Goal: Transaction & Acquisition: Purchase product/service

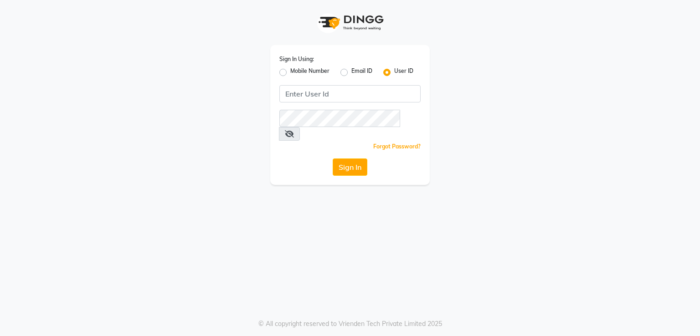
click at [282, 83] on div "Sign In Using: Mobile Number Email ID User ID Remember me Forgot Password? Sign…" at bounding box center [349, 115] width 159 height 140
click at [290, 70] on label "Mobile Number" at bounding box center [309, 72] width 39 height 11
click at [290, 70] on input "Mobile Number" at bounding box center [293, 70] width 6 height 6
radio input "true"
radio input "false"
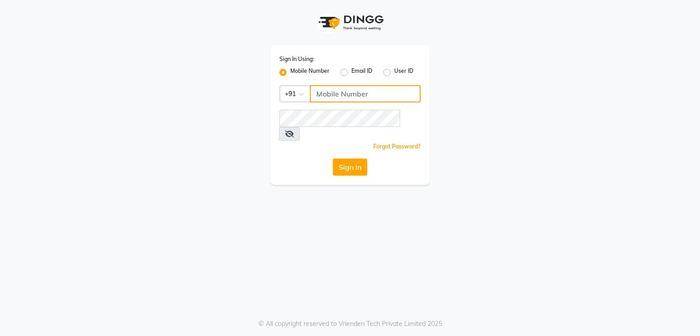
click at [354, 92] on input "Username" at bounding box center [365, 93] width 111 height 17
type input "8805000656"
click at [352, 159] on button "Sign In" at bounding box center [350, 167] width 35 height 17
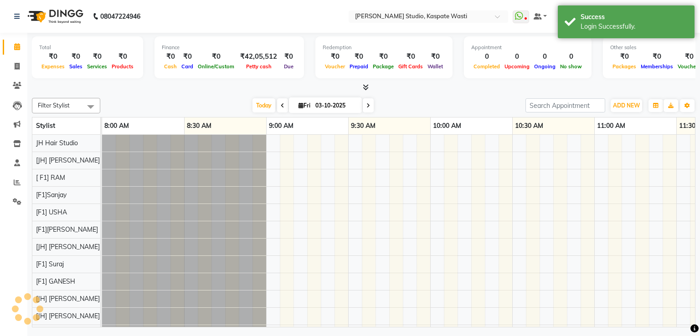
scroll to position [12, 0]
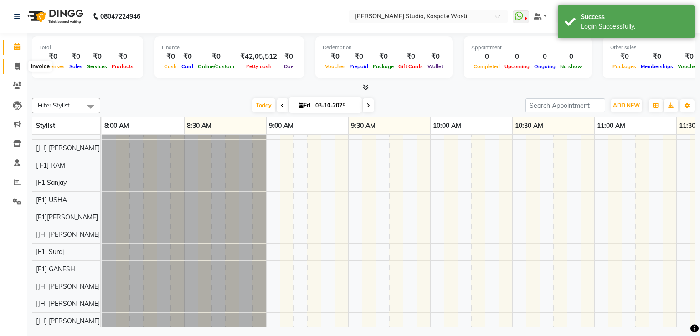
click at [13, 70] on span at bounding box center [17, 67] width 16 height 10
select select "130"
select select "service"
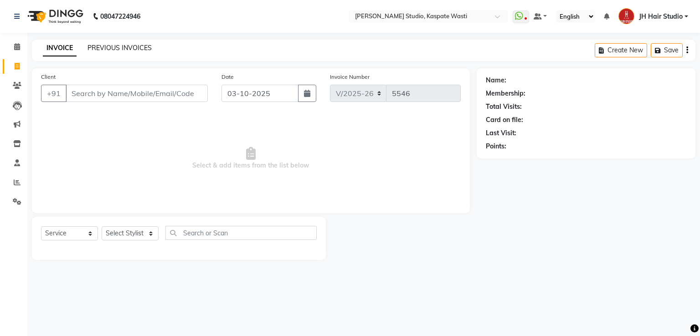
click at [122, 47] on link "PREVIOUS INVOICES" at bounding box center [119, 48] width 64 height 8
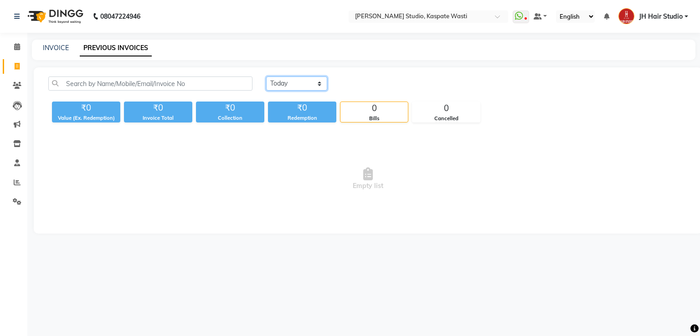
click at [295, 81] on select "Today Yesterday Custom Range" at bounding box center [296, 84] width 61 height 14
select select "range"
click at [266, 77] on select "Today Yesterday Custom Range" at bounding box center [296, 84] width 61 height 14
click at [359, 82] on input "03-10-2025" at bounding box center [371, 83] width 64 height 13
select select "10"
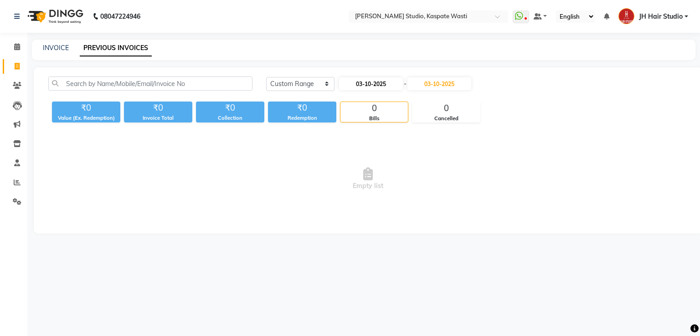
select select "2025"
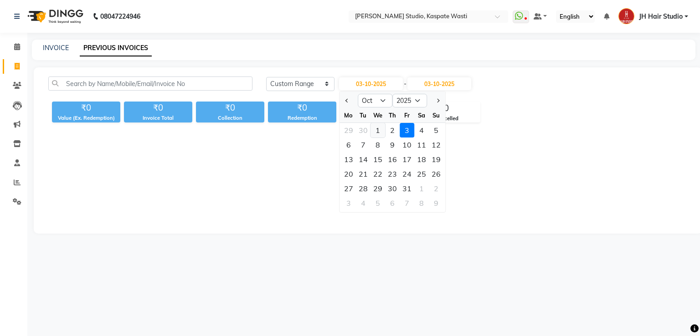
click at [377, 131] on div "1" at bounding box center [377, 130] width 15 height 15
type input "01-10-2025"
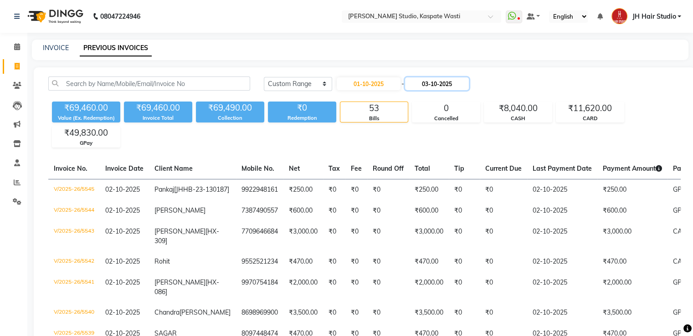
click at [446, 82] on input "03-10-2025" at bounding box center [437, 83] width 64 height 13
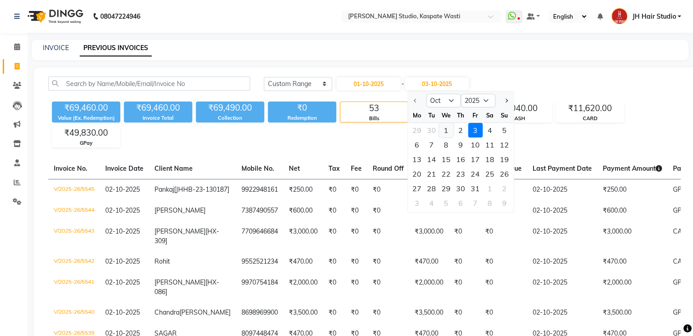
click at [446, 125] on div "1" at bounding box center [446, 130] width 15 height 15
type input "01-10-2025"
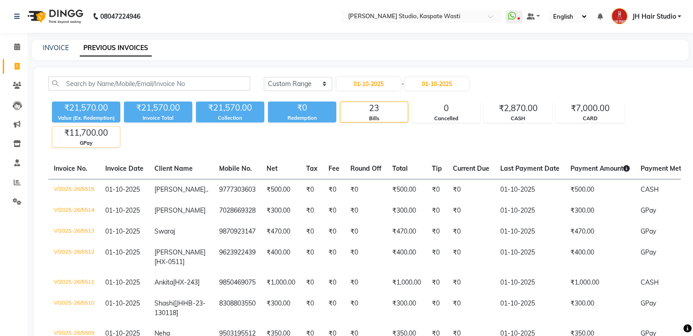
click at [91, 132] on div "₹11,700.00" at bounding box center [85, 133] width 67 height 13
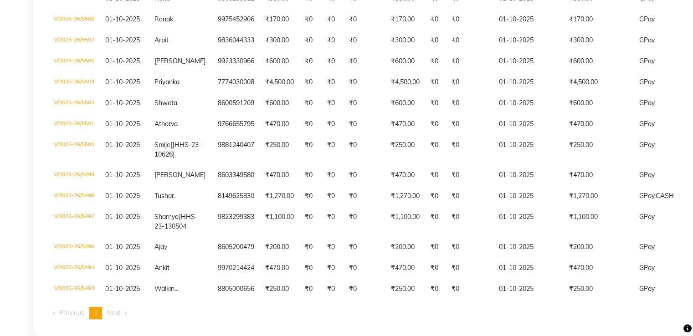
scroll to position [343, 0]
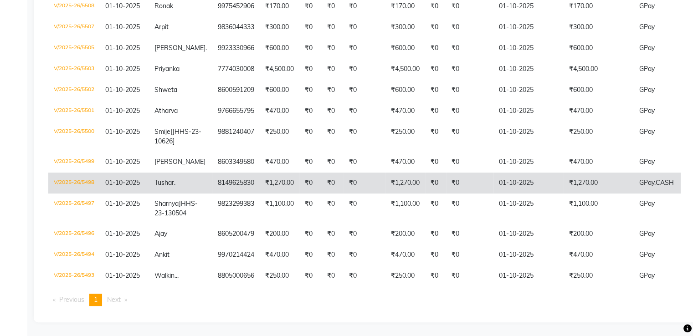
click at [401, 173] on td "₹1,270.00" at bounding box center [405, 183] width 40 height 21
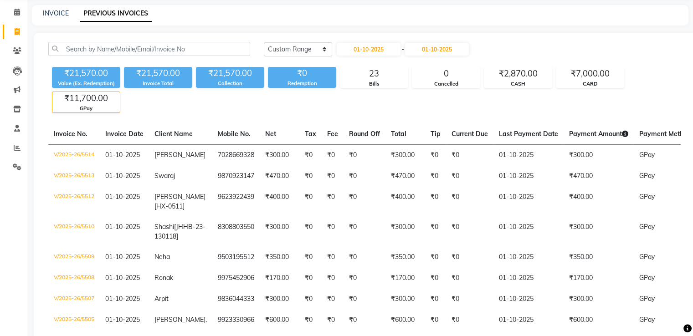
scroll to position [33, 0]
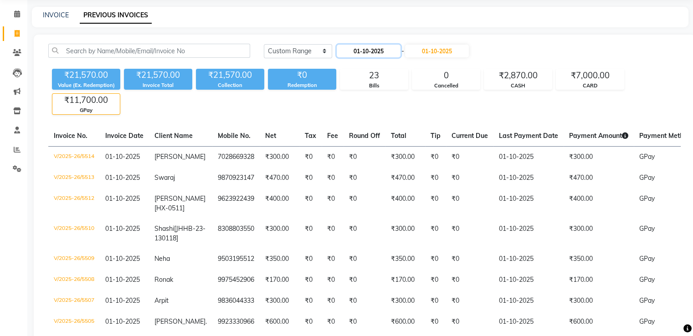
click at [369, 48] on input "01-10-2025" at bounding box center [369, 51] width 64 height 13
select select "10"
select select "2025"
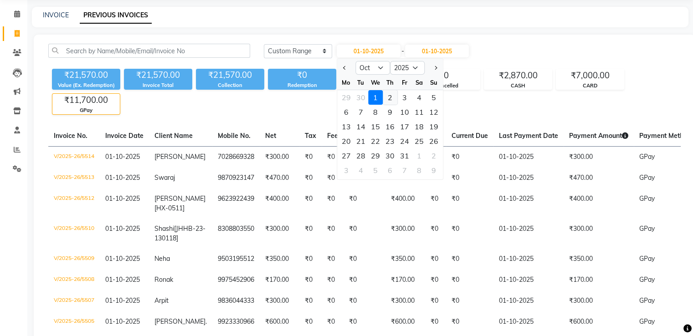
click at [389, 97] on div "2" at bounding box center [390, 97] width 15 height 15
type input "02-10-2025"
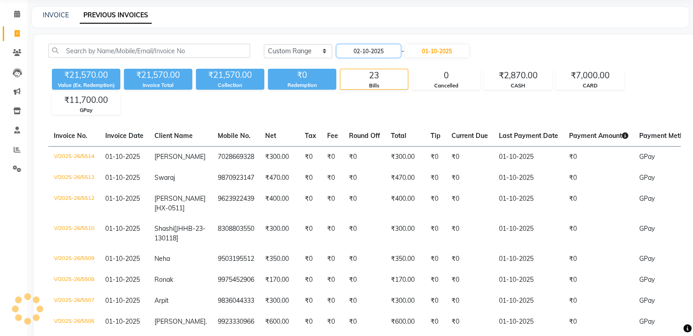
scroll to position [0, 0]
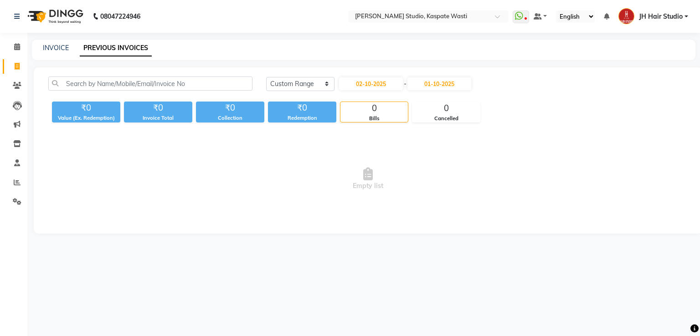
click at [447, 48] on div "INVOICE PREVIOUS INVOICES" at bounding box center [358, 48] width 652 height 10
click at [436, 84] on input "01-10-2025" at bounding box center [439, 83] width 64 height 13
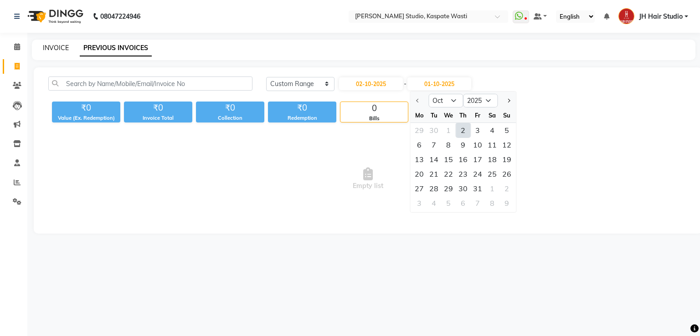
click at [55, 50] on link "INVOICE" at bounding box center [56, 48] width 26 height 8
select select "service"
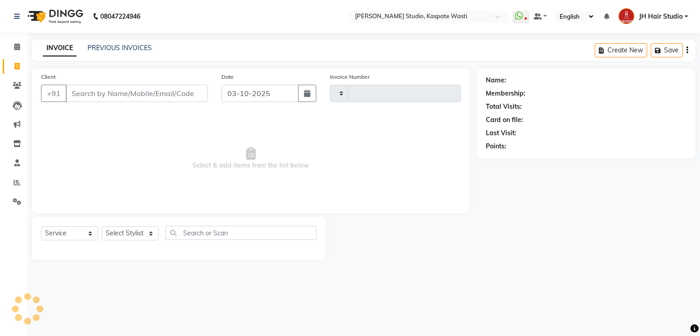
type input "5546"
select select "130"
click at [108, 48] on link "PREVIOUS INVOICES" at bounding box center [119, 48] width 64 height 8
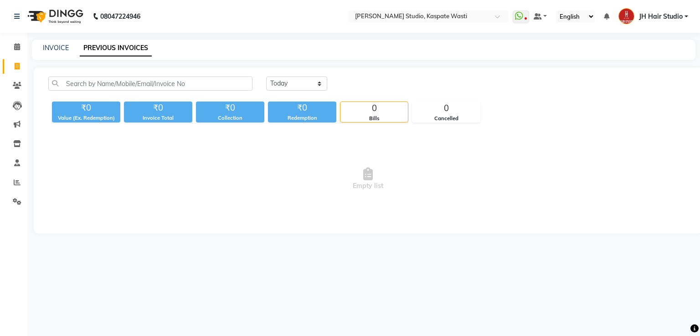
click at [287, 92] on div "Today Yesterday Custom Range" at bounding box center [476, 87] width 435 height 21
click at [295, 88] on select "Today Yesterday Custom Range" at bounding box center [296, 84] width 61 height 14
select select "yesterday"
click at [266, 77] on select "Today Yesterday Custom Range" at bounding box center [296, 84] width 61 height 14
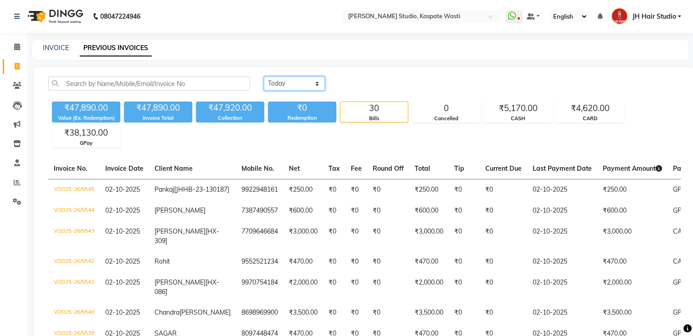
click at [281, 83] on select "Today Yesterday Custom Range" at bounding box center [294, 84] width 61 height 14
click at [264, 77] on select "Today Yesterday Custom Range" at bounding box center [294, 84] width 61 height 14
click at [47, 48] on link "INVOICE" at bounding box center [56, 48] width 26 height 8
select select "service"
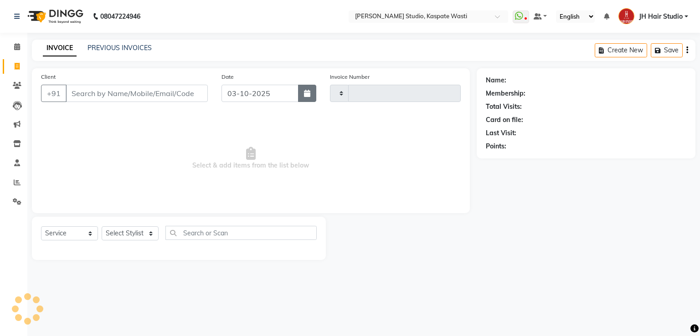
click at [298, 92] on button "button" at bounding box center [307, 93] width 18 height 17
select select "10"
select select "2025"
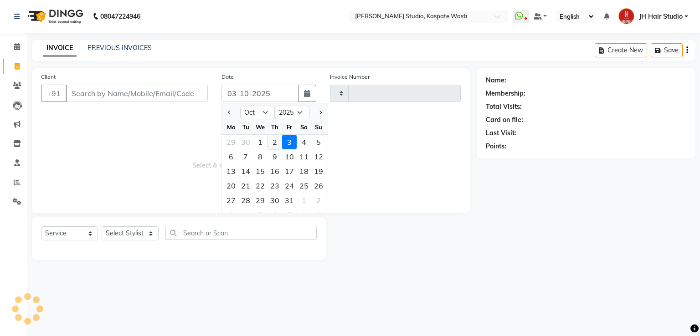
type input "5546"
click at [273, 145] on div "2" at bounding box center [274, 142] width 15 height 15
select select "130"
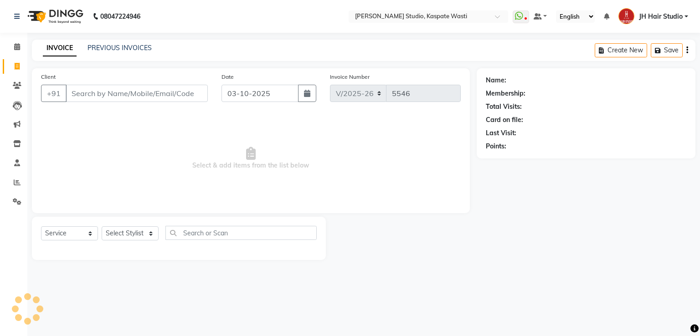
type input "02-10-2025"
click at [129, 93] on input "Client" at bounding box center [137, 93] width 142 height 17
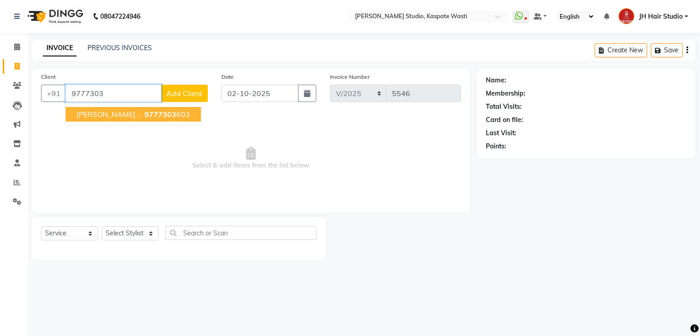
click at [144, 117] on span "9777303" at bounding box center [160, 114] width 32 height 9
type input "9777303603"
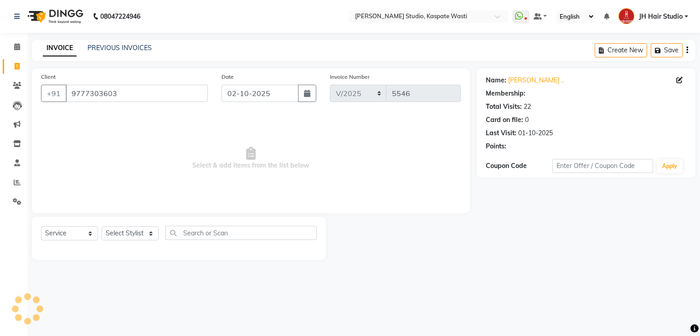
select select "1: Object"
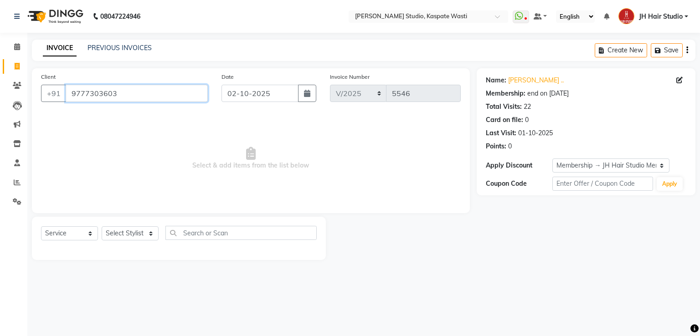
click at [95, 90] on input "9777303603" at bounding box center [137, 93] width 142 height 17
click at [117, 46] on link "PREVIOUS INVOICES" at bounding box center [119, 48] width 64 height 8
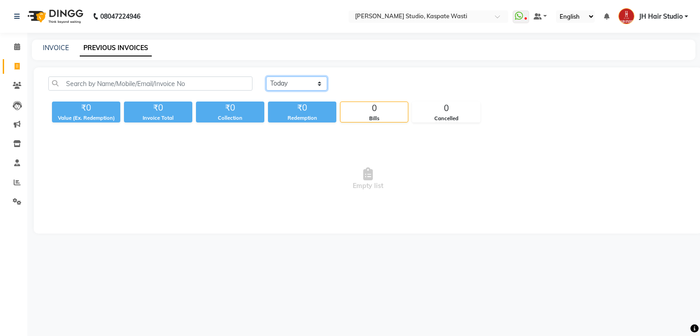
click at [284, 78] on select "Today Yesterday Custom Range" at bounding box center [296, 84] width 61 height 14
select select "range"
click at [266, 77] on select "Today Yesterday Custom Range" at bounding box center [296, 84] width 61 height 14
click at [370, 87] on input "03-10-2025" at bounding box center [371, 83] width 64 height 13
select select "10"
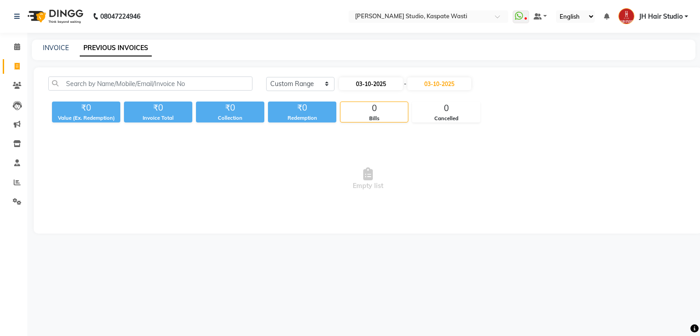
select select "2025"
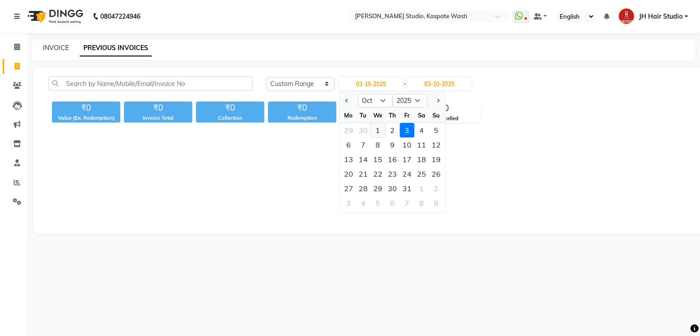
click at [379, 133] on div "1" at bounding box center [377, 130] width 15 height 15
type input "01-10-2025"
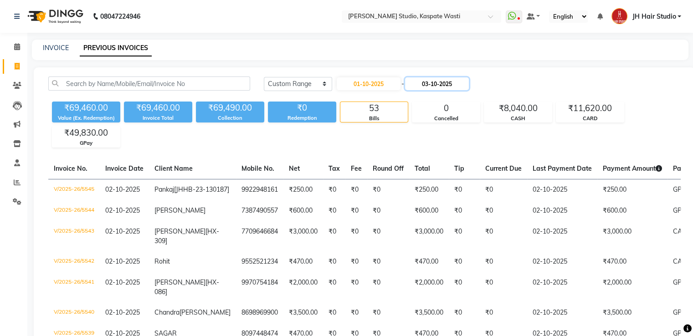
click at [451, 80] on input "03-10-2025" at bounding box center [437, 83] width 64 height 13
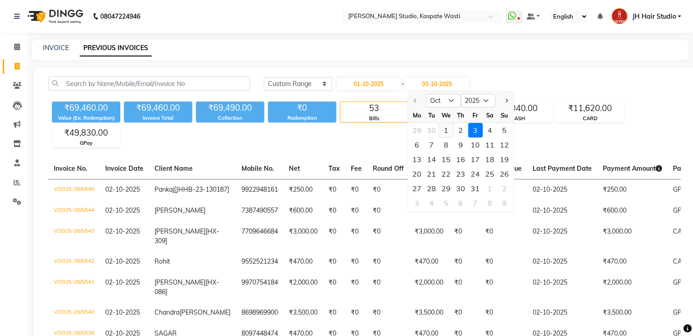
click at [445, 132] on div "1" at bounding box center [446, 130] width 15 height 15
type input "01-10-2025"
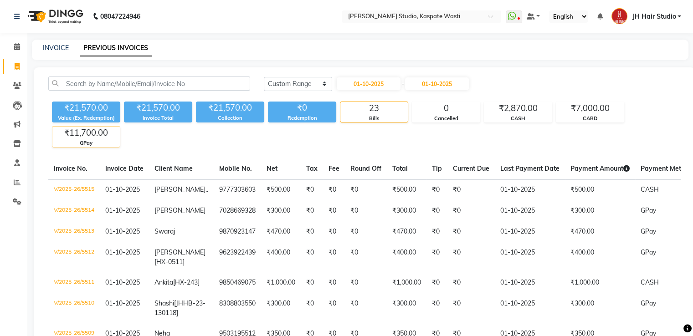
click at [89, 132] on div "₹11,700.00" at bounding box center [85, 133] width 67 height 13
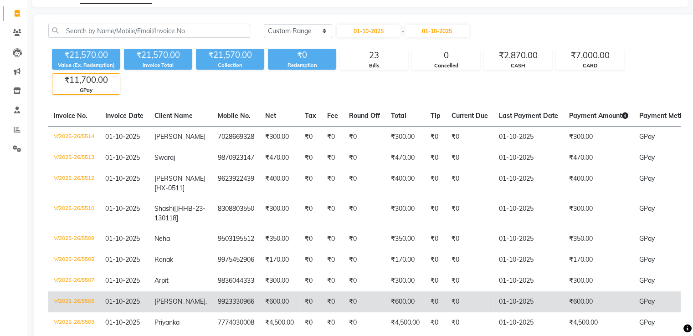
scroll to position [51, 0]
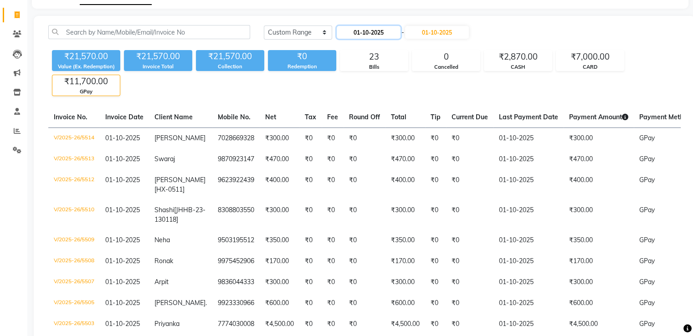
click at [370, 35] on input "01-10-2025" at bounding box center [369, 32] width 64 height 13
select select "10"
select select "2025"
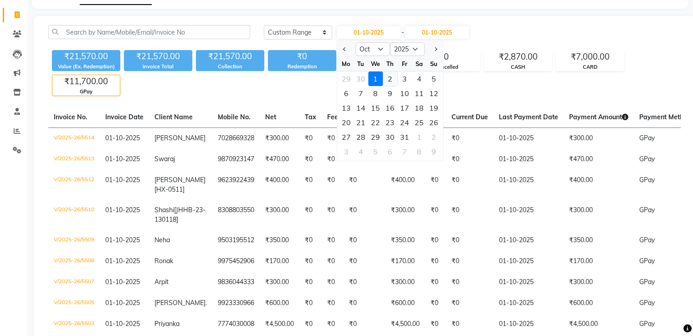
click at [387, 81] on div "2" at bounding box center [390, 79] width 15 height 15
type input "02-10-2025"
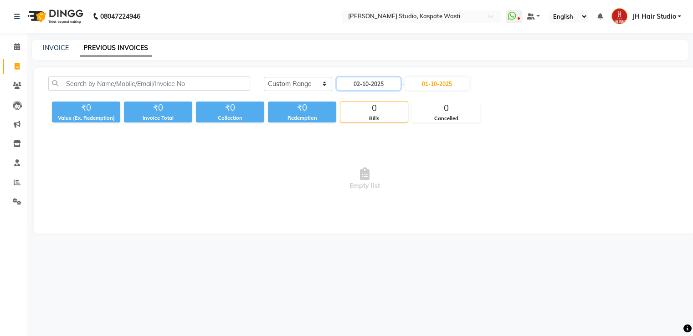
scroll to position [0, 0]
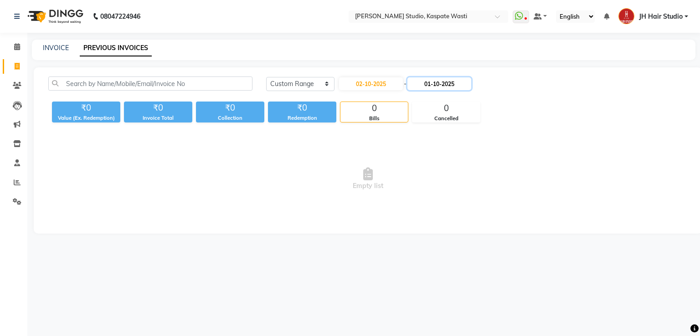
click at [436, 85] on input "01-10-2025" at bounding box center [439, 83] width 64 height 13
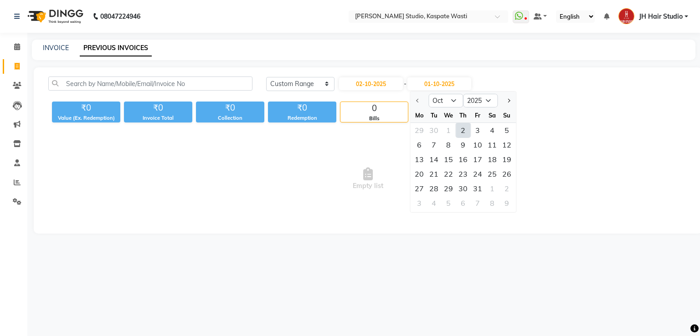
click at [459, 133] on div "2" at bounding box center [463, 130] width 15 height 15
type input "02-10-2025"
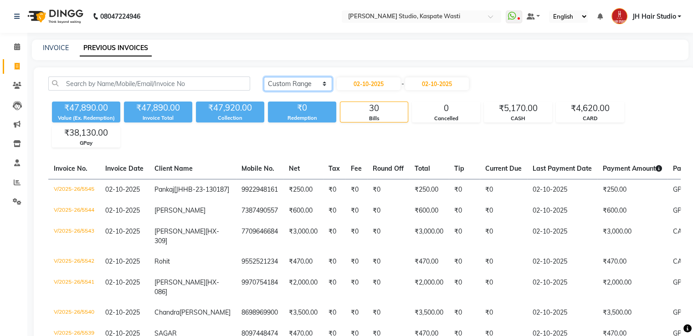
click at [290, 86] on select "Today Yesterday Custom Range" at bounding box center [298, 84] width 68 height 14
click at [264, 77] on select "Today Yesterday Custom Range" at bounding box center [298, 84] width 68 height 14
click at [284, 81] on select "Today Yesterday Custom Range" at bounding box center [294, 84] width 61 height 14
click at [264, 77] on select "Today Yesterday Custom Range" at bounding box center [294, 84] width 61 height 14
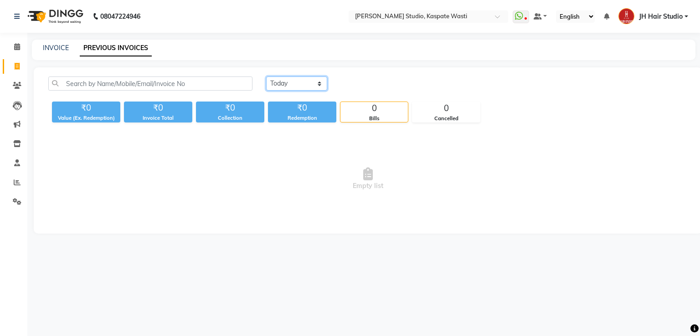
click at [302, 81] on select "Today Yesterday Custom Range" at bounding box center [296, 84] width 61 height 14
select select "range"
click at [266, 77] on select "Today Yesterday Custom Range" at bounding box center [296, 84] width 61 height 14
click at [387, 84] on input "03-10-2025" at bounding box center [371, 83] width 64 height 13
select select "10"
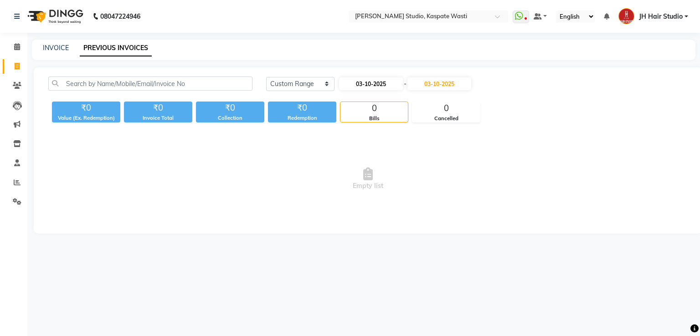
select select "2025"
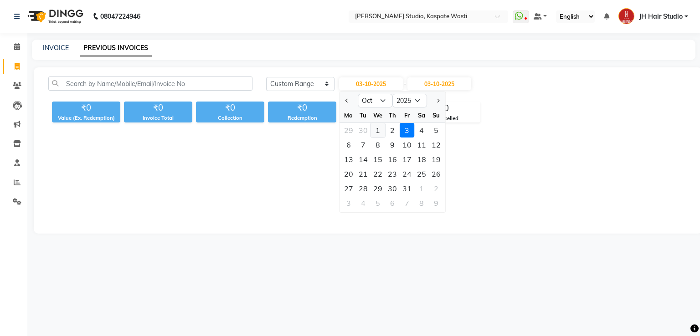
click at [375, 131] on div "1" at bounding box center [377, 130] width 15 height 15
type input "01-10-2025"
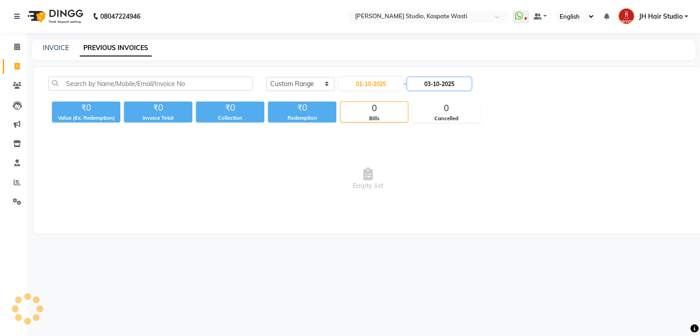
click at [454, 83] on input "03-10-2025" at bounding box center [439, 83] width 64 height 13
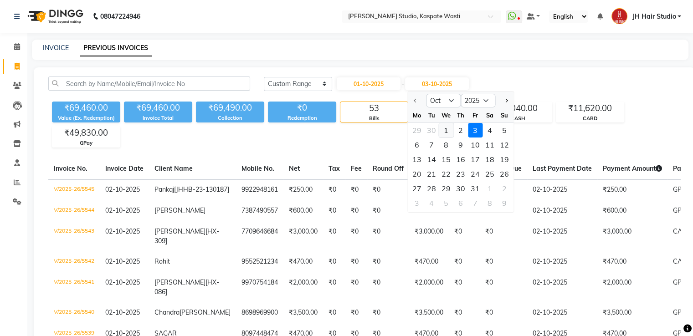
click at [443, 130] on div "1" at bounding box center [446, 130] width 15 height 15
type input "01-10-2025"
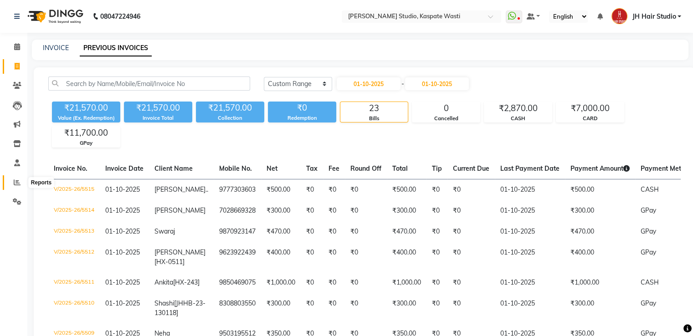
click at [15, 183] on icon at bounding box center [17, 182] width 7 height 7
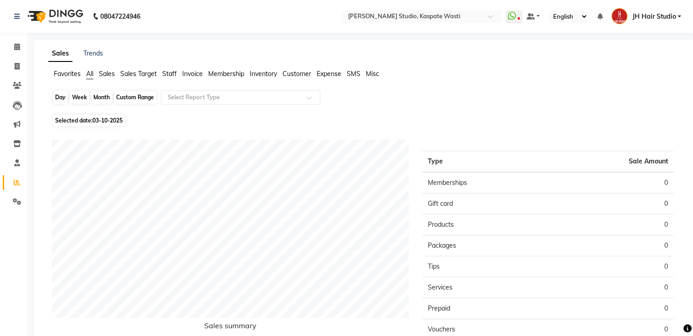
click at [53, 93] on div "Day" at bounding box center [60, 97] width 15 height 13
select select "10"
select select "2025"
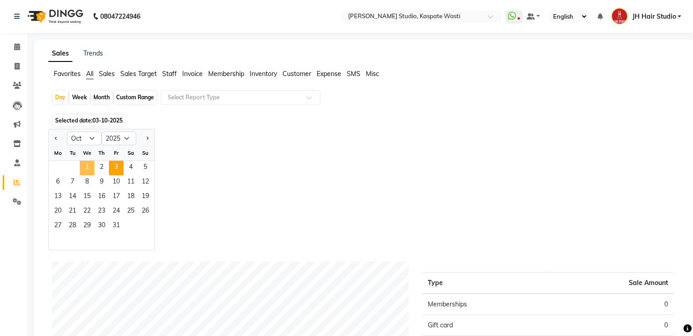
click at [86, 166] on span "1" at bounding box center [87, 168] width 15 height 15
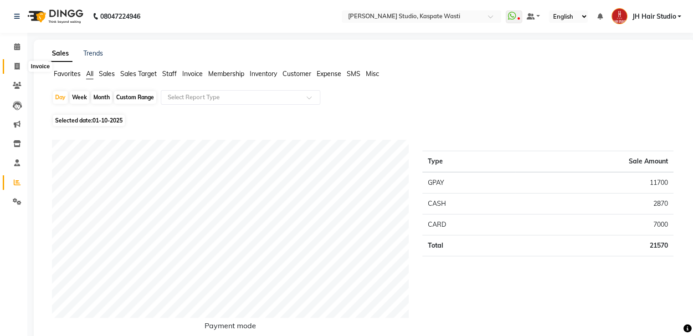
click at [18, 67] on icon at bounding box center [17, 66] width 5 height 7
select select "service"
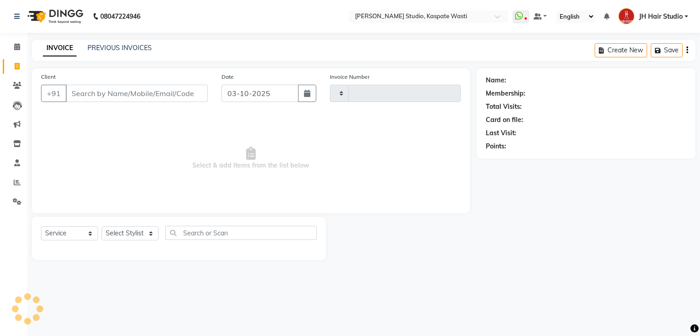
type input "5546"
select select "130"
click at [15, 183] on icon at bounding box center [17, 182] width 7 height 7
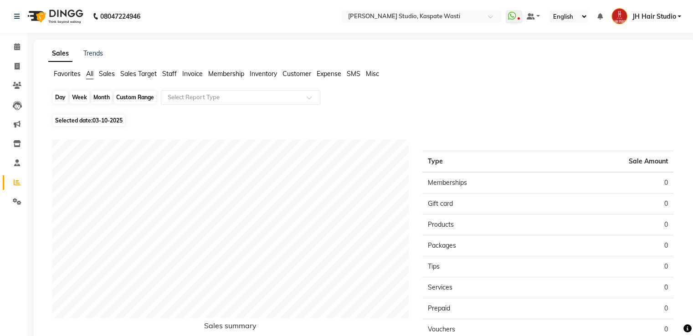
click at [56, 97] on div "Day" at bounding box center [60, 97] width 15 height 13
select select "10"
select select "2025"
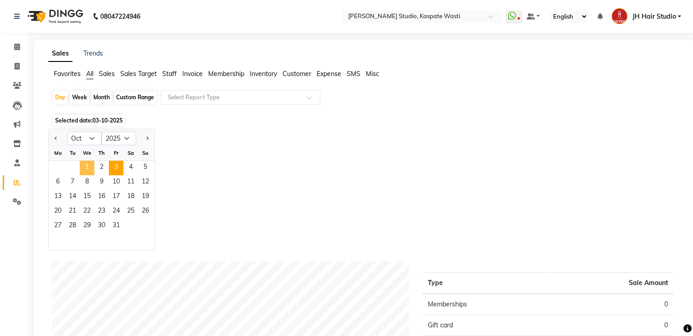
click at [84, 174] on span "1" at bounding box center [87, 168] width 15 height 15
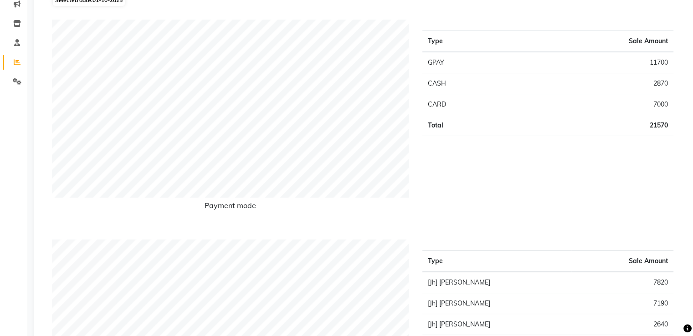
scroll to position [46, 0]
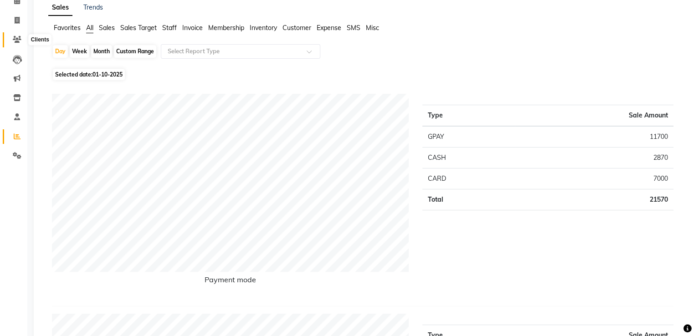
click at [14, 43] on span at bounding box center [17, 40] width 16 height 10
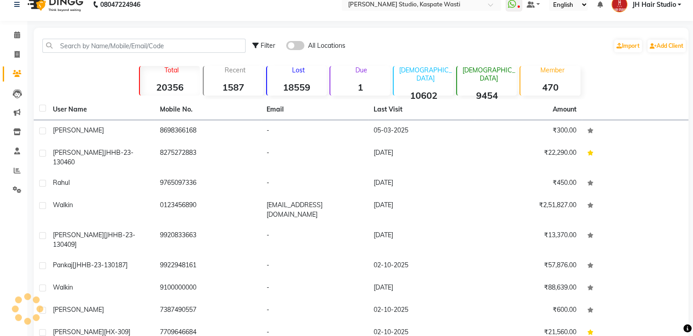
scroll to position [46, 0]
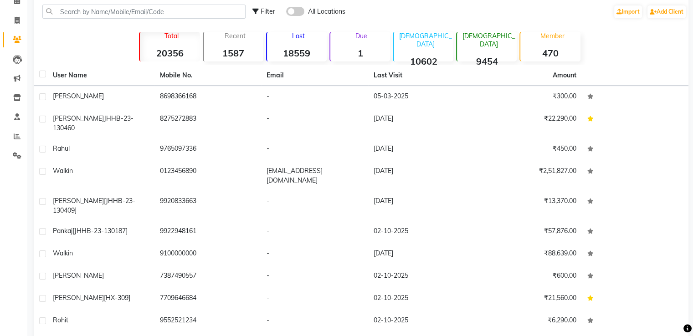
click at [112, 47] on div "Total 20356 Recent 1587 Lost 18559 Due 1 Male 10602 Female 9454 Member 470" at bounding box center [361, 46] width 506 height 32
click at [120, 14] on input "text" at bounding box center [143, 12] width 203 height 14
paste input "9777303603"
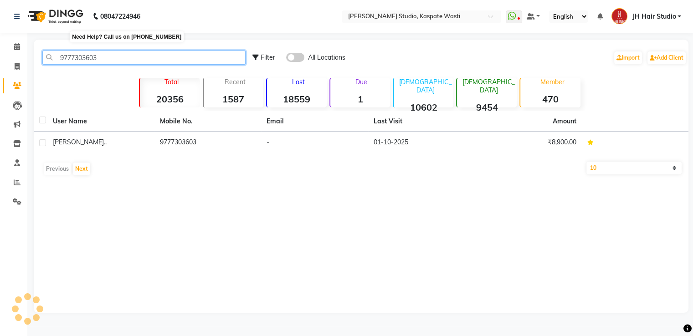
scroll to position [0, 0]
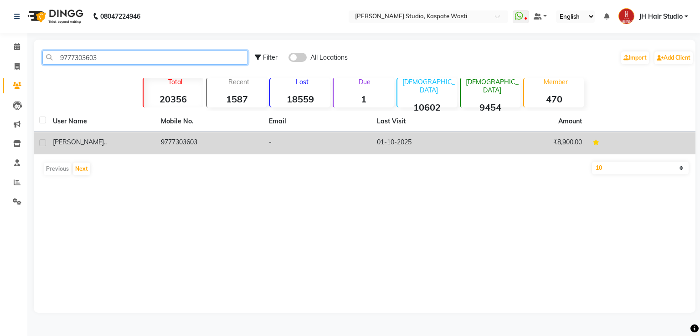
type input "9777303603"
click at [206, 143] on td "9777303603" at bounding box center [209, 143] width 108 height 22
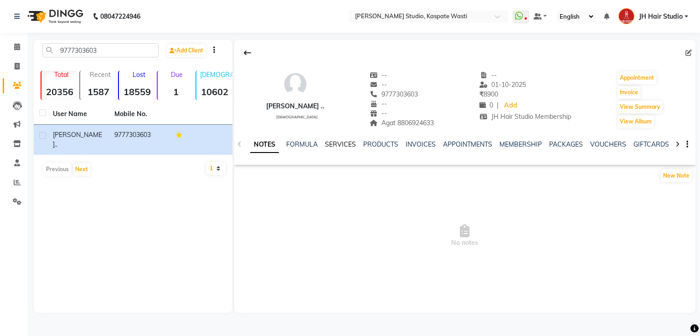
click at [337, 144] on link "SERVICES" at bounding box center [340, 144] width 31 height 8
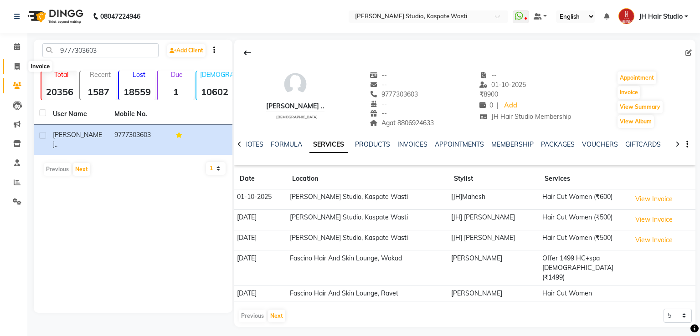
click at [14, 62] on span at bounding box center [17, 67] width 16 height 10
select select "130"
select select "service"
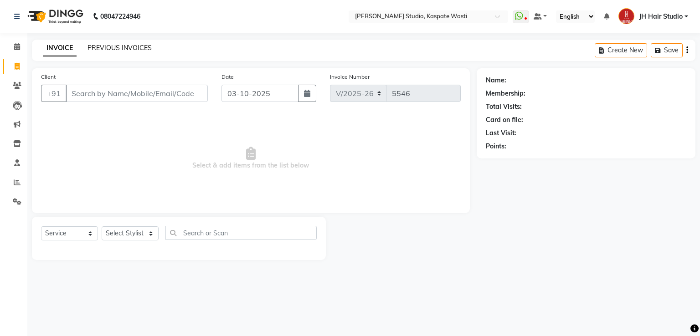
click at [106, 47] on link "PREVIOUS INVOICES" at bounding box center [119, 48] width 64 height 8
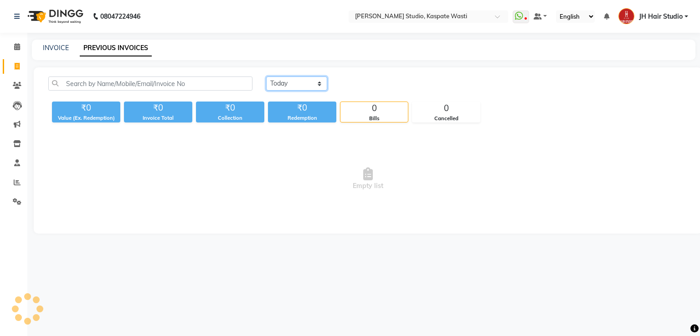
click at [280, 83] on select "Today Yesterday Custom Range" at bounding box center [296, 84] width 61 height 14
select select "range"
click at [266, 77] on select "Today Yesterday Custom Range" at bounding box center [296, 84] width 61 height 14
click at [376, 80] on input "03-10-2025" at bounding box center [371, 83] width 64 height 13
select select "10"
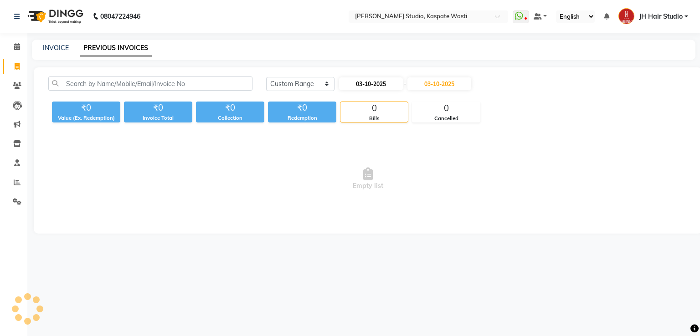
select select "2025"
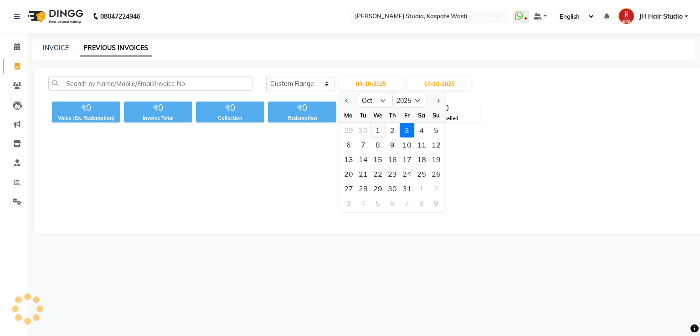
click at [379, 128] on div "1" at bounding box center [377, 130] width 15 height 15
type input "01-10-2025"
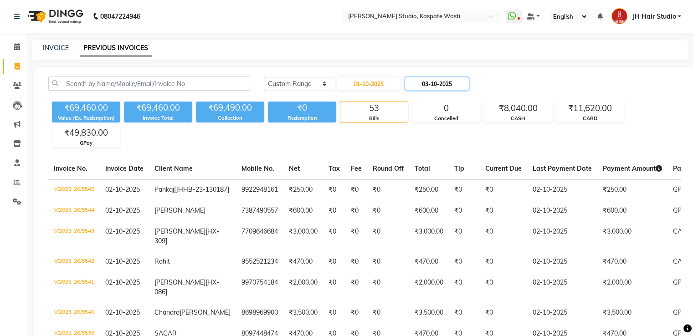
click at [458, 84] on input "03-10-2025" at bounding box center [437, 83] width 64 height 13
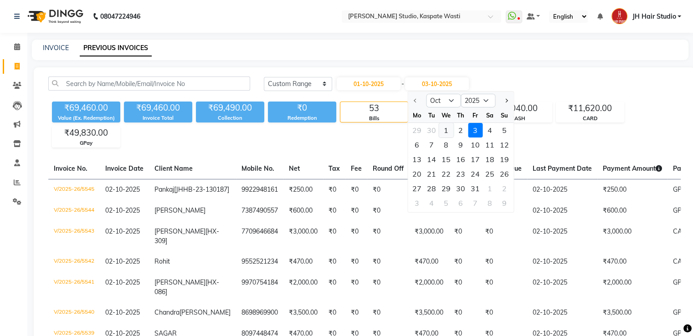
click at [439, 130] on div "1" at bounding box center [446, 130] width 15 height 15
type input "01-10-2025"
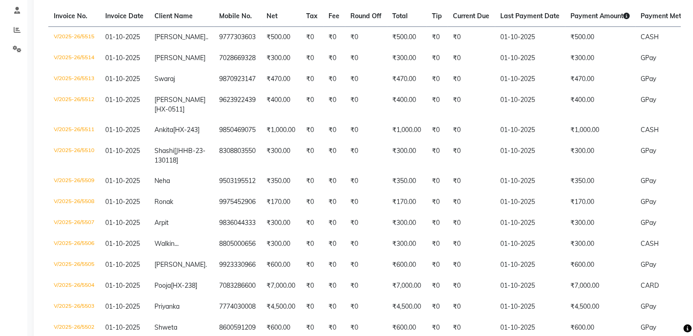
scroll to position [153, 0]
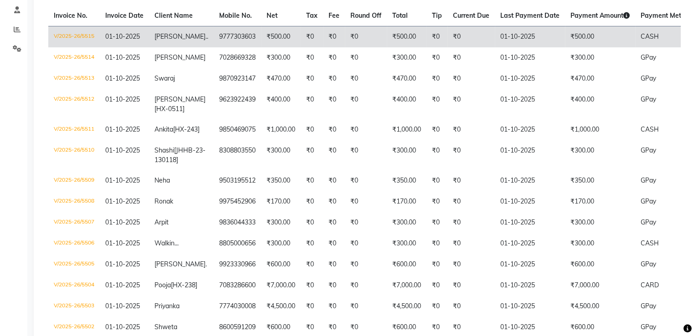
click at [447, 35] on td "₹0" at bounding box center [470, 36] width 47 height 21
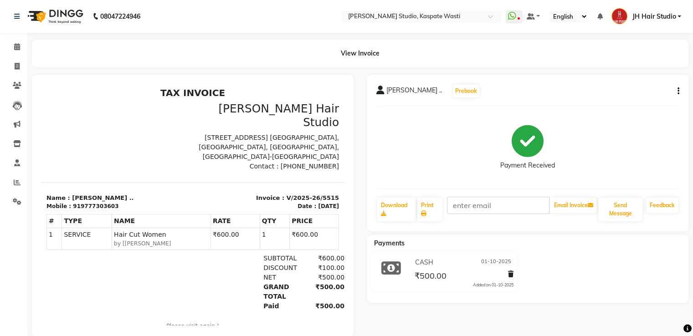
click at [677, 91] on icon "button" at bounding box center [678, 91] width 2 height 0
click at [641, 96] on div "Edit Invoice" at bounding box center [642, 96] width 46 height 11
select select "service"
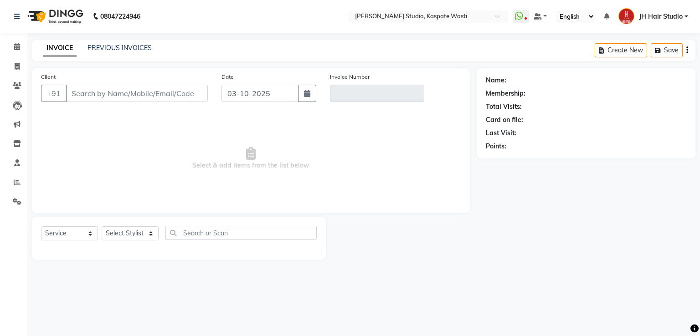
type input "9777303603"
type input "V/2025-26/5515"
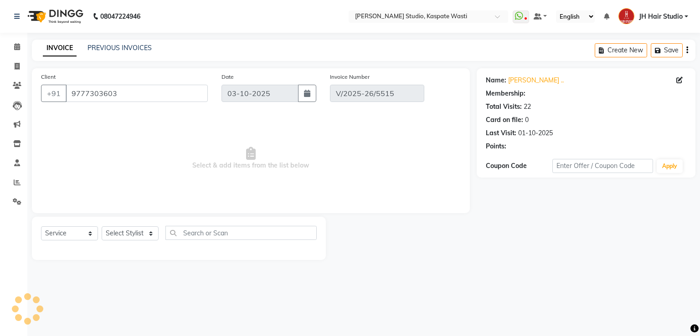
type input "01-10-2025"
select select "select"
select select "1: Object"
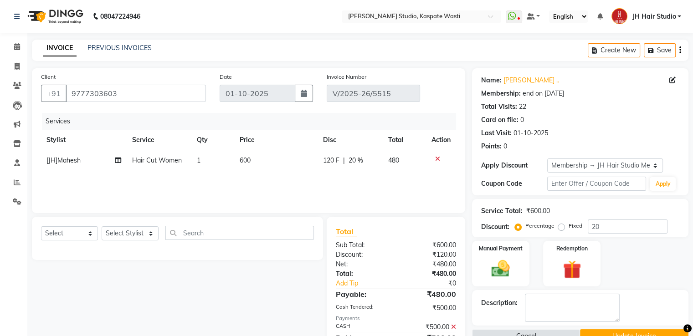
click at [453, 327] on icon at bounding box center [453, 327] width 5 height 6
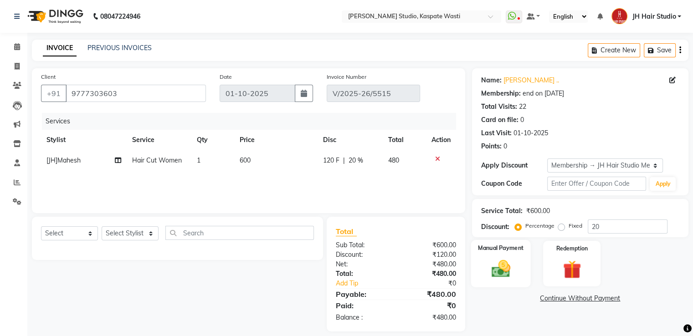
click at [501, 270] on img at bounding box center [500, 269] width 31 height 22
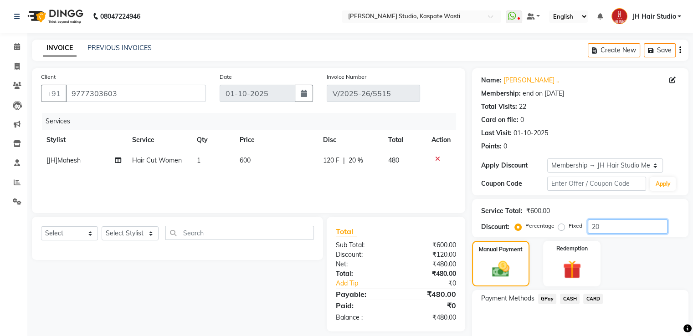
click at [594, 225] on input "20" at bounding box center [628, 227] width 80 height 14
type input "0"
click at [335, 155] on td "0 F | 0 %" at bounding box center [350, 160] width 64 height 21
select select "93458"
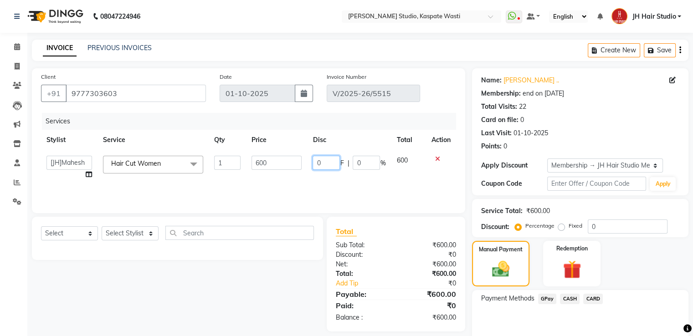
click at [315, 160] on input "0" at bounding box center [326, 163] width 27 height 14
type input "100"
click at [545, 296] on span "GPay" at bounding box center [547, 299] width 19 height 10
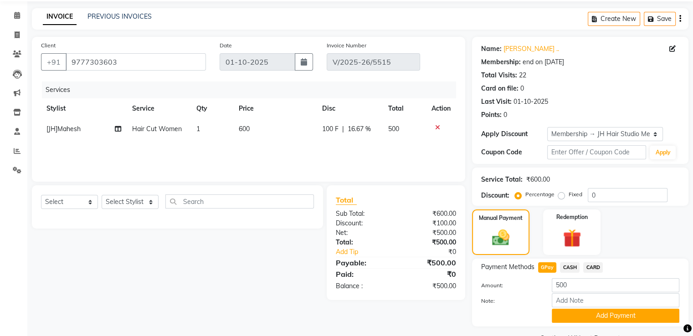
scroll to position [55, 0]
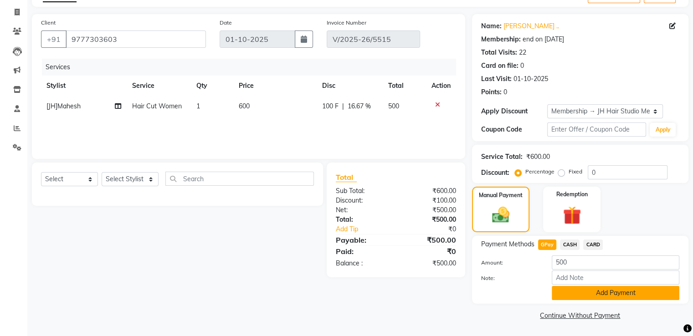
click at [597, 287] on button "Add Payment" at bounding box center [616, 293] width 128 height 14
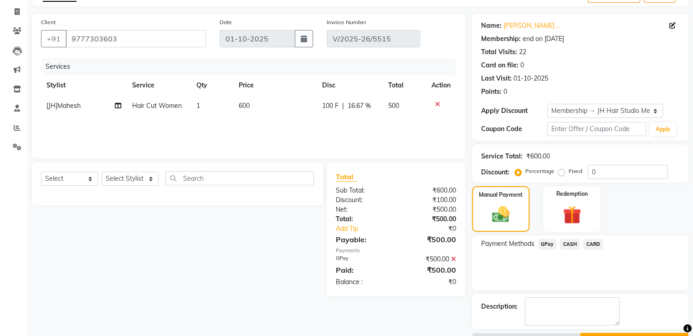
scroll to position [78, 0]
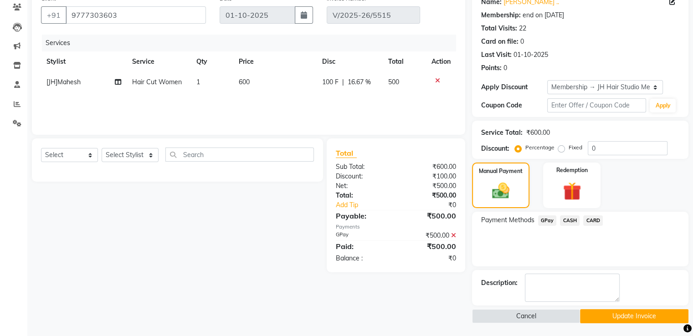
click at [613, 315] on button "Update Invoice" at bounding box center [634, 316] width 108 height 14
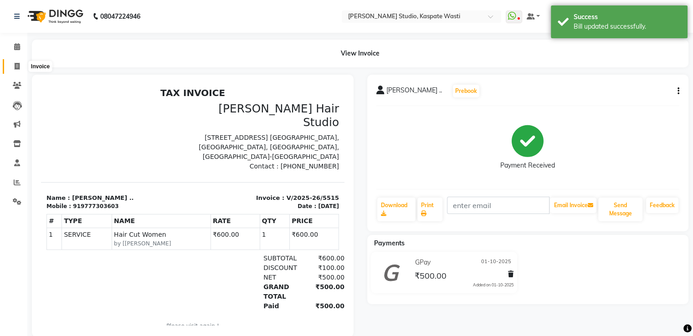
click at [13, 64] on span at bounding box center [17, 67] width 16 height 10
select select "service"
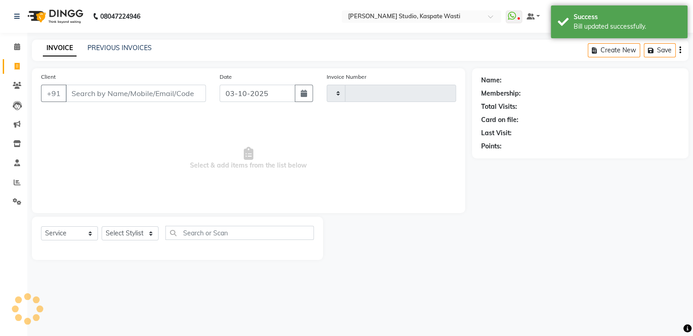
type input "5546"
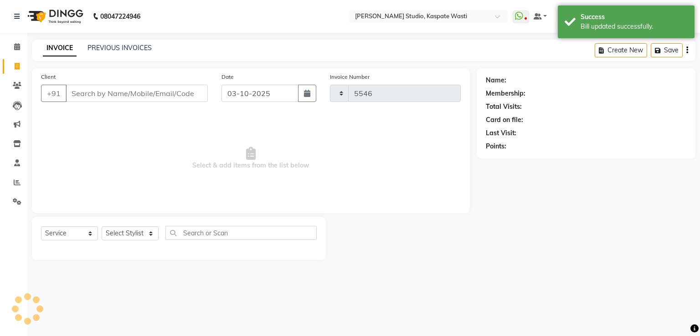
select select "130"
click at [122, 50] on link "PREVIOUS INVOICES" at bounding box center [119, 48] width 64 height 8
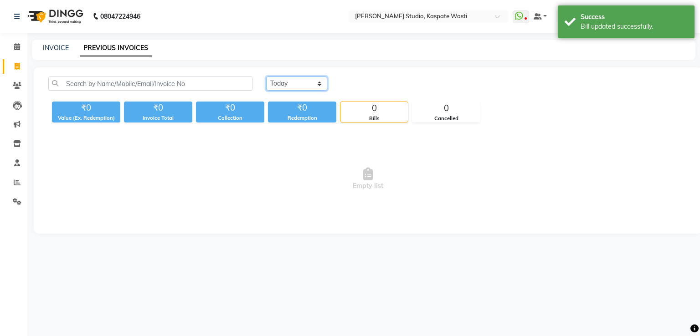
click at [285, 82] on select "Today Yesterday Custom Range" at bounding box center [296, 84] width 61 height 14
select select "range"
click at [266, 77] on select "Today Yesterday Custom Range" at bounding box center [296, 84] width 61 height 14
click at [374, 90] on input "03-10-2025" at bounding box center [371, 83] width 64 height 13
select select "10"
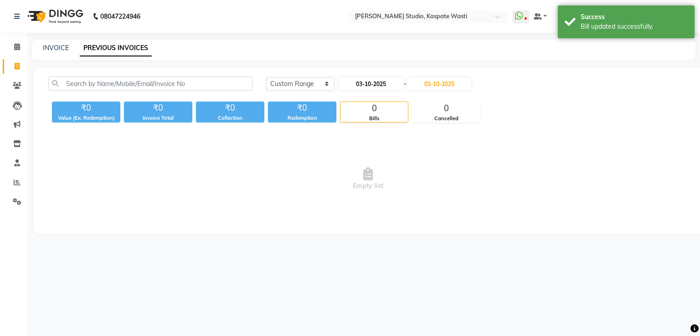
select select "2025"
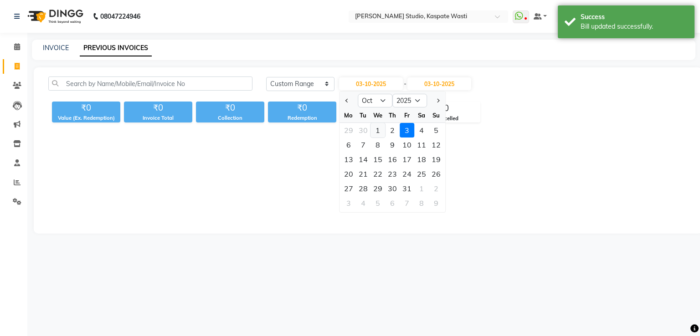
click at [376, 129] on div "1" at bounding box center [377, 130] width 15 height 15
type input "01-10-2025"
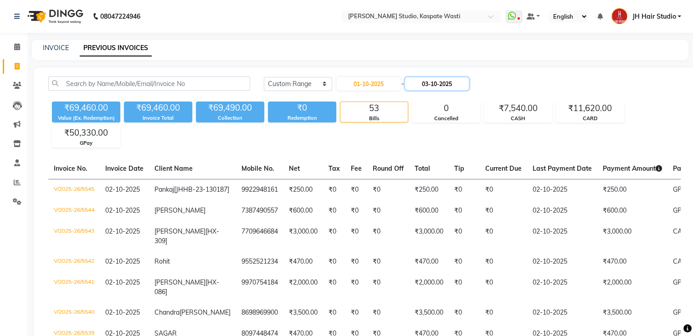
click at [441, 88] on input "03-10-2025" at bounding box center [437, 83] width 64 height 13
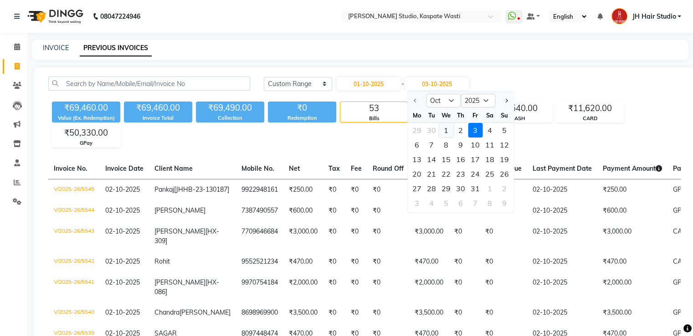
click at [446, 128] on div "1" at bounding box center [446, 130] width 15 height 15
type input "01-10-2025"
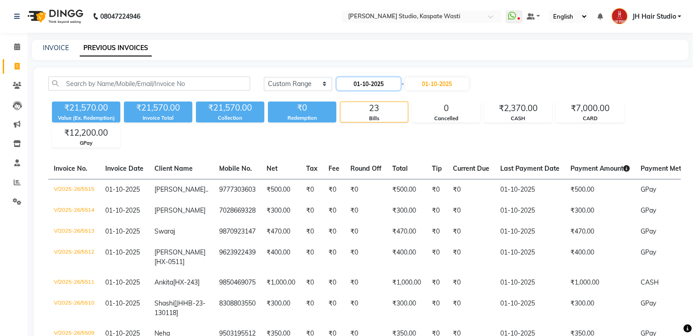
click at [375, 82] on input "01-10-2025" at bounding box center [369, 83] width 64 height 13
select select "10"
select select "2025"
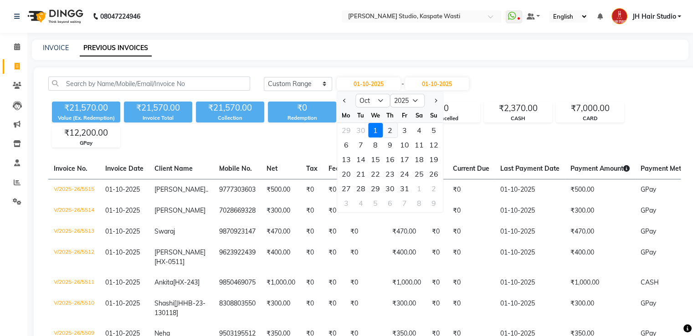
click at [387, 127] on div "2" at bounding box center [390, 130] width 15 height 15
type input "02-10-2025"
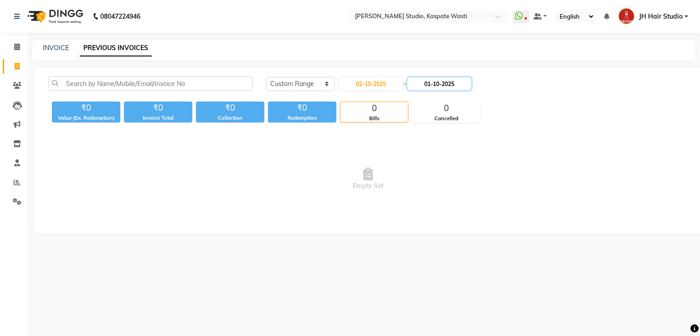
click at [437, 90] on input "01-10-2025" at bounding box center [439, 83] width 64 height 13
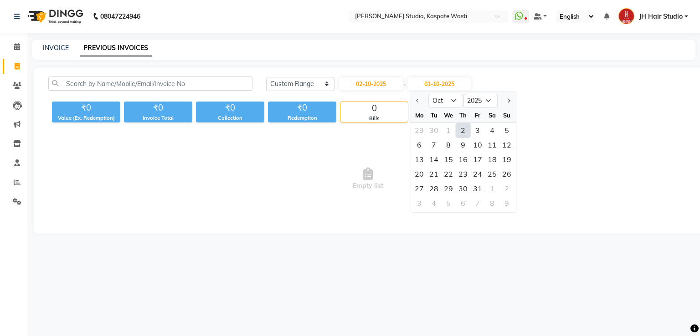
click at [465, 134] on div "2" at bounding box center [463, 130] width 15 height 15
type input "02-10-2025"
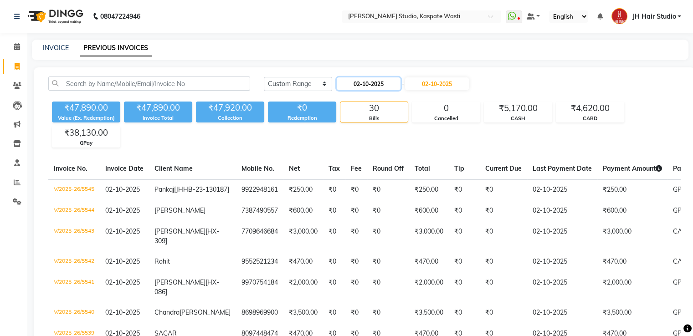
click at [388, 83] on input "02-10-2025" at bounding box center [369, 83] width 64 height 13
select select "10"
select select "2025"
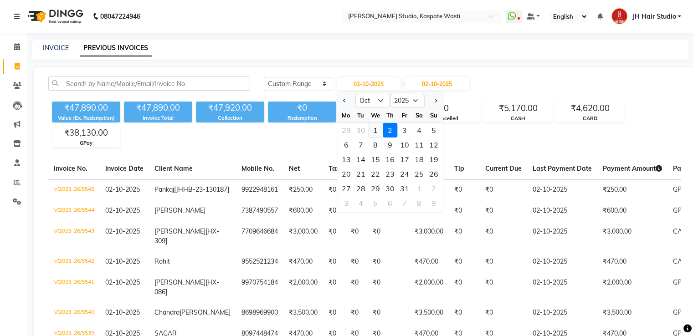
click at [375, 130] on div "1" at bounding box center [375, 130] width 15 height 15
type input "01-10-2025"
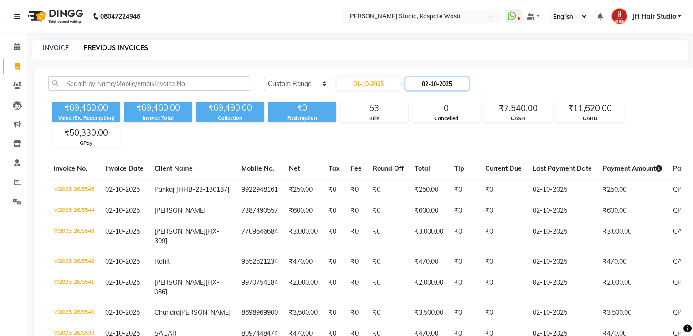
click at [431, 82] on input "02-10-2025" at bounding box center [437, 83] width 64 height 13
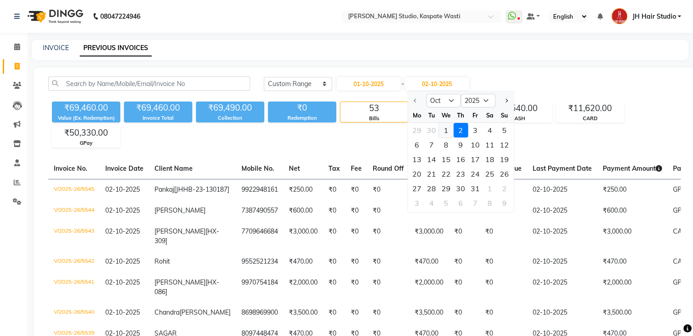
click at [445, 128] on div "1" at bounding box center [446, 130] width 15 height 15
type input "01-10-2025"
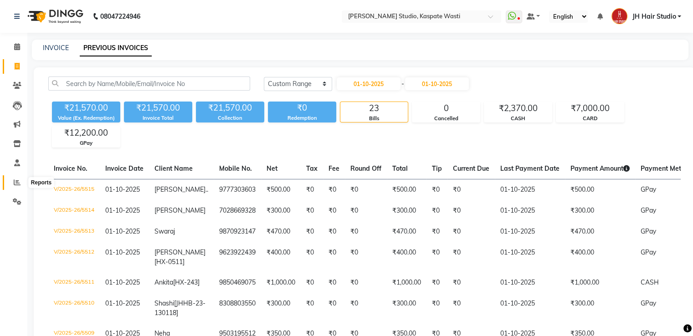
click at [16, 183] on icon at bounding box center [17, 182] width 7 height 7
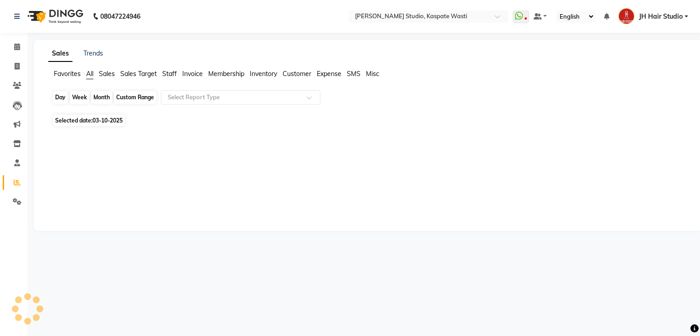
click at [58, 97] on div "Day" at bounding box center [60, 97] width 15 height 13
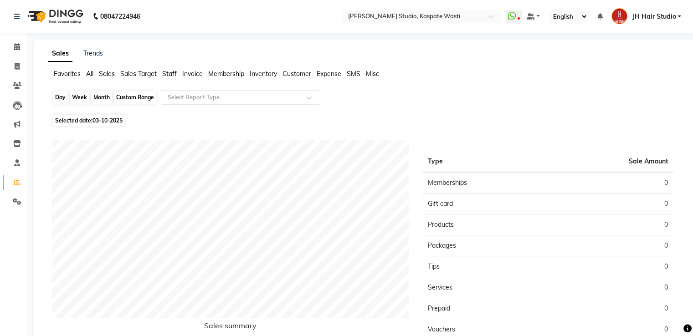
click at [53, 99] on div "Day" at bounding box center [60, 97] width 15 height 13
select select "10"
select select "2025"
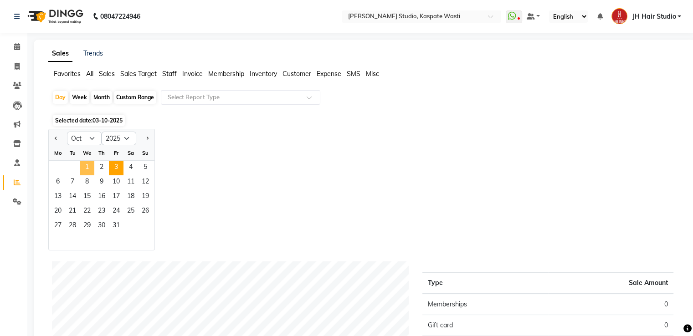
click at [84, 172] on span "1" at bounding box center [87, 168] width 15 height 15
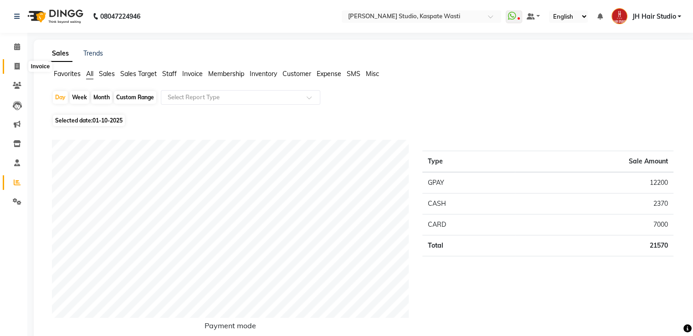
click at [16, 65] on icon at bounding box center [17, 66] width 5 height 7
select select "service"
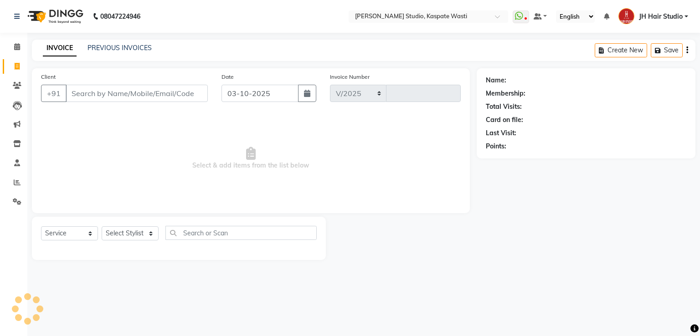
select select "130"
type input "5546"
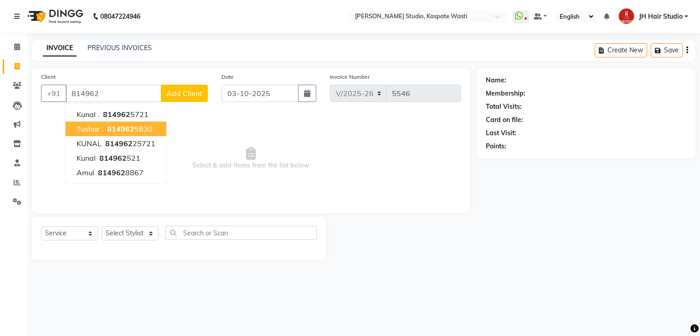
click at [120, 126] on span "814962" at bounding box center [120, 128] width 27 height 9
type input "8149625830"
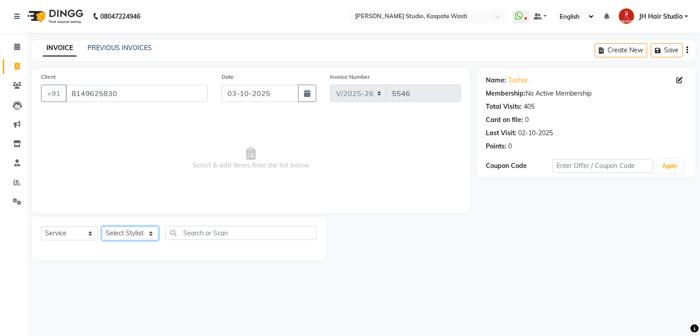
click at [126, 230] on select "Select Stylist [F1] GANESH [F1] Jagdish [ F1] RAM [F1]Sanjay [F1]Siddhu [F1] Su…" at bounding box center [130, 233] width 57 height 14
select select "47594"
click at [102, 227] on select "Select Stylist [F1] GANESH [F1] Jagdish [ F1] RAM [F1]Sanjay [F1]Siddhu [F1] Su…" at bounding box center [130, 233] width 57 height 14
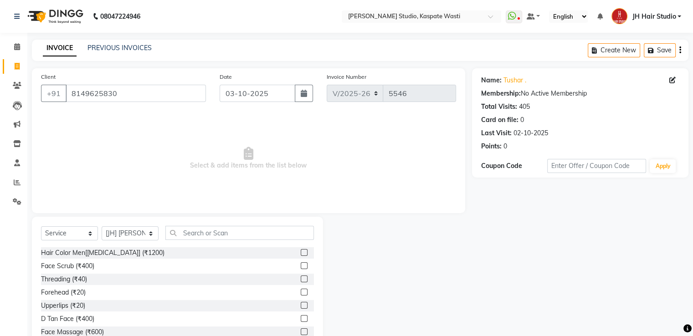
click at [210, 226] on div "Select Service Product Membership Package Voucher Prepaid Gift Card Select Styl…" at bounding box center [177, 284] width 291 height 134
click at [200, 231] on input "text" at bounding box center [239, 233] width 149 height 14
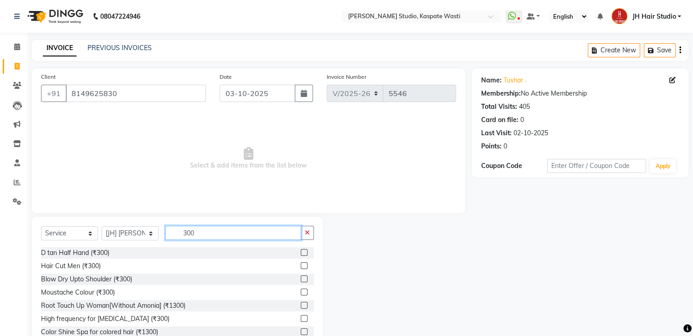
type input "300"
click at [301, 263] on label at bounding box center [304, 265] width 7 height 7
click at [301, 263] on input "checkbox" at bounding box center [304, 266] width 6 height 6
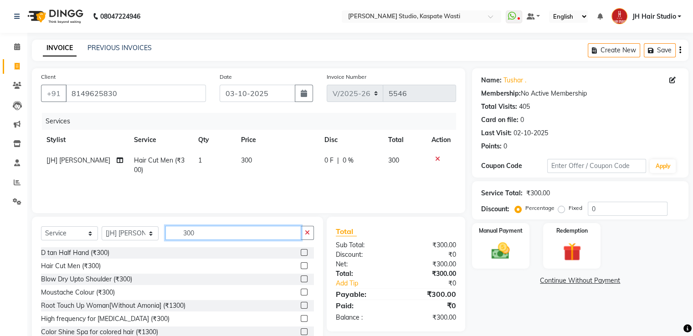
click at [205, 237] on input "300" at bounding box center [233, 233] width 136 height 14
click at [301, 267] on label at bounding box center [304, 265] width 7 height 7
click at [301, 267] on input "checkbox" at bounding box center [304, 266] width 6 height 6
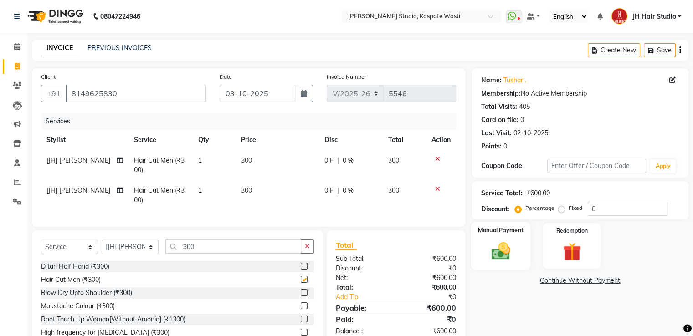
checkbox input "false"
click at [494, 243] on img at bounding box center [500, 252] width 31 height 22
click at [569, 277] on span "CASH" at bounding box center [570, 281] width 20 height 10
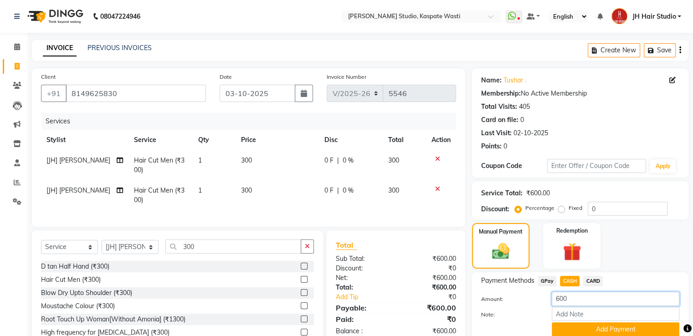
click at [559, 301] on input "600" at bounding box center [616, 299] width 128 height 14
type input "300"
click at [600, 332] on button "Add Payment" at bounding box center [616, 330] width 128 height 14
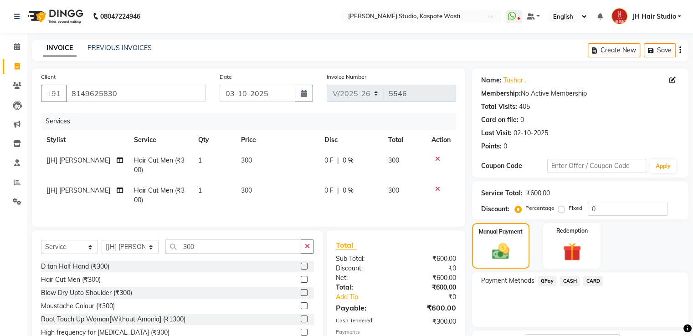
click at [543, 282] on span "GPay" at bounding box center [547, 281] width 19 height 10
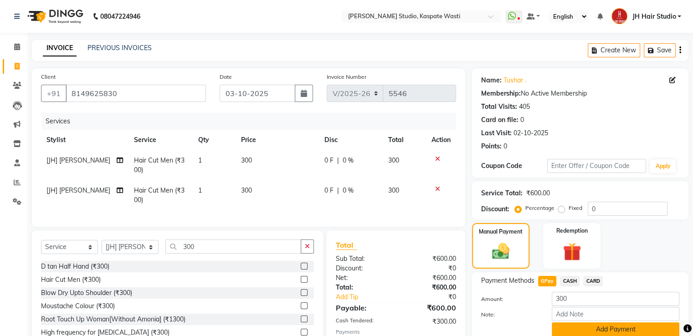
click at [601, 327] on button "Add Payment" at bounding box center [616, 330] width 128 height 14
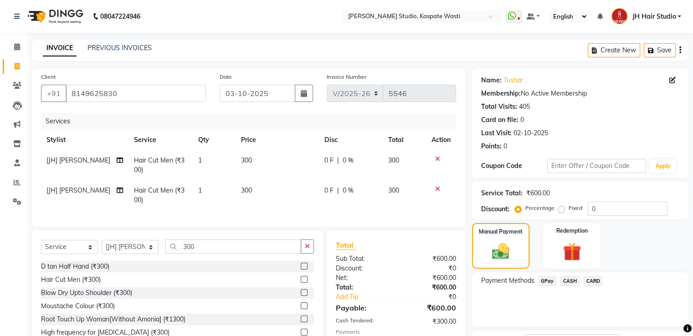
scroll to position [74, 0]
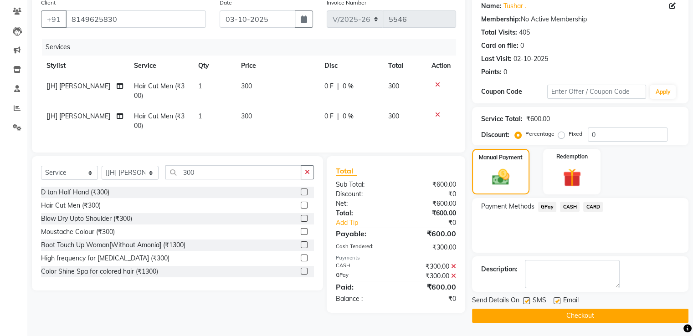
click at [586, 310] on button "Checkout" at bounding box center [580, 316] width 216 height 14
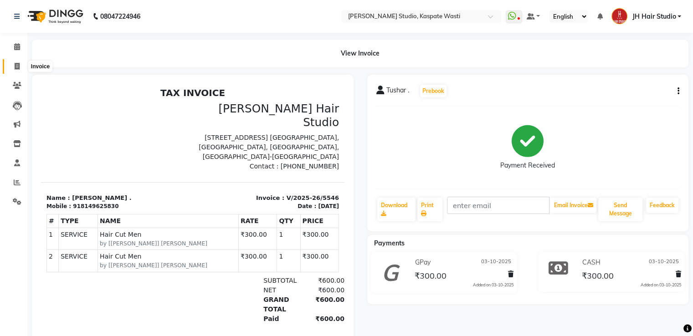
click at [21, 70] on span at bounding box center [17, 67] width 16 height 10
select select "130"
select select "service"
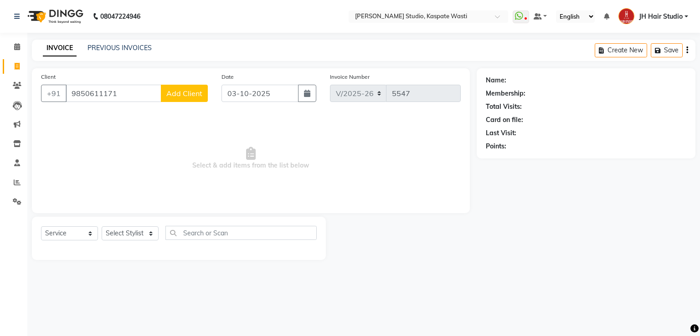
type input "9850611171"
click at [182, 93] on span "Add Client" at bounding box center [184, 93] width 36 height 9
select select "22"
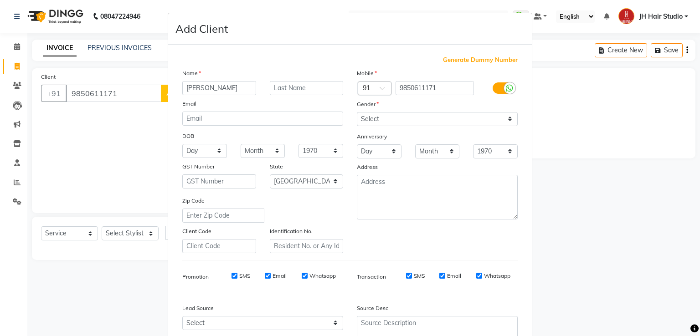
type input "Suyog"
click at [390, 123] on select "Select Male Female Other Prefer Not To Say" at bounding box center [437, 119] width 161 height 14
select select "male"
click at [357, 113] on select "Select Male Female Other Prefer Not To Say" at bounding box center [437, 119] width 161 height 14
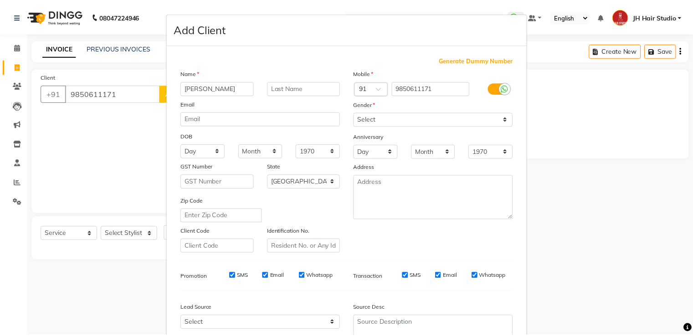
scroll to position [89, 0]
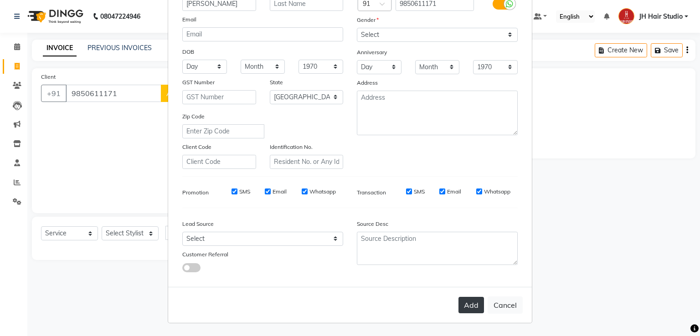
click at [465, 308] on button "Add" at bounding box center [471, 305] width 26 height 16
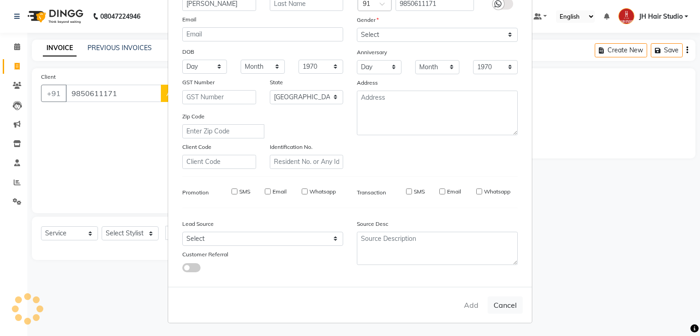
select select
select select "null"
select select
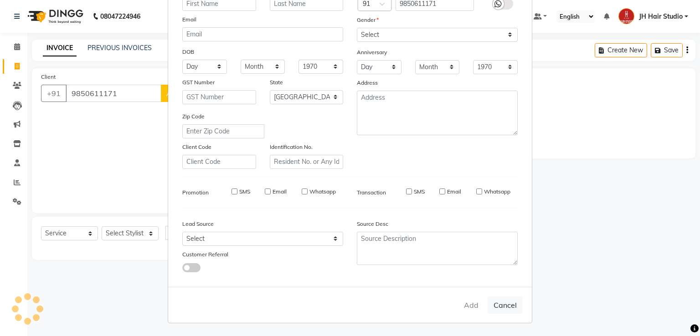
select select
checkbox input "false"
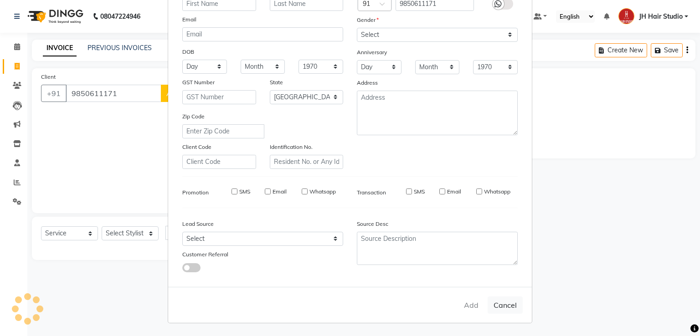
checkbox input "false"
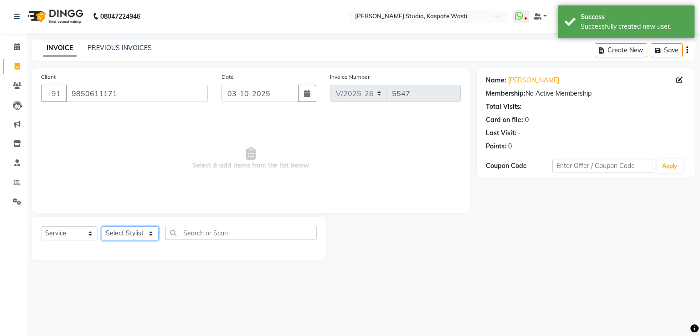
click at [135, 234] on select "Select Stylist [F1] GANESH [F1] Jagdish [ F1] RAM [F1]Sanjay [F1]Siddhu [F1] Su…" at bounding box center [130, 233] width 57 height 14
select select "3887"
click at [102, 227] on select "Select Stylist [F1] GANESH [F1] Jagdish [ F1] RAM [F1]Sanjay [F1]Siddhu [F1] Su…" at bounding box center [130, 233] width 57 height 14
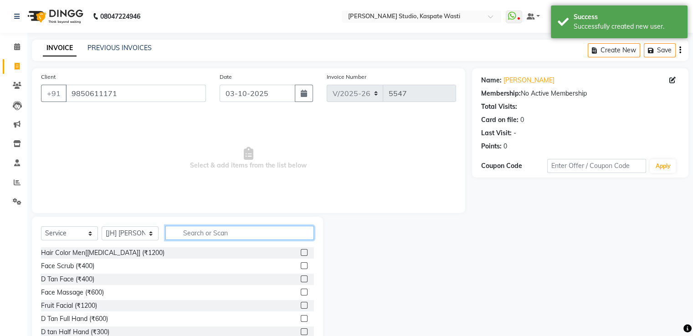
click at [177, 234] on input "text" at bounding box center [239, 233] width 149 height 14
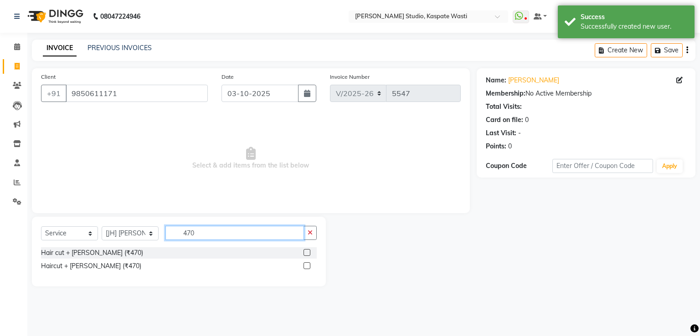
type input "470"
click at [305, 253] on label at bounding box center [306, 252] width 7 height 7
click at [305, 253] on input "checkbox" at bounding box center [306, 253] width 6 height 6
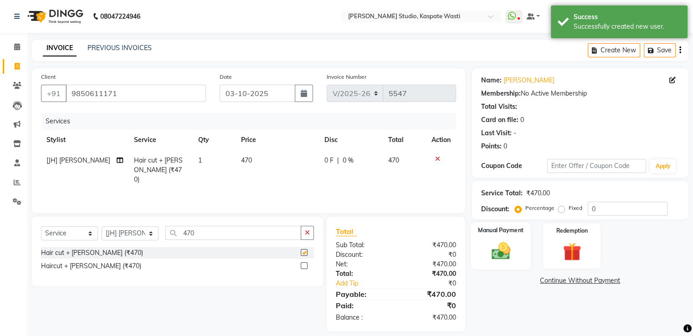
checkbox input "false"
click at [505, 250] on img at bounding box center [500, 252] width 31 height 22
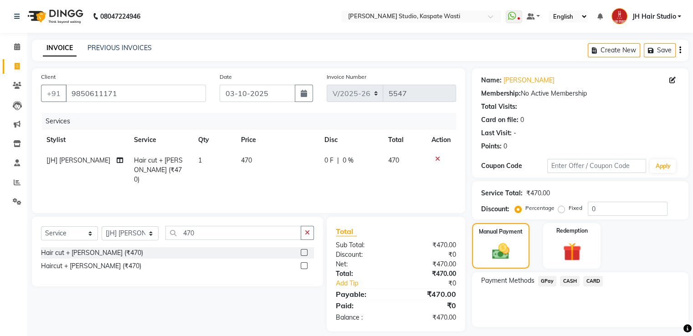
click at [547, 285] on span "GPay" at bounding box center [547, 281] width 19 height 10
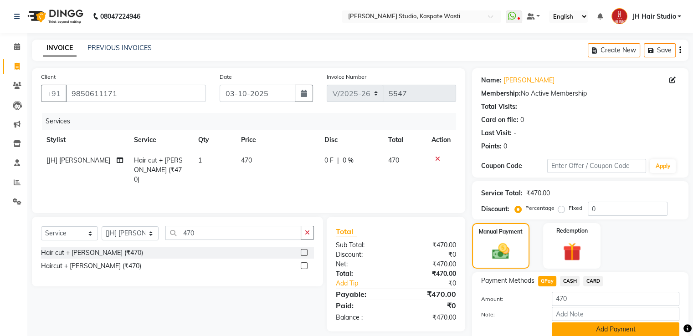
click at [581, 325] on button "Add Payment" at bounding box center [616, 330] width 128 height 14
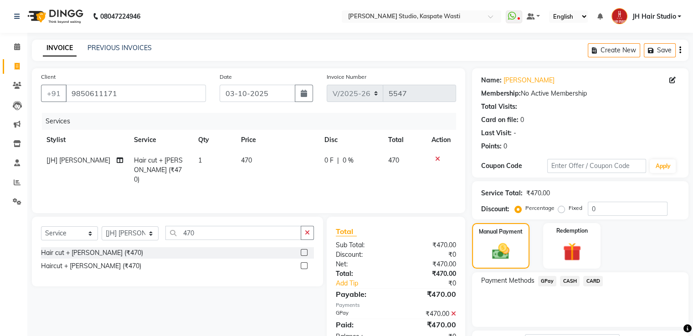
scroll to position [74, 0]
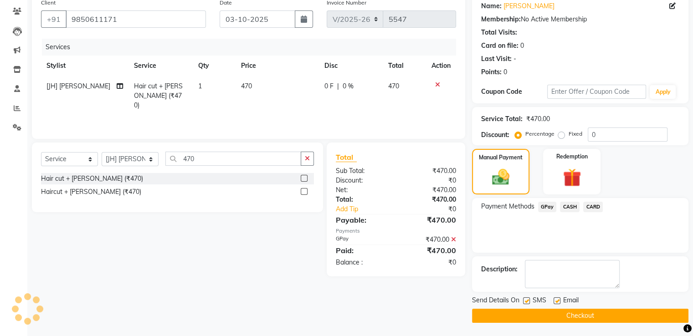
click at [567, 313] on button "Checkout" at bounding box center [580, 316] width 216 height 14
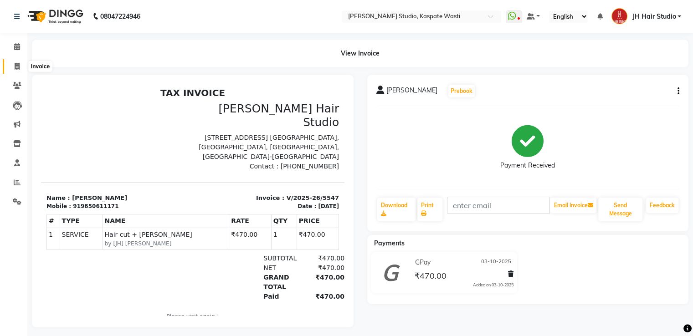
click at [14, 64] on span at bounding box center [17, 67] width 16 height 10
select select "service"
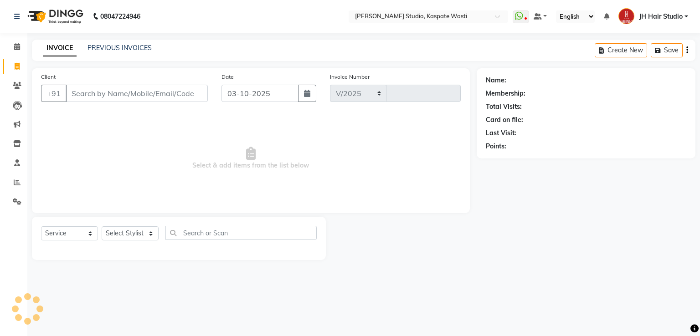
select select "130"
type input "5548"
type input "8805000656"
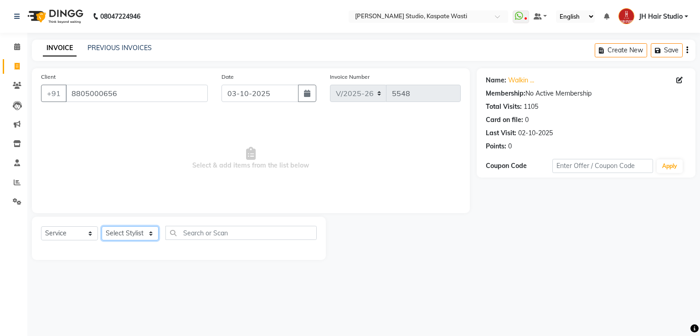
click at [121, 233] on select "Select Stylist [F1] GANESH [F1] Jagdish [ F1] RAM [F1]Sanjay [F1]Siddhu [F1] Su…" at bounding box center [130, 233] width 57 height 14
select select "47594"
click at [102, 227] on select "Select Stylist [F1] GANESH [F1] Jagdish [ F1] RAM [F1]Sanjay [F1]Siddhu [F1] Su…" at bounding box center [130, 233] width 57 height 14
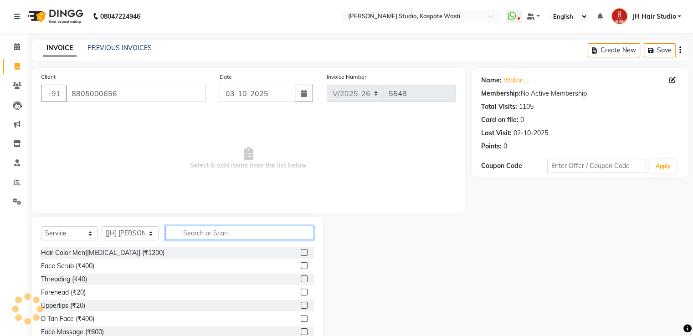
click at [219, 238] on input "text" at bounding box center [239, 233] width 149 height 14
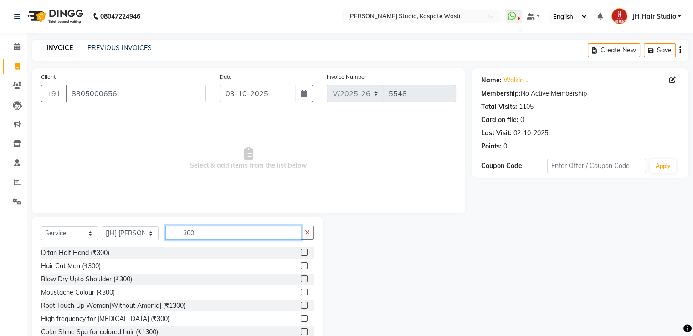
type input "300"
click at [301, 265] on label at bounding box center [304, 265] width 7 height 7
click at [301, 265] on input "checkbox" at bounding box center [304, 266] width 6 height 6
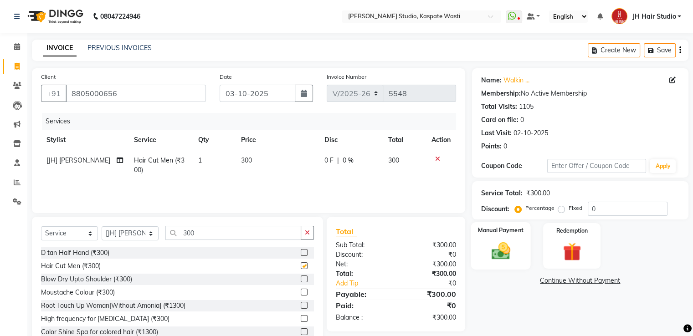
checkbox input "false"
click at [509, 256] on img at bounding box center [500, 252] width 31 height 22
click at [552, 283] on span "GPay" at bounding box center [547, 281] width 19 height 10
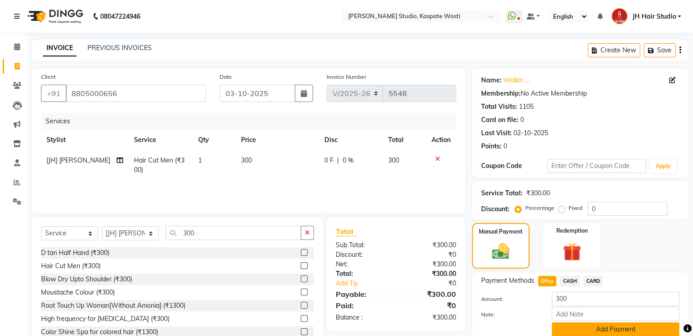
click at [601, 326] on button "Add Payment" at bounding box center [616, 330] width 128 height 14
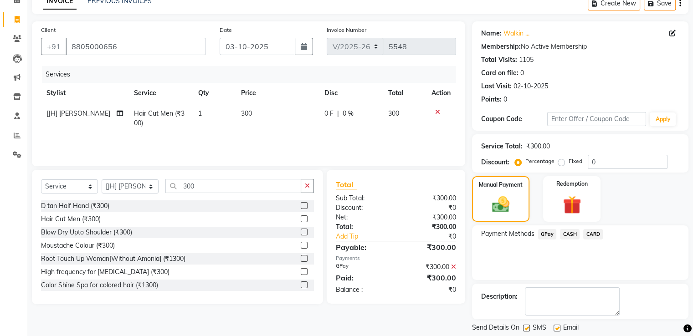
scroll to position [74, 0]
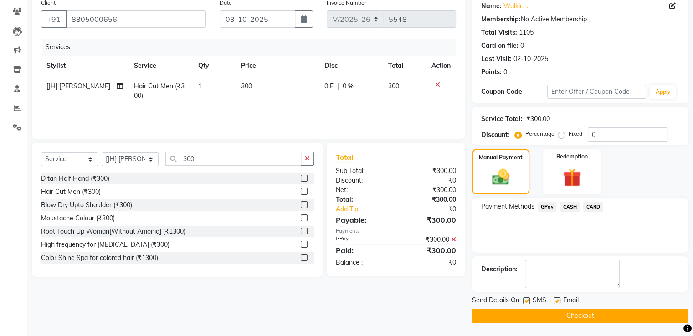
click at [572, 318] on button "Checkout" at bounding box center [580, 316] width 216 height 14
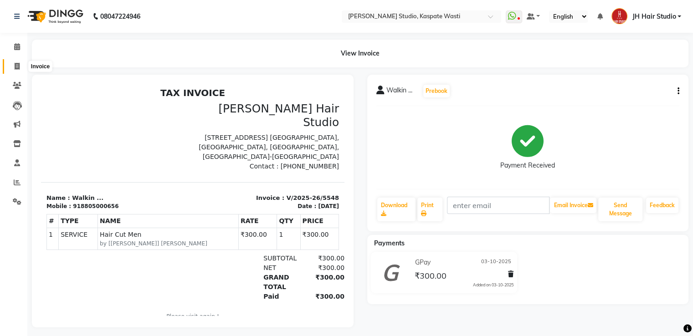
click at [16, 63] on icon at bounding box center [17, 66] width 5 height 7
select select "service"
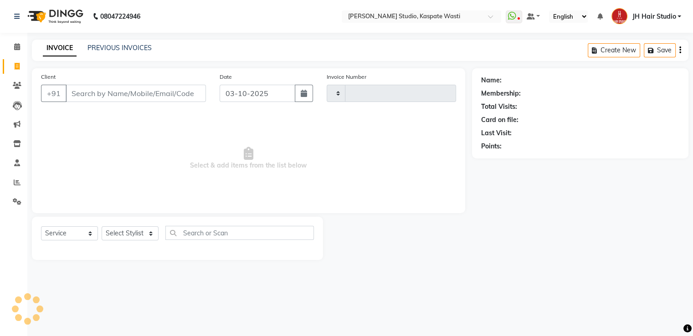
type input "5549"
select select "130"
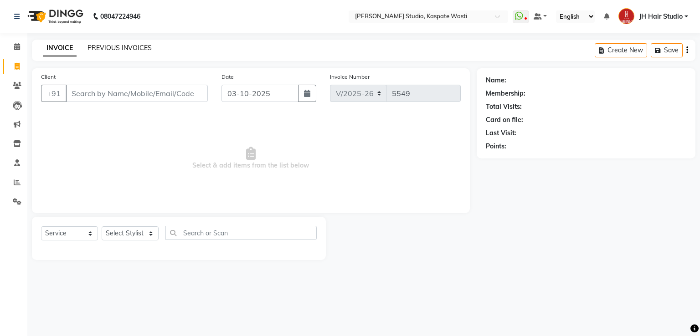
click at [123, 44] on link "PREVIOUS INVOICES" at bounding box center [119, 48] width 64 height 8
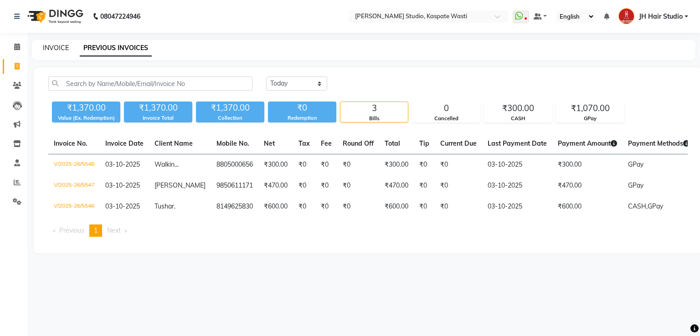
click at [48, 48] on link "INVOICE" at bounding box center [56, 48] width 26 height 8
select select "service"
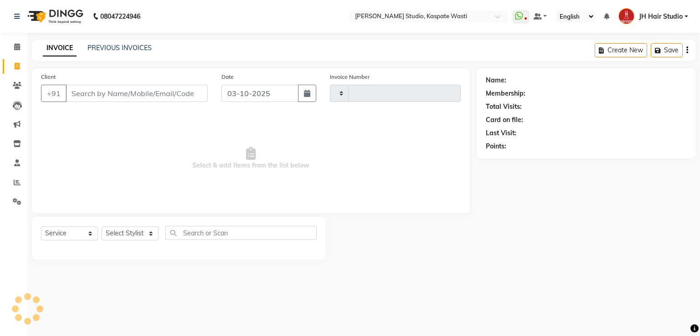
type input "5549"
select select "130"
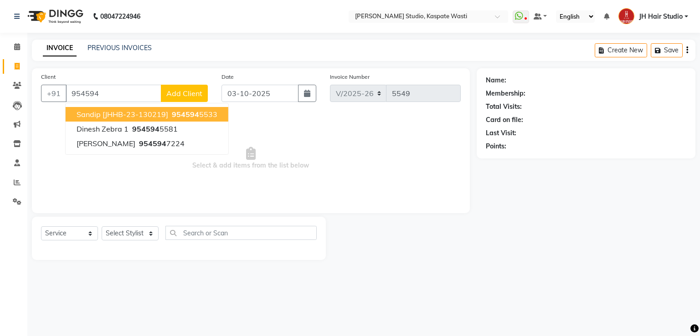
click at [113, 110] on span "Sandip [JHHB-23-130219]" at bounding box center [123, 114] width 92 height 9
type input "9545945533"
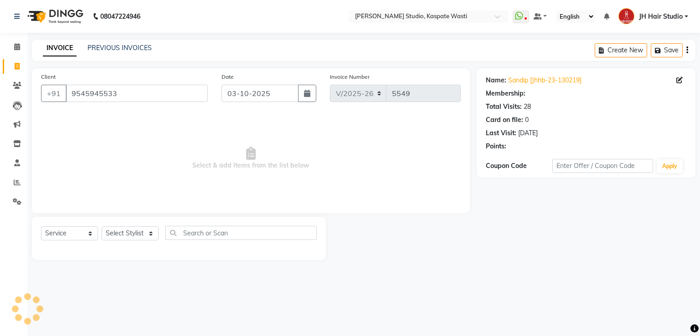
select select "1: Object"
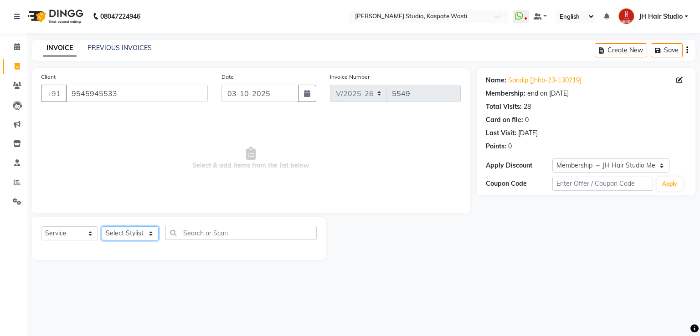
click at [128, 234] on select "Select Stylist [F1] GANESH [F1] Jagdish [ F1] RAM [F1]Sanjay [F1]Siddhu [F1] Su…" at bounding box center [130, 233] width 57 height 14
select select "90801"
click at [102, 227] on select "Select Stylist [F1] GANESH [F1] Jagdish [ F1] RAM [F1]Sanjay [F1]Siddhu [F1] Su…" at bounding box center [130, 233] width 57 height 14
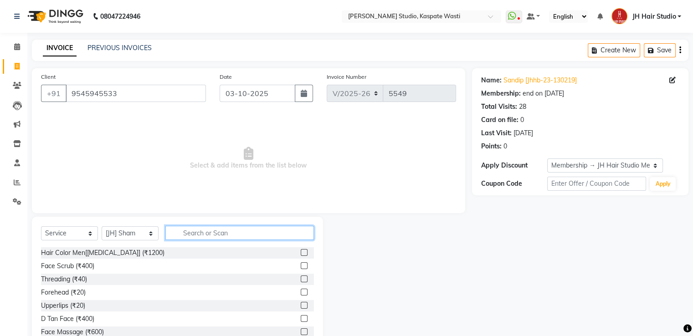
click at [210, 237] on input "text" at bounding box center [239, 233] width 149 height 14
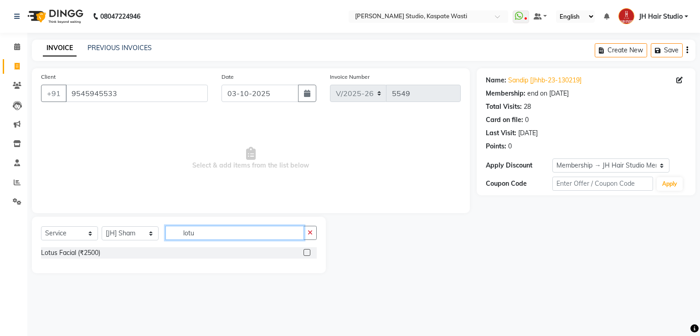
type input "lotu"
click at [307, 253] on label at bounding box center [306, 252] width 7 height 7
click at [307, 253] on input "checkbox" at bounding box center [306, 253] width 6 height 6
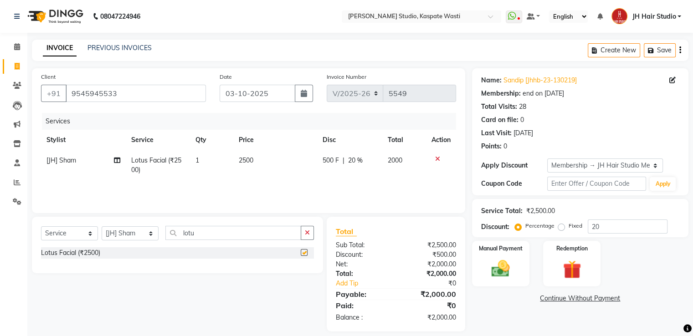
checkbox input "false"
click at [248, 159] on span "2500" at bounding box center [246, 160] width 15 height 8
select select "90801"
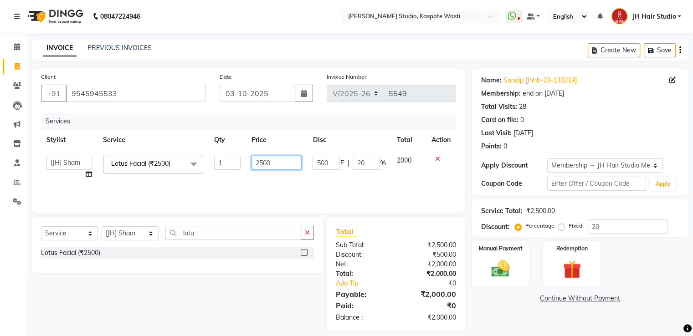
click at [263, 164] on input "2500" at bounding box center [276, 163] width 50 height 14
type input "2000"
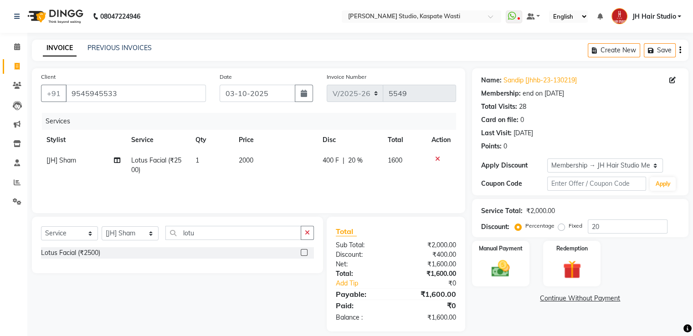
click at [363, 164] on div "400 F | 20 %" at bounding box center [350, 161] width 54 height 10
select select "90801"
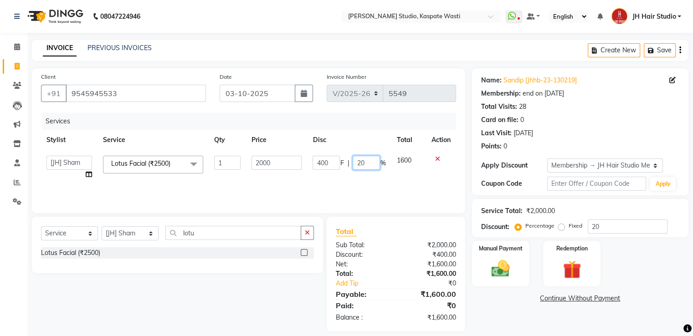
click at [363, 164] on input "20" at bounding box center [366, 163] width 27 height 14
type input "50"
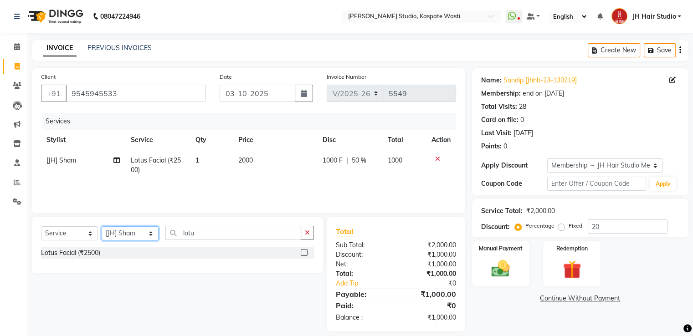
click at [121, 233] on select "Select Stylist [F1] GANESH [F1] Jagdish [ F1] RAM [F1]Sanjay [F1]Siddhu [F1] Su…" at bounding box center [130, 233] width 57 height 14
click at [185, 238] on input "lotu" at bounding box center [233, 233] width 136 height 14
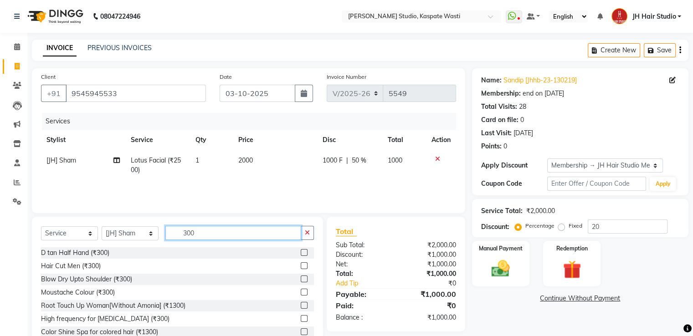
type input "300"
click at [301, 267] on label at bounding box center [304, 265] width 7 height 7
click at [301, 267] on input "checkbox" at bounding box center [304, 266] width 6 height 6
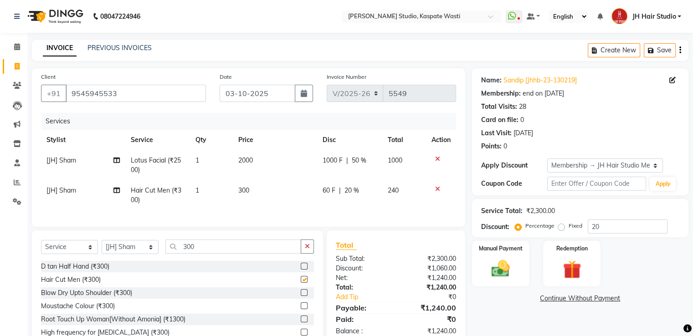
checkbox input "false"
click at [329, 191] on span "60 F" at bounding box center [329, 191] width 13 height 10
select select "90801"
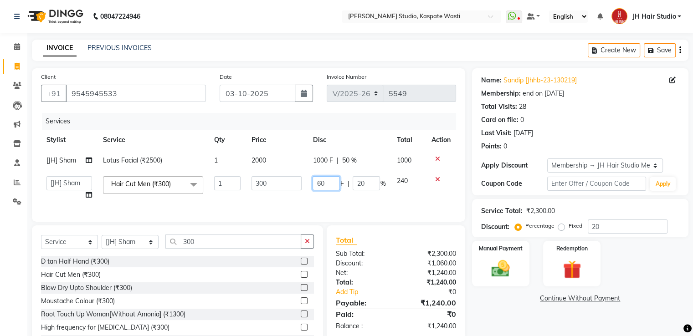
click at [321, 184] on input "60" at bounding box center [326, 183] width 27 height 14
type input "50"
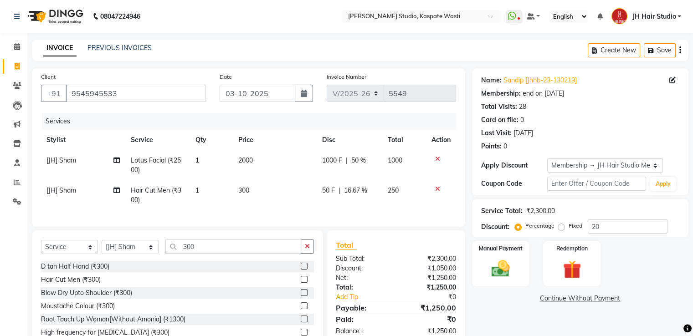
click at [318, 201] on td "50 F | 16.67 %" at bounding box center [350, 195] width 66 height 30
select select "90801"
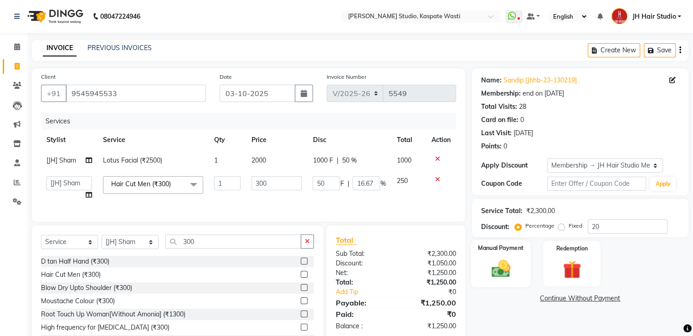
click at [490, 267] on img at bounding box center [500, 269] width 31 height 22
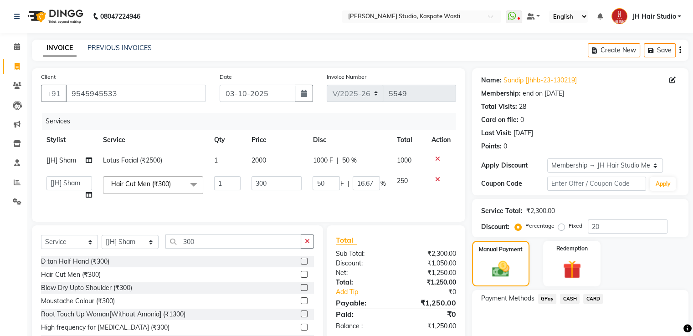
click at [544, 296] on span "GPay" at bounding box center [547, 299] width 19 height 10
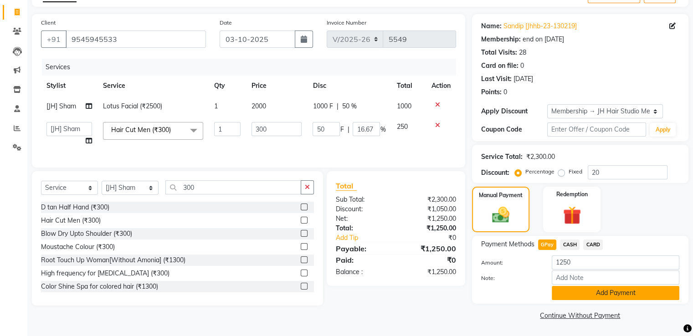
click at [605, 291] on button "Add Payment" at bounding box center [616, 293] width 128 height 14
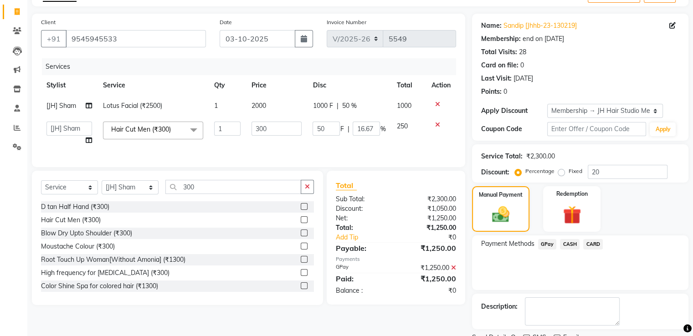
scroll to position [92, 0]
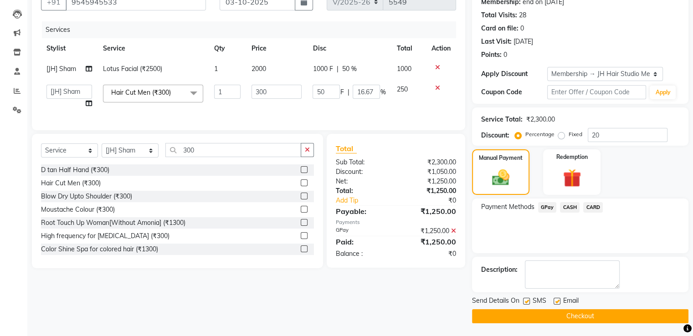
click at [584, 316] on button "Checkout" at bounding box center [580, 316] width 216 height 14
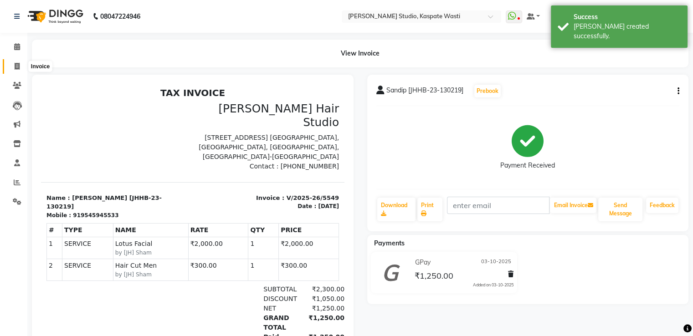
click at [14, 70] on span at bounding box center [17, 67] width 16 height 10
select select "service"
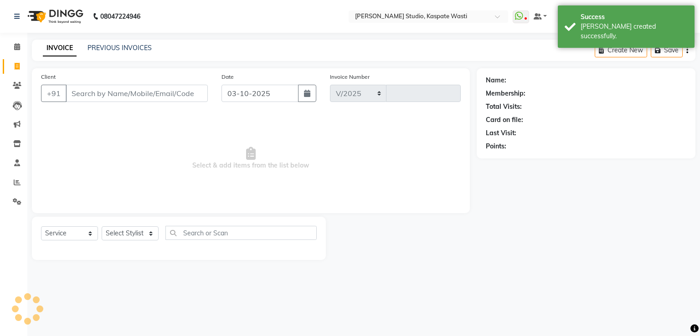
select select "130"
type input "5550"
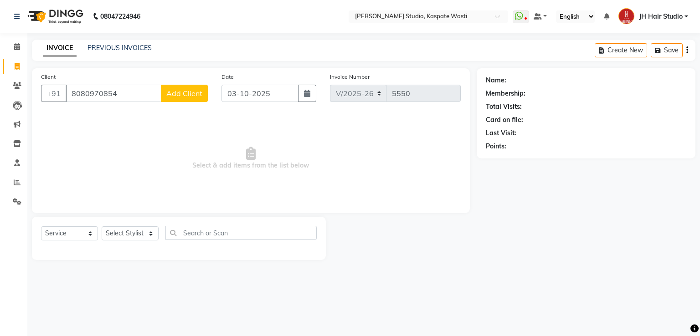
type input "8080970854"
click at [179, 97] on span "Add Client" at bounding box center [184, 93] width 36 height 9
select select "22"
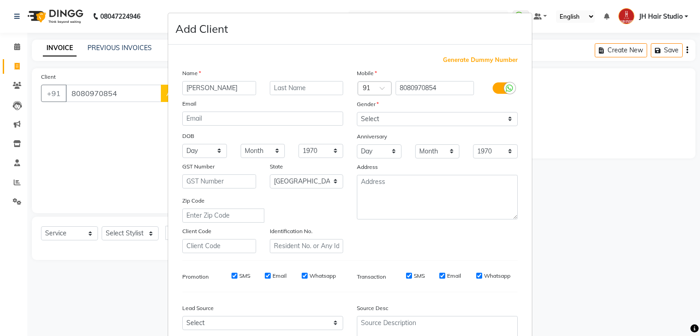
type input "Mrunal"
click at [385, 124] on select "Select Male Female Other Prefer Not To Say" at bounding box center [437, 119] width 161 height 14
select select "male"
click at [357, 113] on select "Select Male Female Other Prefer Not To Say" at bounding box center [437, 119] width 161 height 14
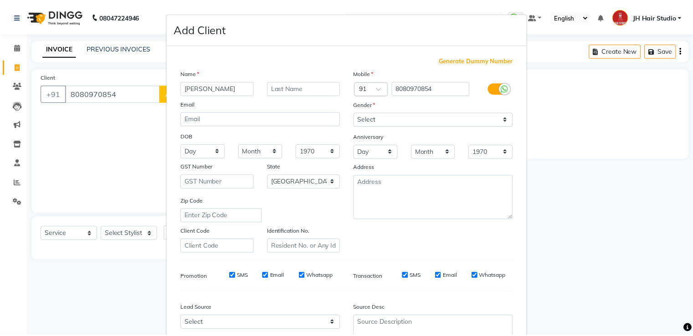
scroll to position [89, 0]
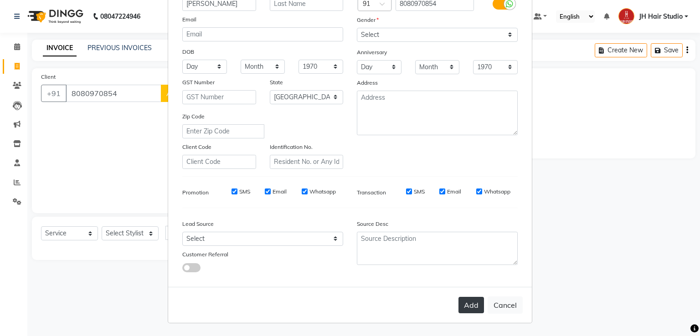
click at [471, 303] on button "Add" at bounding box center [471, 305] width 26 height 16
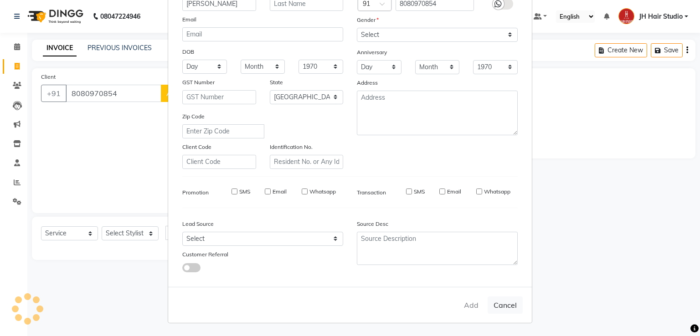
select select
select select "null"
select select
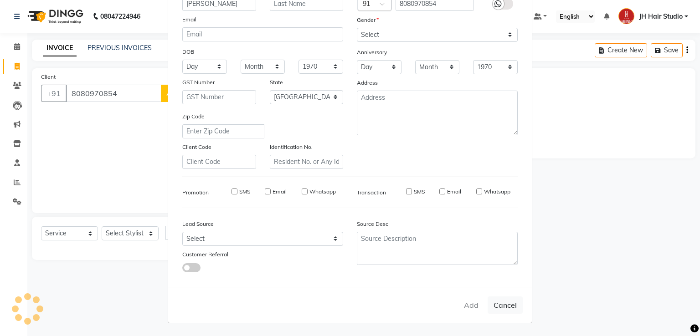
select select
checkbox input "false"
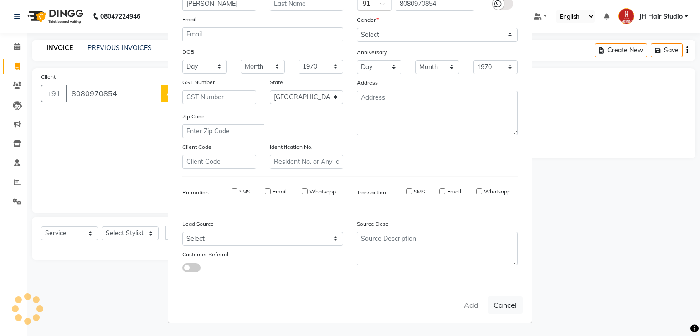
checkbox input "false"
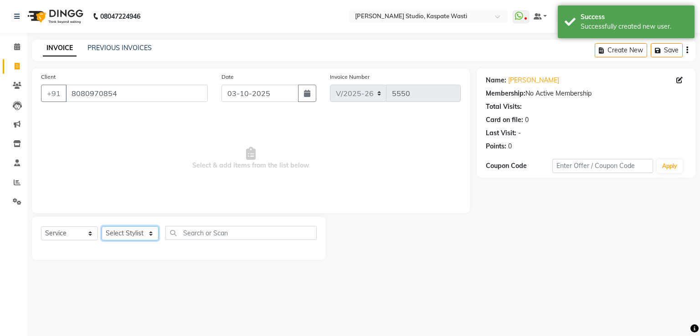
click at [134, 232] on select "Select Stylist [F1] GANESH [F1] Jagdish [ F1] RAM [F1]Sanjay [F1]Siddhu [F1] Su…" at bounding box center [130, 233] width 57 height 14
select select "3887"
click at [102, 227] on select "Select Stylist [F1] GANESH [F1] Jagdish [ F1] RAM [F1]Sanjay [F1]Siddhu [F1] Su…" at bounding box center [130, 233] width 57 height 14
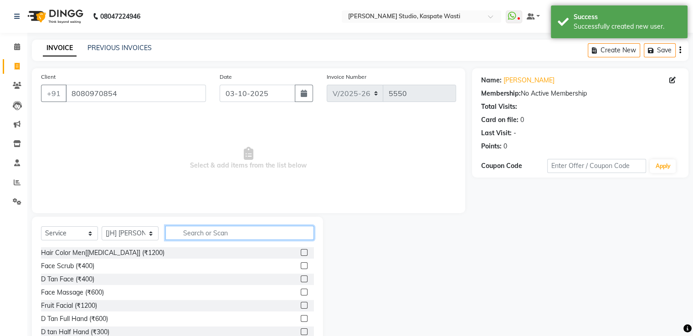
click at [211, 236] on input "text" at bounding box center [239, 233] width 149 height 14
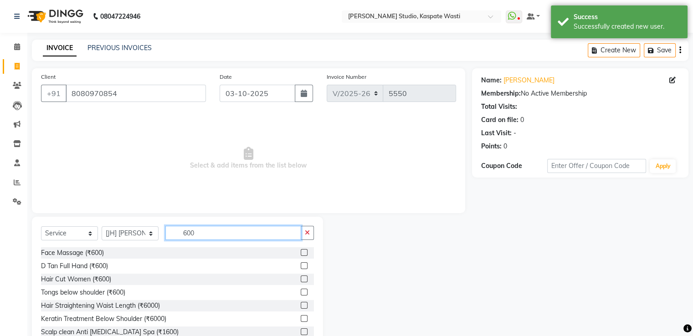
type input "600"
click at [301, 278] on label at bounding box center [304, 279] width 7 height 7
click at [301, 278] on input "checkbox" at bounding box center [304, 280] width 6 height 6
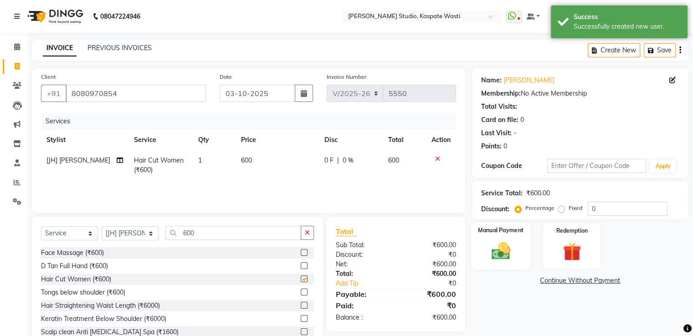
checkbox input "false"
click at [504, 254] on img at bounding box center [500, 252] width 31 height 22
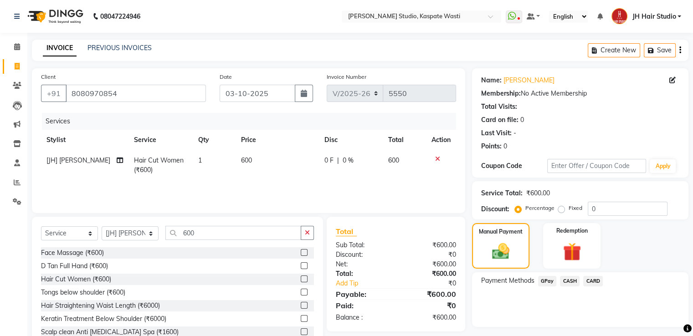
click at [549, 277] on span "GPay" at bounding box center [547, 281] width 19 height 10
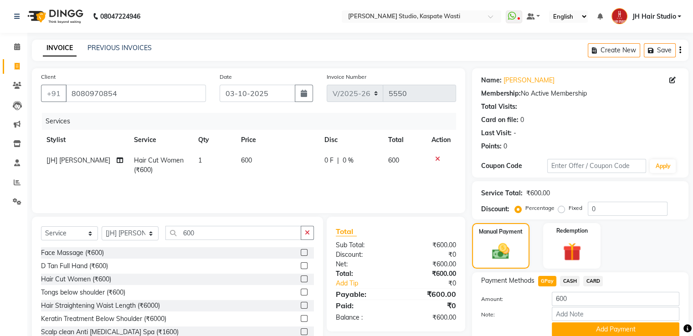
scroll to position [37, 0]
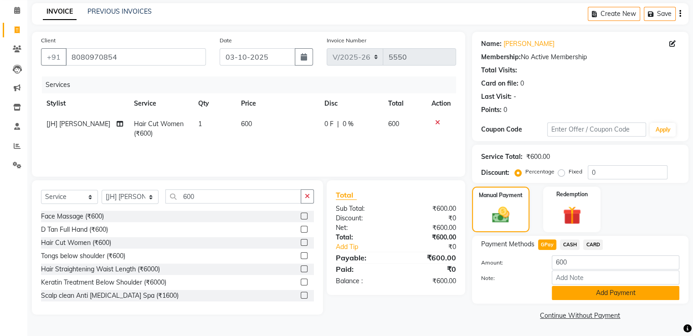
click at [604, 294] on button "Add Payment" at bounding box center [616, 293] width 128 height 14
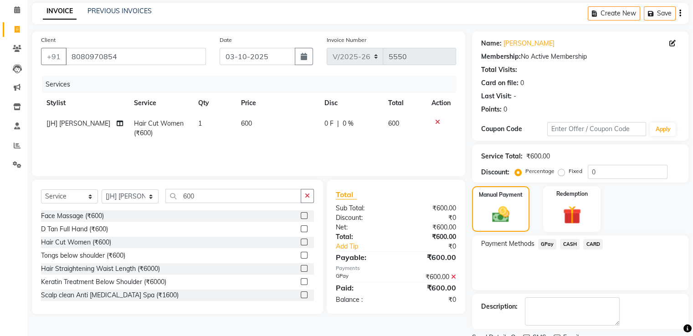
scroll to position [74, 0]
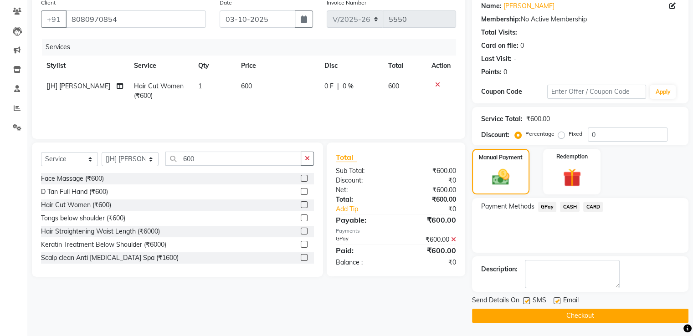
click at [579, 316] on button "Checkout" at bounding box center [580, 316] width 216 height 14
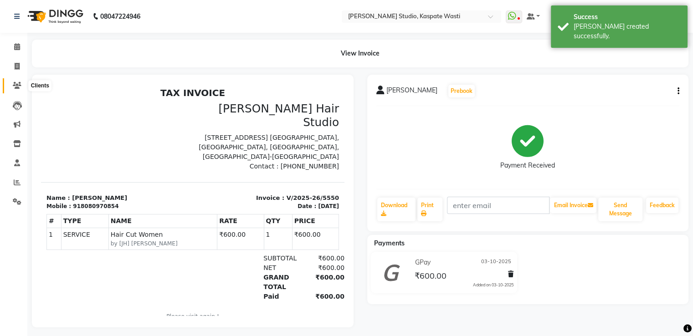
click at [16, 87] on icon at bounding box center [17, 85] width 9 height 7
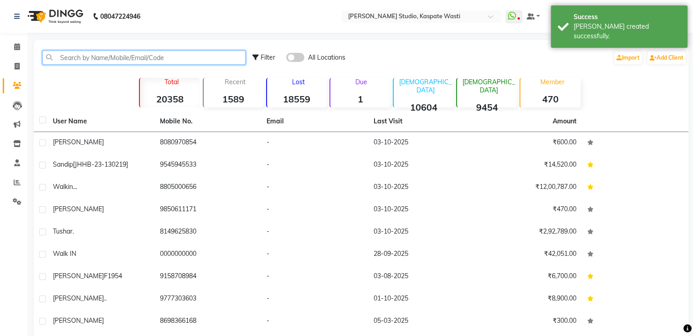
click at [114, 56] on input "text" at bounding box center [143, 58] width 203 height 14
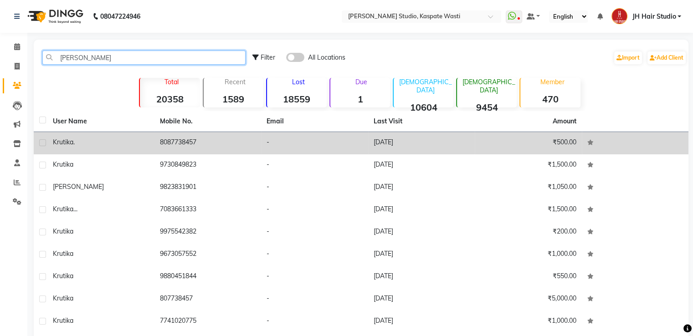
type input "krutika"
click at [221, 149] on td "8087738457" at bounding box center [207, 143] width 107 height 22
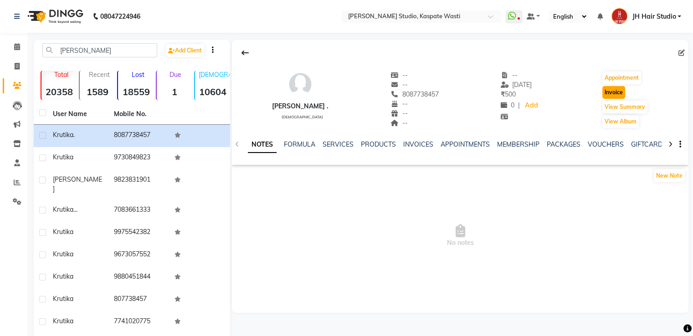
click at [616, 93] on button "Invoice" at bounding box center [613, 92] width 23 height 13
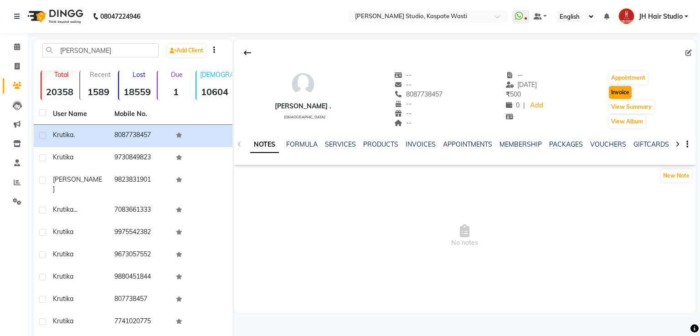
select select "130"
select select "service"
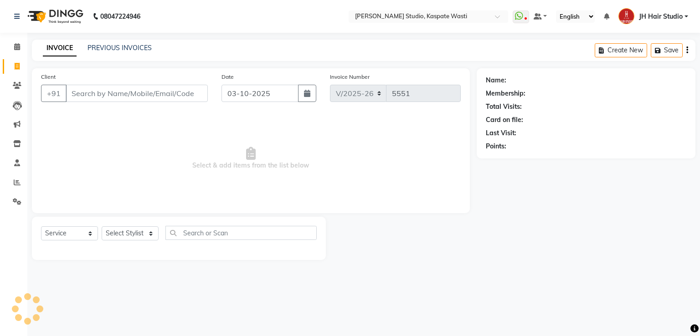
type input "8087738457"
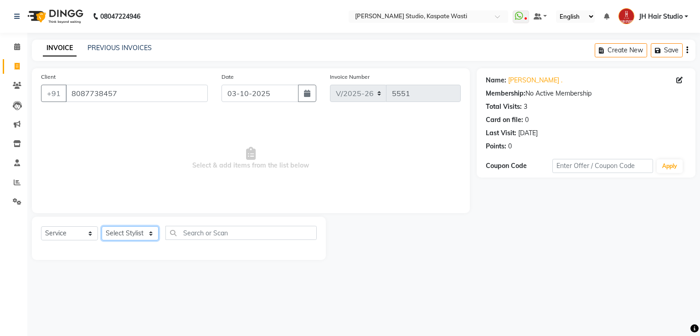
click at [135, 230] on select "Select Stylist [F1] GANESH [F1] Jagdish [ F1] RAM [F1]Sanjay [F1]Siddhu [F1] Su…" at bounding box center [130, 233] width 57 height 14
select select "70614"
click at [102, 227] on select "Select Stylist [F1] GANESH [F1] Jagdish [ F1] RAM [F1]Sanjay [F1]Siddhu [F1] Su…" at bounding box center [130, 233] width 57 height 14
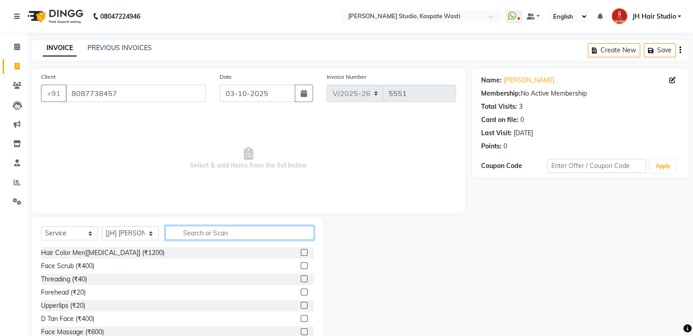
click at [210, 234] on input "text" at bounding box center [239, 233] width 149 height 14
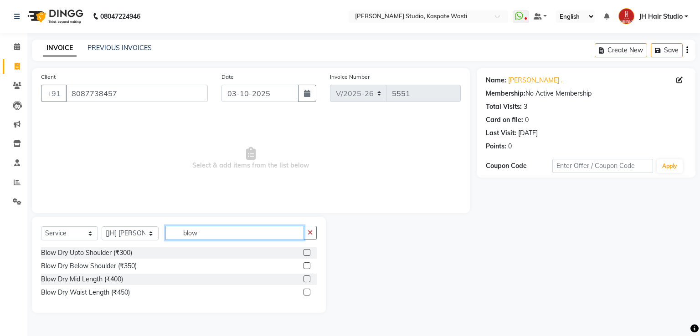
type input "blow"
click at [308, 277] on label at bounding box center [306, 279] width 7 height 7
click at [308, 277] on input "checkbox" at bounding box center [306, 280] width 6 height 6
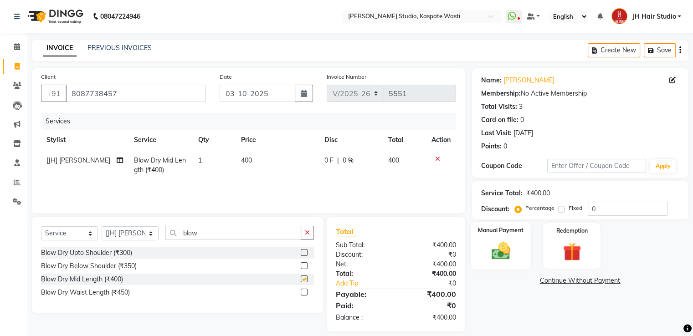
checkbox input "false"
click at [497, 246] on img at bounding box center [500, 252] width 31 height 22
click at [566, 284] on span "CASH" at bounding box center [570, 281] width 20 height 10
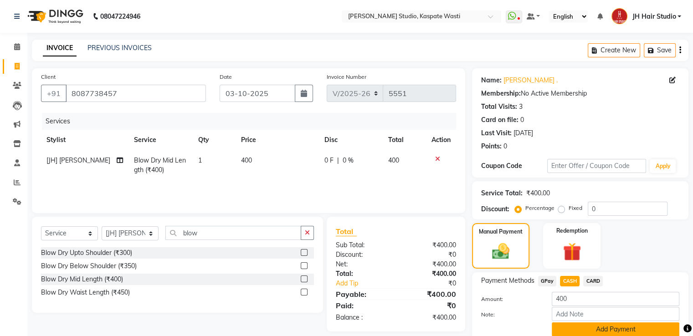
click at [598, 325] on button "Add Payment" at bounding box center [616, 330] width 128 height 14
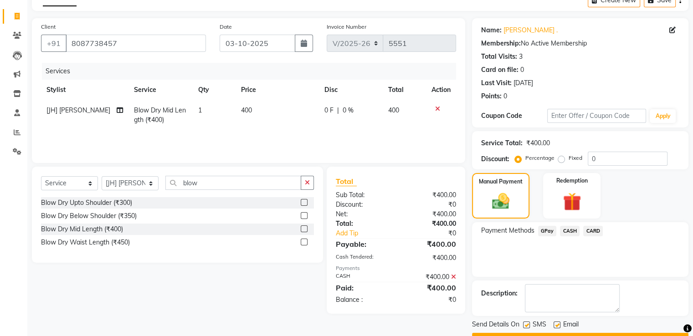
scroll to position [74, 0]
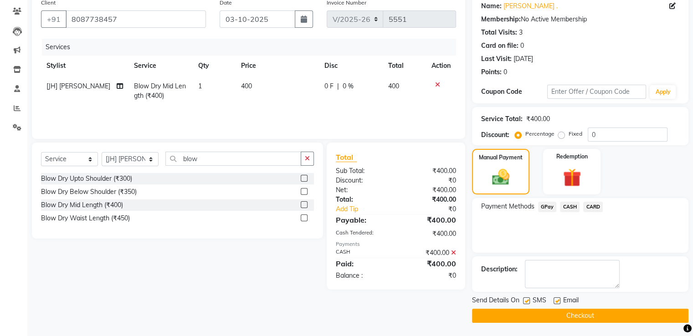
click at [563, 312] on button "Checkout" at bounding box center [580, 316] width 216 height 14
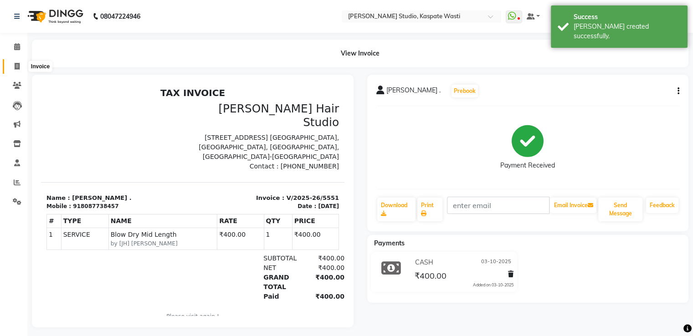
click at [15, 67] on icon at bounding box center [17, 66] width 5 height 7
select select "service"
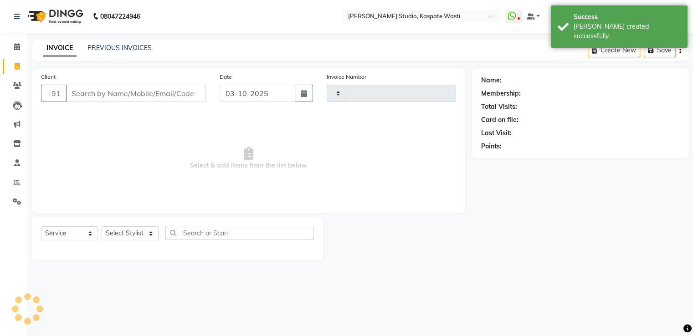
type input "5552"
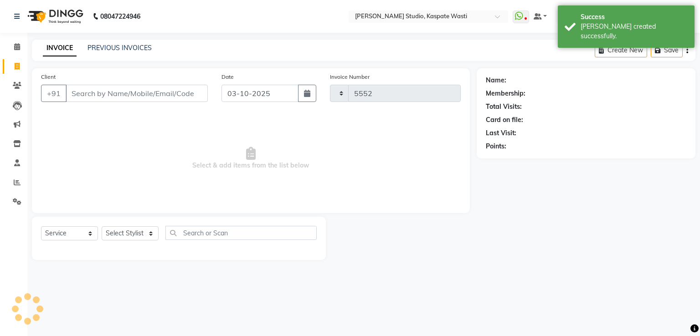
select select "130"
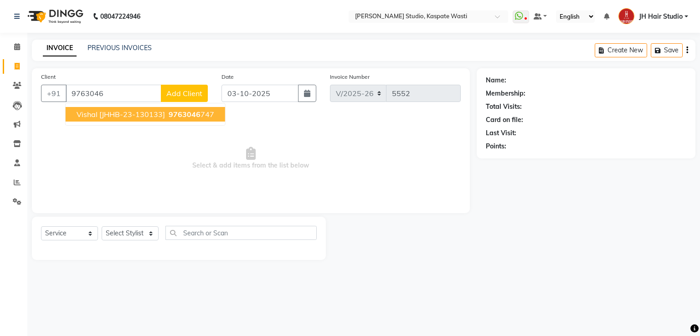
click at [93, 113] on span "Vishal [JHHB-23-130133]" at bounding box center [121, 114] width 88 height 9
type input "9763046747"
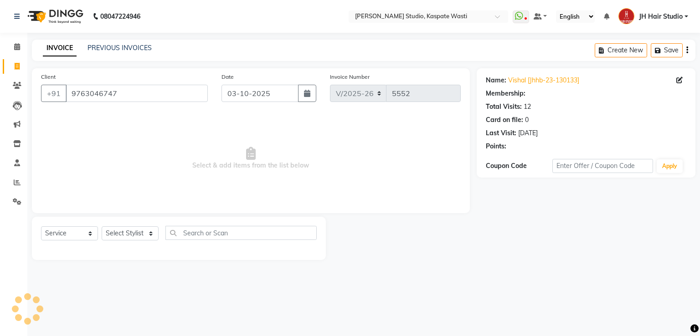
select select "1: Object"
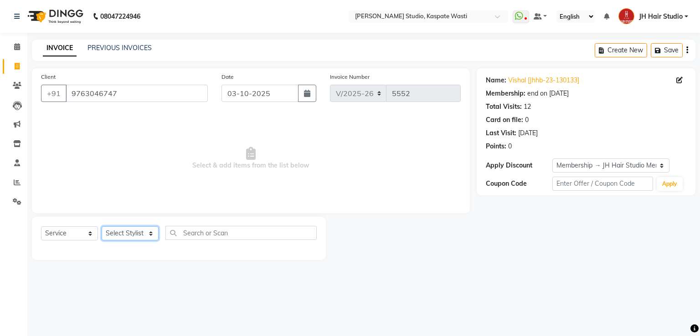
click at [131, 238] on select "Select Stylist [F1] GANESH [F1] Jagdish [ F1] RAM [F1]Sanjay [F1]Siddhu [F1] Su…" at bounding box center [130, 233] width 57 height 14
select select "47594"
click at [102, 227] on select "Select Stylist [F1] GANESH [F1] Jagdish [ F1] RAM [F1]Sanjay [F1]Siddhu [F1] Su…" at bounding box center [130, 233] width 57 height 14
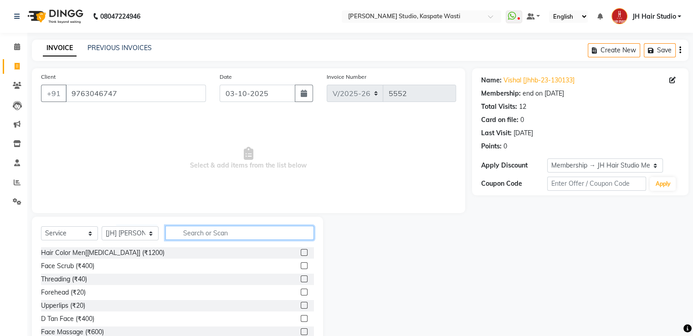
click at [202, 237] on input "text" at bounding box center [239, 233] width 149 height 14
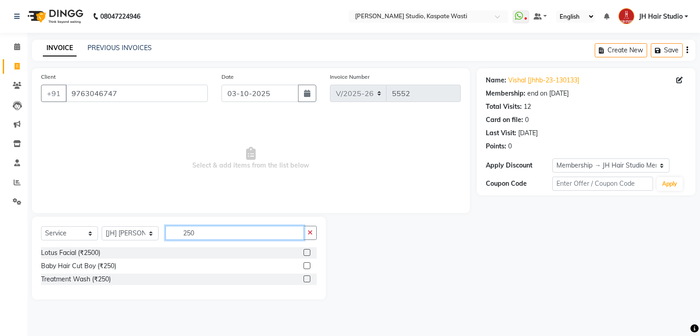
type input "250"
click at [305, 265] on label at bounding box center [306, 265] width 7 height 7
click at [305, 265] on input "checkbox" at bounding box center [306, 266] width 6 height 6
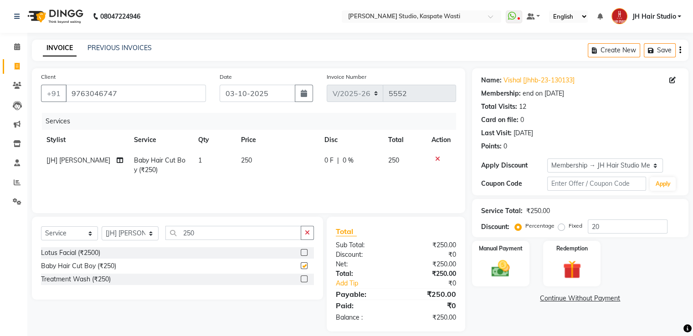
checkbox input "false"
click at [249, 163] on span "250" at bounding box center [246, 160] width 11 height 8
select select "47594"
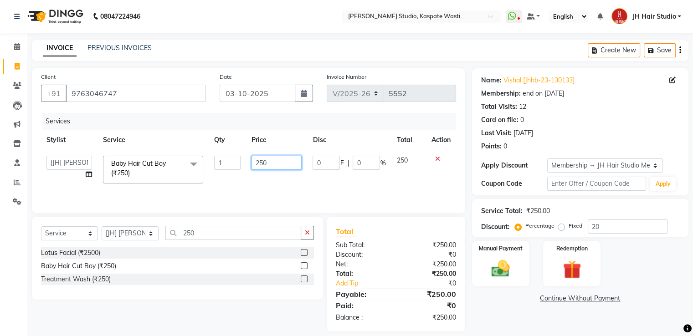
click at [264, 164] on input "250" at bounding box center [276, 163] width 50 height 14
type input "200"
click at [493, 264] on img at bounding box center [500, 269] width 31 height 22
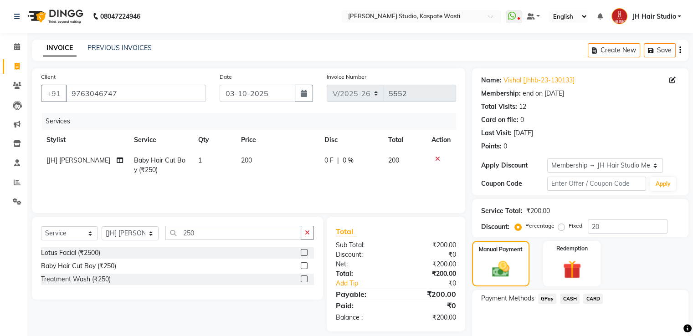
click at [546, 299] on span "GPay" at bounding box center [547, 299] width 19 height 10
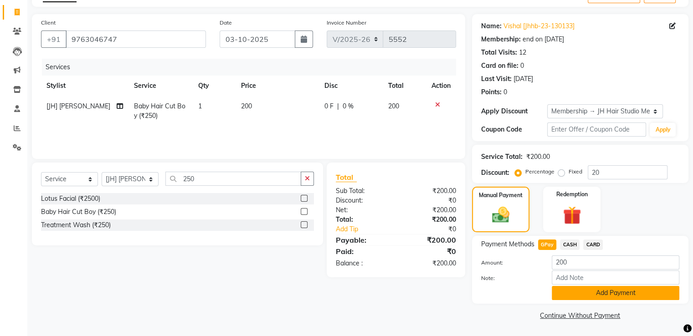
click at [600, 292] on button "Add Payment" at bounding box center [616, 293] width 128 height 14
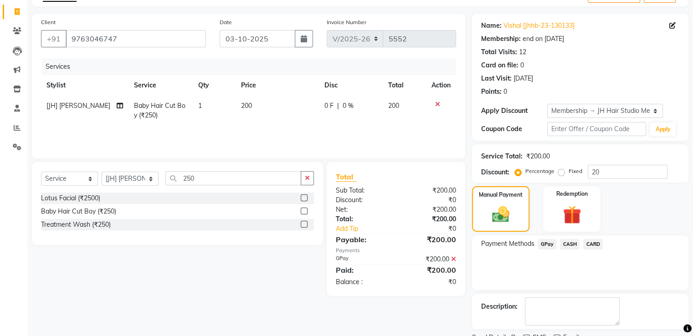
scroll to position [92, 0]
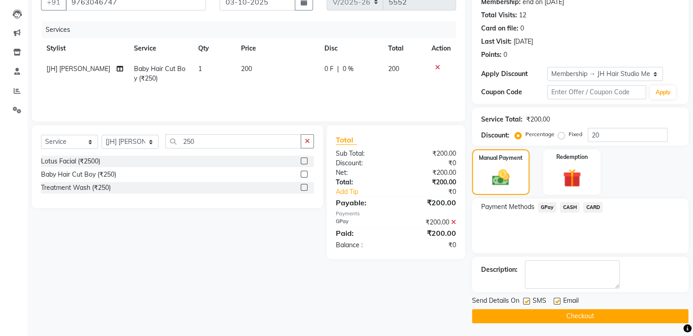
click at [555, 313] on button "Checkout" at bounding box center [580, 316] width 216 height 14
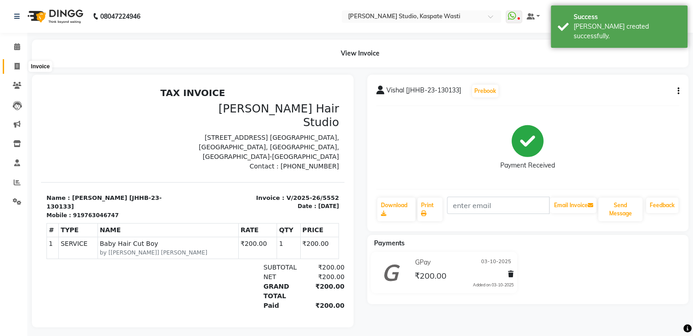
click at [13, 66] on span at bounding box center [17, 67] width 16 height 10
select select "130"
select select "service"
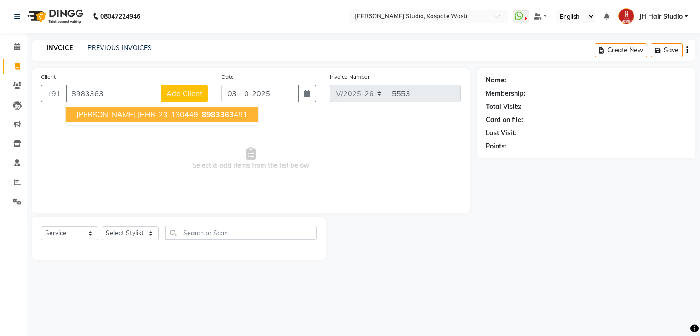
click at [111, 116] on span "Nitin KANTAK JHHB-23-130449" at bounding box center [138, 114] width 122 height 9
type input "8983363491"
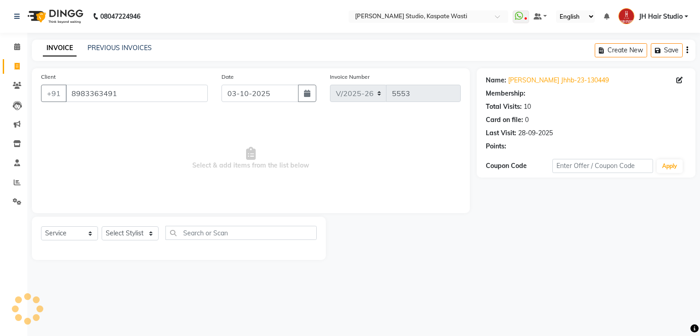
select select "1: Object"
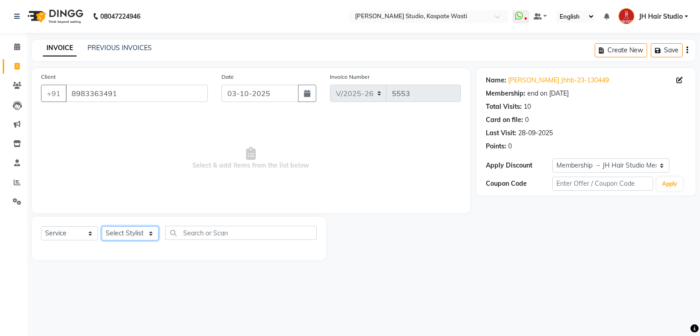
click at [125, 234] on select "Select Stylist [F1] GANESH [F1] Jagdish [ F1] RAM [F1]Sanjay [F1]Siddhu [F1] Su…" at bounding box center [130, 233] width 57 height 14
click at [102, 227] on select "Select Stylist [F1] GANESH [F1] Jagdish [ F1] RAM [F1]Sanjay [F1]Siddhu [F1] Su…" at bounding box center [130, 233] width 57 height 14
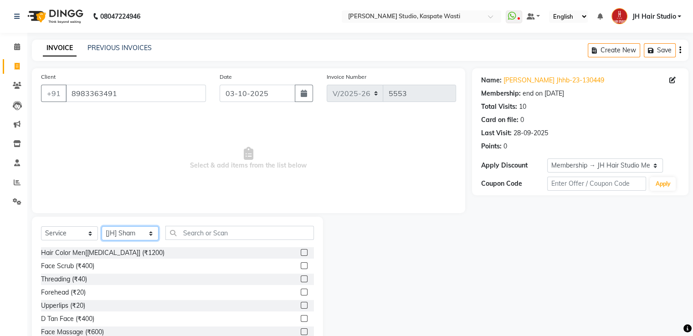
click at [142, 234] on select "Select Stylist [F1] GANESH [F1] Jagdish [ F1] RAM [F1]Sanjay [F1]Siddhu [F1] Su…" at bounding box center [130, 233] width 57 height 14
select select "3887"
click at [102, 227] on select "Select Stylist [F1] GANESH [F1] Jagdish [ F1] RAM [F1]Sanjay [F1]Siddhu [F1] Su…" at bounding box center [130, 233] width 57 height 14
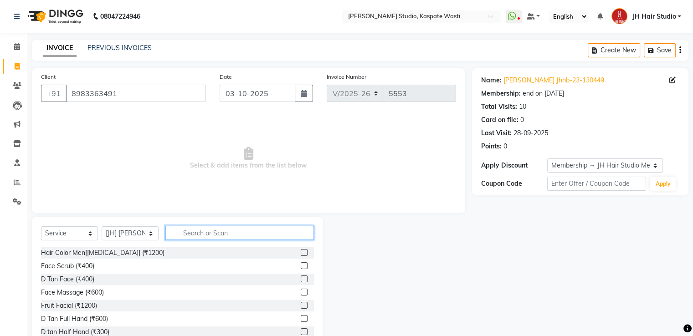
click at [208, 236] on input "text" at bounding box center [239, 233] width 149 height 14
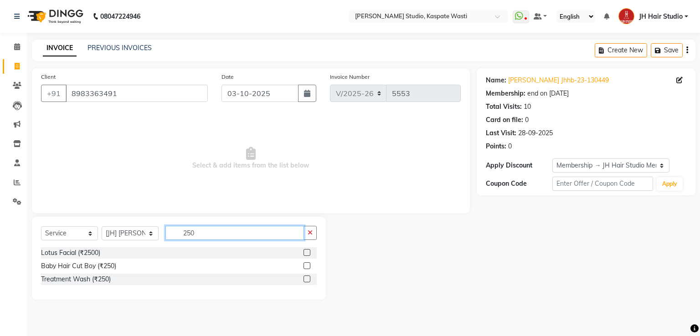
type input "250"
click at [306, 265] on label at bounding box center [306, 265] width 7 height 7
click at [306, 265] on input "checkbox" at bounding box center [306, 266] width 6 height 6
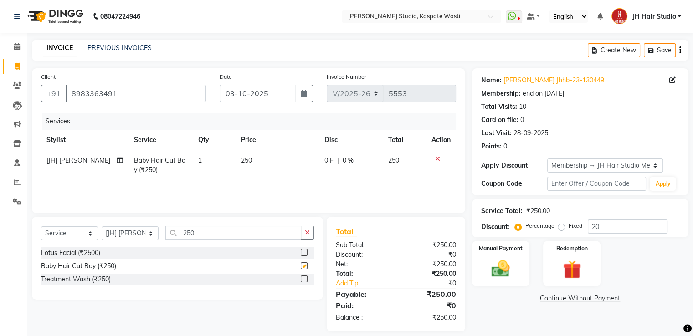
checkbox input "false"
click at [246, 161] on span "250" at bounding box center [246, 160] width 11 height 8
select select "3887"
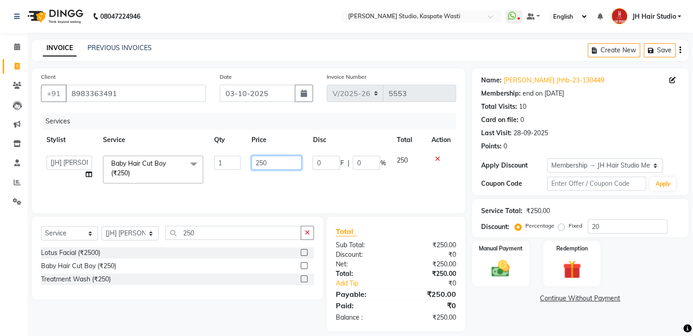
click at [263, 163] on input "250" at bounding box center [276, 163] width 50 height 14
type input "200"
click at [508, 264] on img at bounding box center [500, 269] width 31 height 22
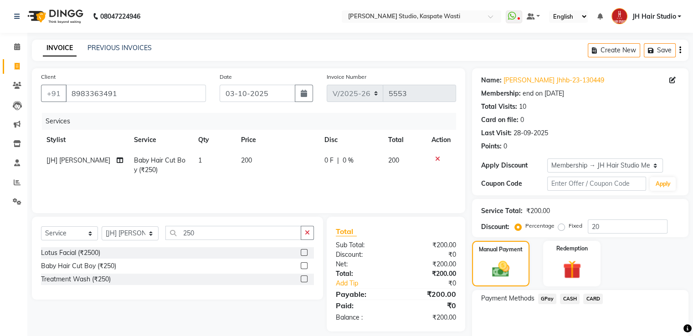
click at [547, 299] on span "GPay" at bounding box center [547, 299] width 19 height 10
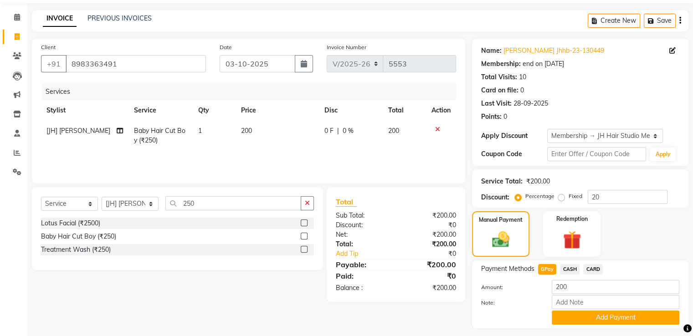
scroll to position [55, 0]
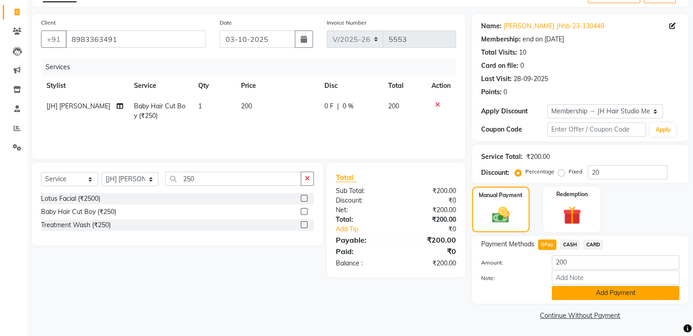
click at [594, 298] on button "Add Payment" at bounding box center [616, 293] width 128 height 14
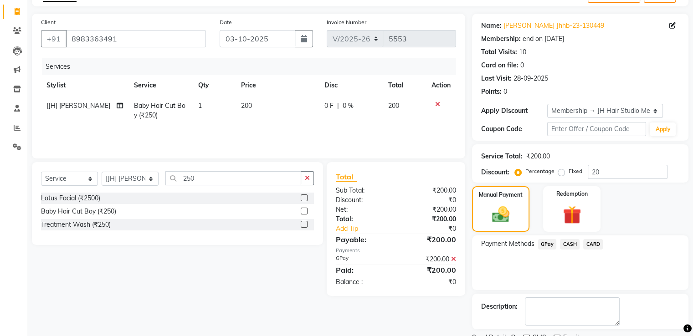
scroll to position [92, 0]
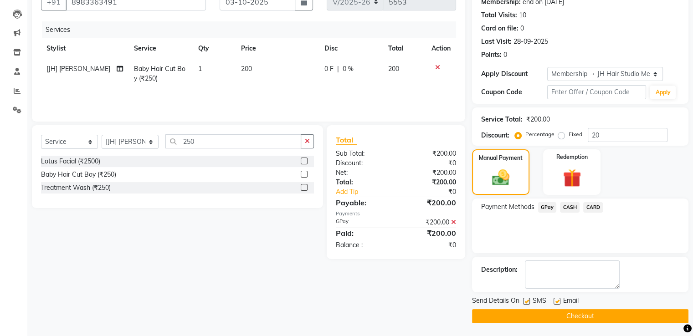
click at [586, 309] on button "Checkout" at bounding box center [580, 316] width 216 height 14
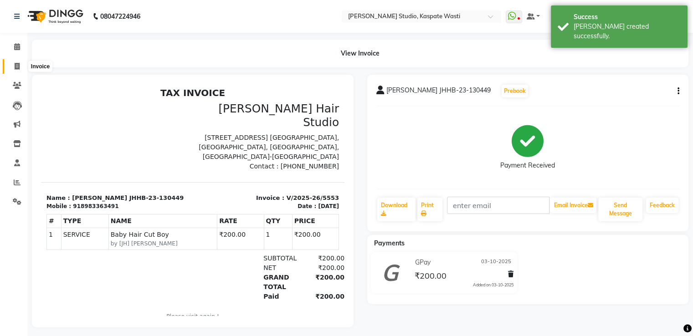
click at [10, 67] on span at bounding box center [17, 67] width 16 height 10
select select "service"
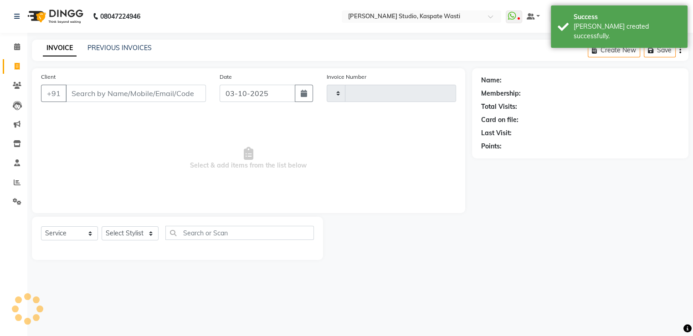
type input "5554"
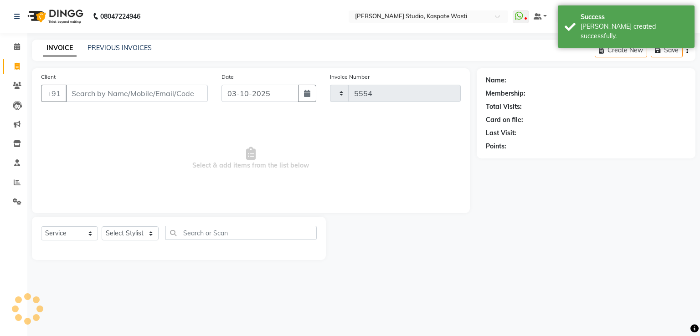
select select "130"
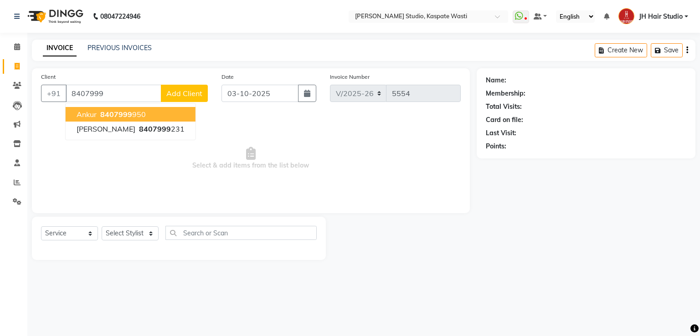
click at [87, 94] on input "8407999" at bounding box center [114, 93] width 96 height 17
click at [105, 96] on input "8407999" at bounding box center [114, 93] width 96 height 17
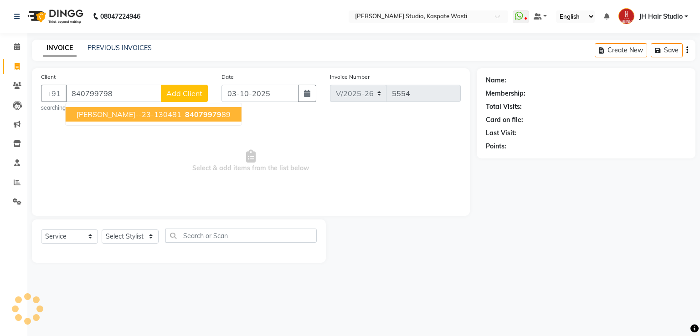
click at [127, 120] on button "RAHUL JHHB--23-130481 84079979 89" at bounding box center [154, 114] width 176 height 15
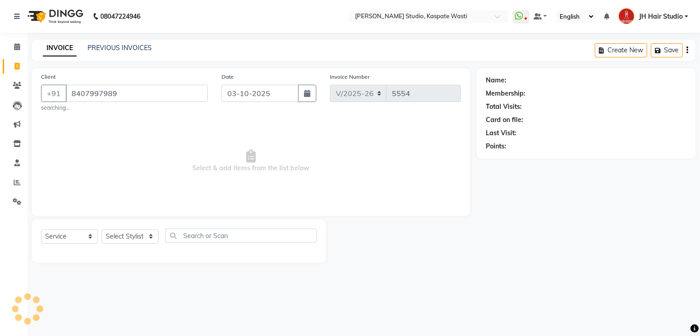
click at [94, 90] on input "8407997989" at bounding box center [137, 93] width 142 height 17
type input "8407997989"
click at [13, 85] on icon at bounding box center [17, 85] width 9 height 7
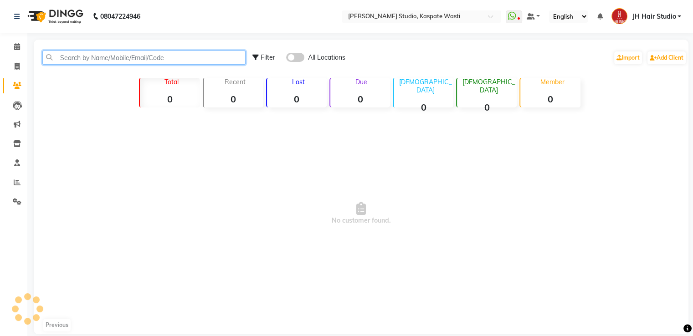
click at [113, 60] on input "text" at bounding box center [143, 58] width 203 height 14
paste input "8407997989"
type input "8407997989"
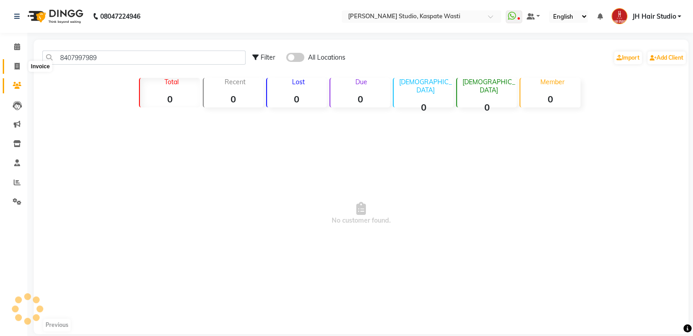
click at [13, 67] on span at bounding box center [17, 67] width 16 height 10
select select "service"
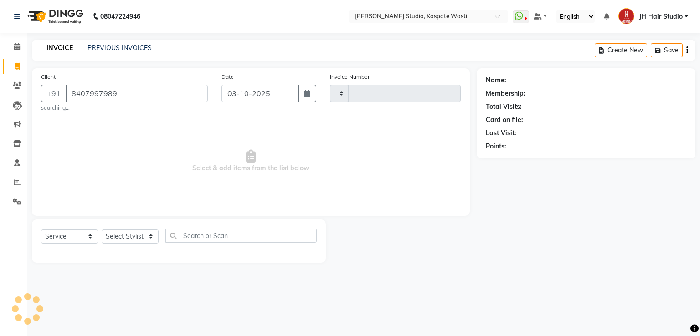
type input "8407997989"
click at [131, 235] on select "Select Stylist" at bounding box center [130, 237] width 57 height 14
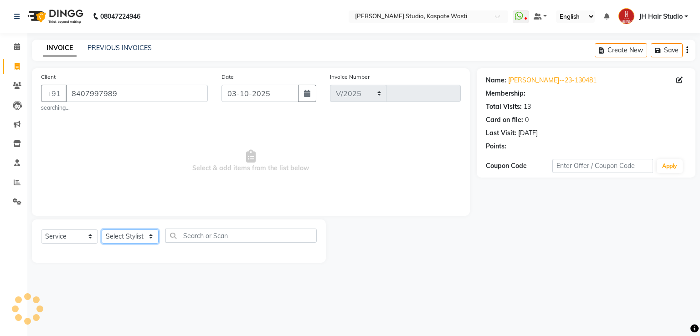
select select "130"
type input "5554"
select select "1: Object"
select select "68687"
click at [102, 230] on select "Select Stylist [F1] GANESH [F1] Jagdish [ F1] RAM [F1]Sanjay [F1]Siddhu [F1] Su…" at bounding box center [130, 237] width 57 height 14
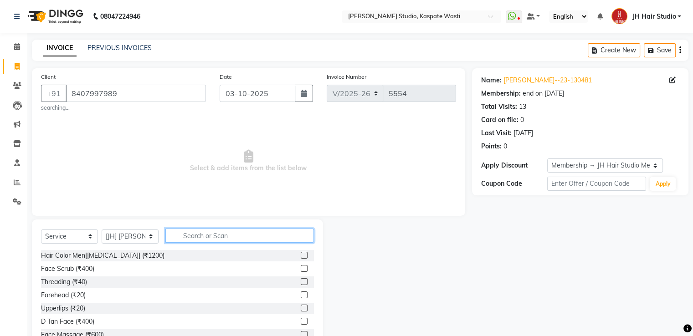
click at [206, 236] on input "text" at bounding box center [239, 236] width 149 height 14
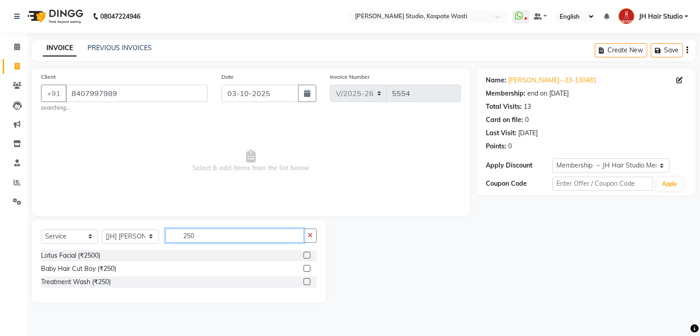
type input "250"
click at [308, 271] on label at bounding box center [306, 268] width 7 height 7
click at [308, 271] on input "checkbox" at bounding box center [306, 269] width 6 height 6
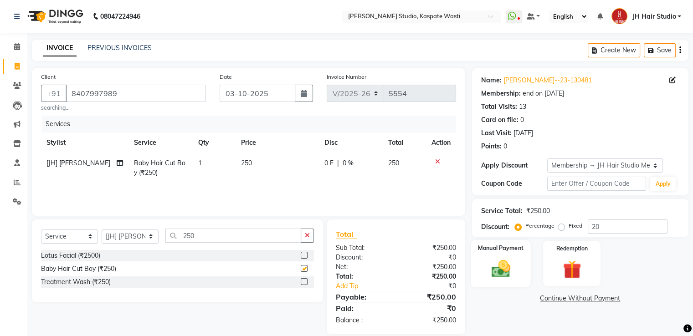
checkbox input "false"
click at [499, 254] on div "Manual Payment" at bounding box center [501, 263] width 60 height 47
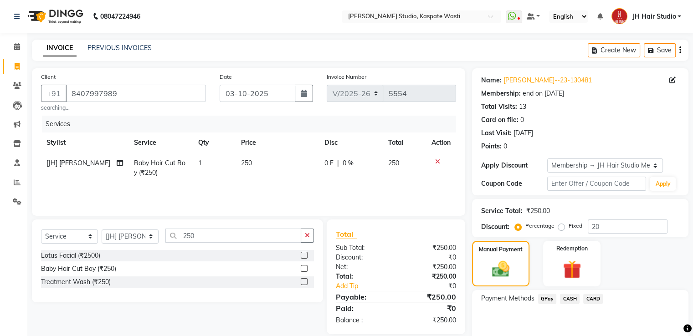
click at [546, 298] on span "GPay" at bounding box center [547, 299] width 19 height 10
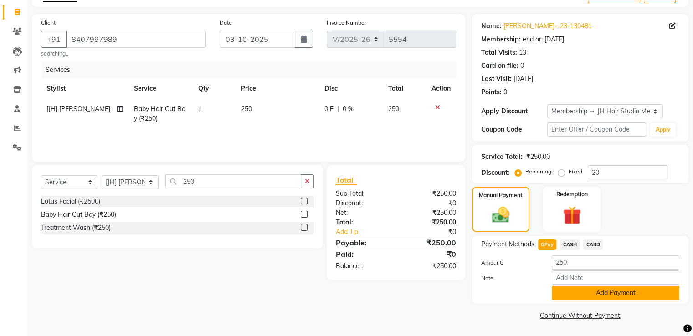
click at [591, 296] on button "Add Payment" at bounding box center [616, 293] width 128 height 14
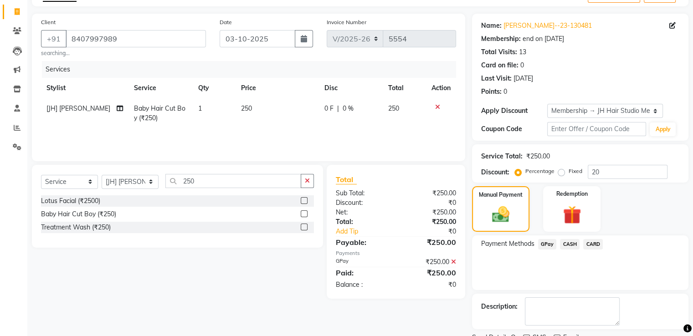
scroll to position [92, 0]
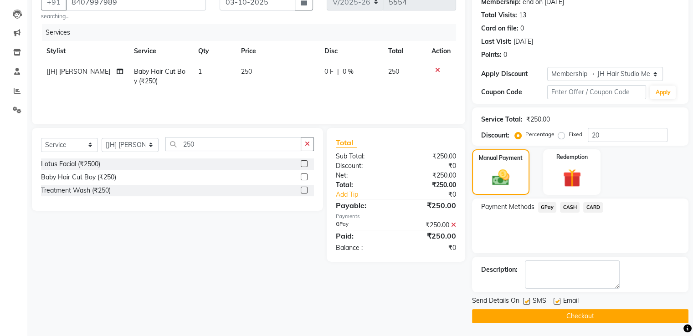
click at [571, 314] on button "Checkout" at bounding box center [580, 316] width 216 height 14
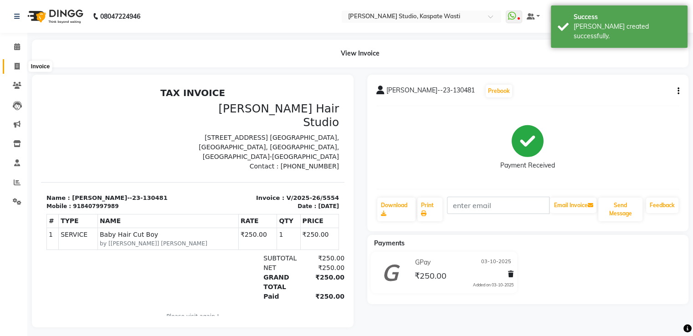
click at [19, 68] on icon at bounding box center [17, 66] width 5 height 7
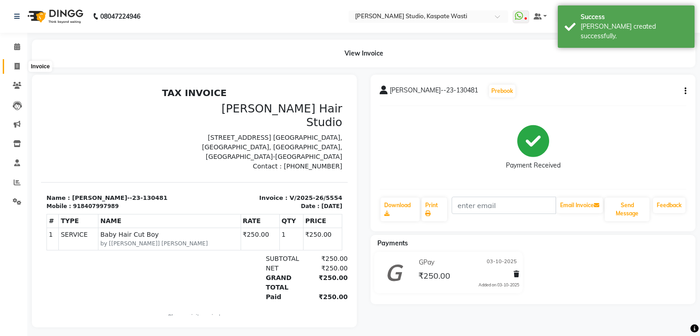
select select "130"
select select "service"
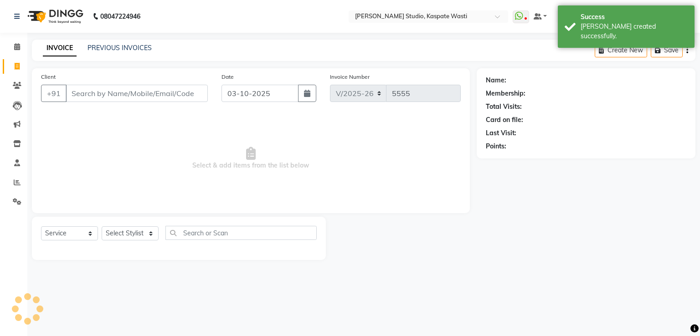
click at [19, 68] on icon at bounding box center [17, 66] width 5 height 7
select select "130"
select select "service"
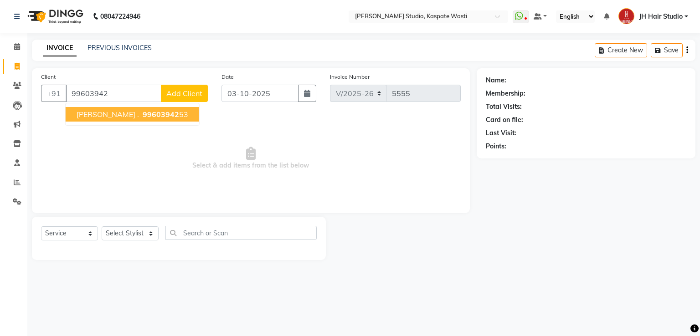
click at [143, 112] on span "99603942" at bounding box center [161, 114] width 36 height 9
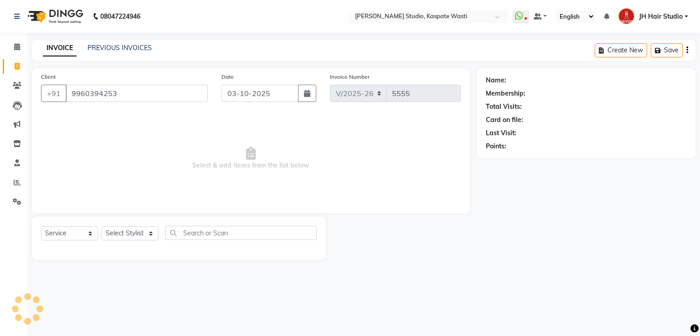
type input "9960394253"
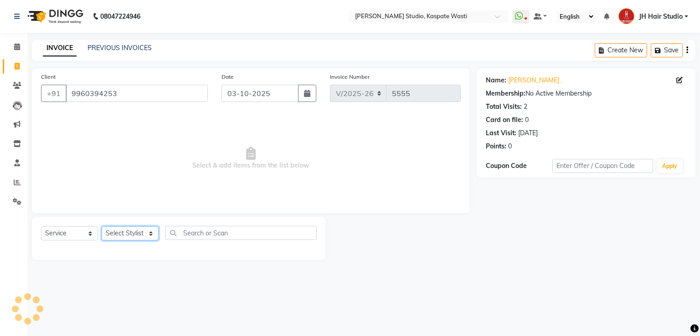
click at [134, 231] on select "Select Stylist [F1] GANESH [F1] Jagdish [ F1] RAM [F1]Sanjay [F1]Siddhu [F1] Su…" at bounding box center [130, 233] width 57 height 14
select select "90801"
click at [102, 227] on select "Select Stylist [F1] GANESH [F1] Jagdish [ F1] RAM [F1]Sanjay [F1]Siddhu [F1] Su…" at bounding box center [130, 233] width 57 height 14
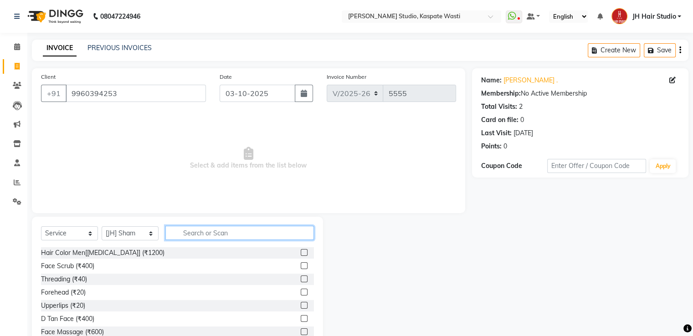
click at [210, 234] on input "text" at bounding box center [239, 233] width 149 height 14
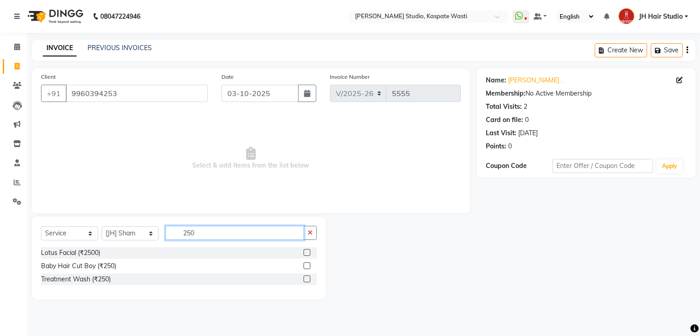
type input "250"
click at [308, 267] on label at bounding box center [306, 265] width 7 height 7
click at [308, 267] on input "checkbox" at bounding box center [306, 266] width 6 height 6
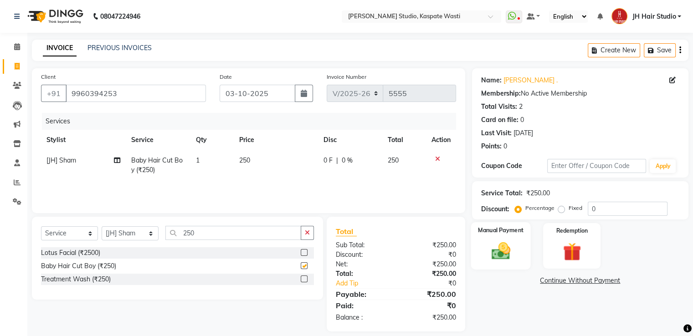
checkbox input "false"
click at [508, 261] on img at bounding box center [500, 252] width 31 height 22
click at [549, 283] on div "GPay" at bounding box center [545, 282] width 22 height 12
click at [549, 283] on span "GPay" at bounding box center [547, 281] width 19 height 10
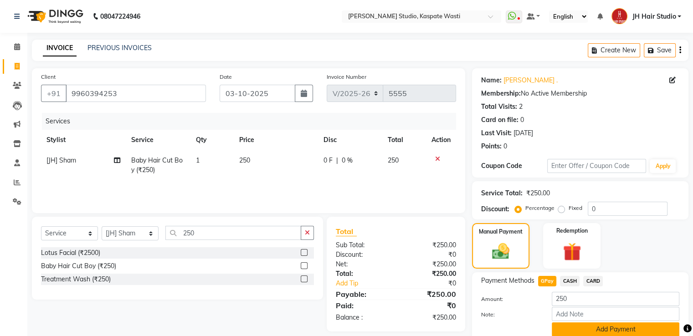
click at [595, 326] on button "Add Payment" at bounding box center [616, 330] width 128 height 14
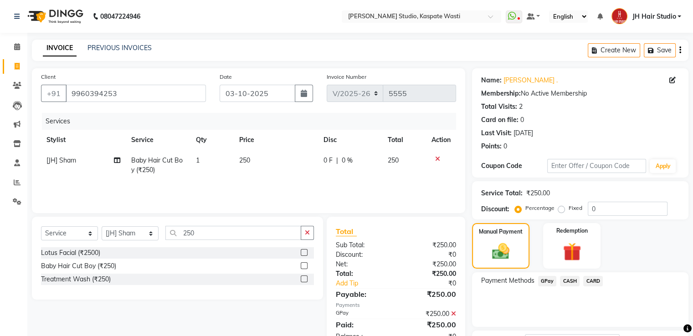
scroll to position [74, 0]
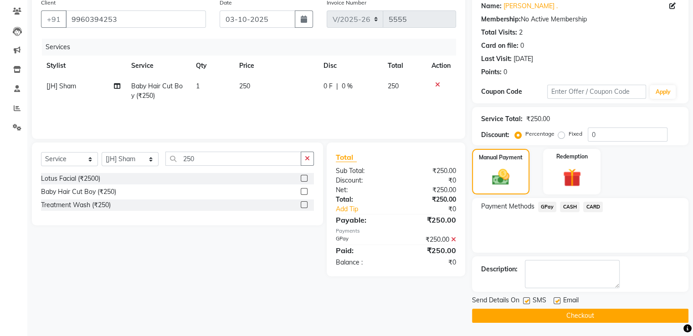
click at [563, 318] on button "Checkout" at bounding box center [580, 316] width 216 height 14
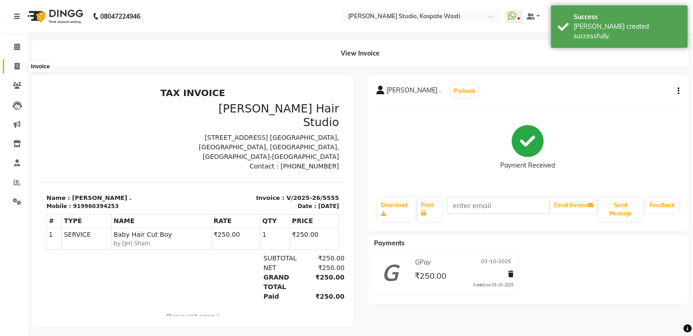
click at [16, 67] on icon at bounding box center [17, 66] width 5 height 7
select select "service"
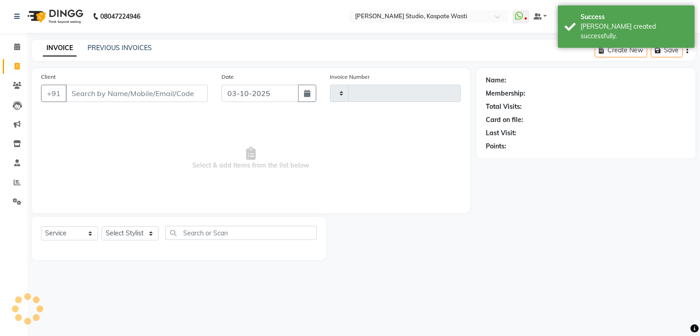
type input "5556"
select select "130"
type input "8805000656"
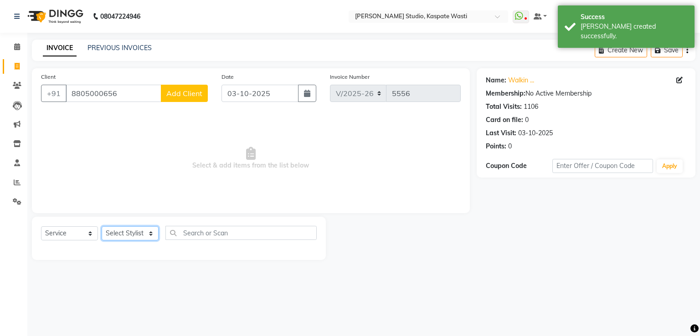
click at [126, 229] on select "Select Stylist [F1] GANESH [F1] Jagdish [ F1] RAM [F1]Sanjay [F1]Siddhu [F1] Su…" at bounding box center [130, 233] width 57 height 14
select select "3887"
click at [102, 227] on select "Select Stylist [F1] GANESH [F1] Jagdish [ F1] RAM [F1]Sanjay [F1]Siddhu [F1] Su…" at bounding box center [130, 233] width 57 height 14
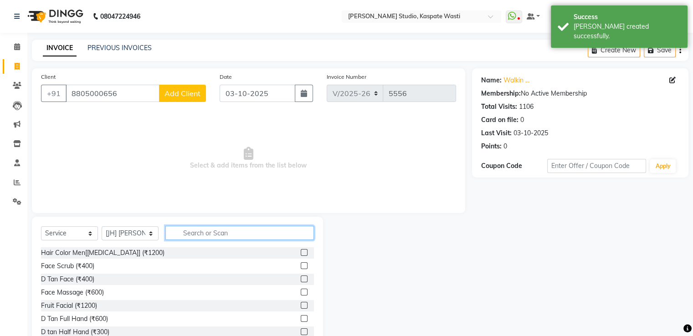
click at [205, 231] on input "text" at bounding box center [239, 233] width 149 height 14
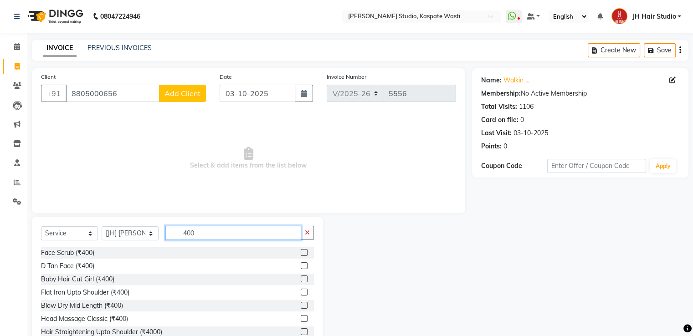
type input "400"
click at [301, 279] on label at bounding box center [304, 279] width 7 height 7
click at [301, 279] on input "checkbox" at bounding box center [304, 280] width 6 height 6
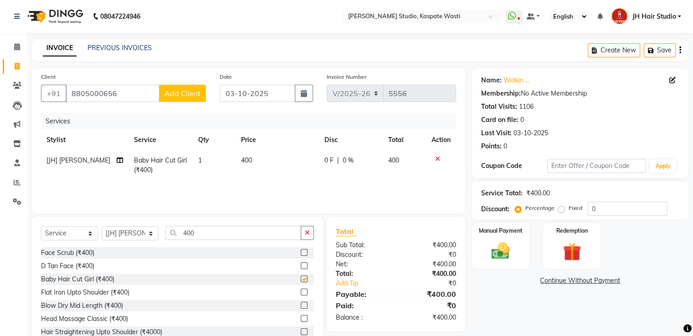
checkbox input "false"
click at [494, 255] on img at bounding box center [500, 252] width 31 height 22
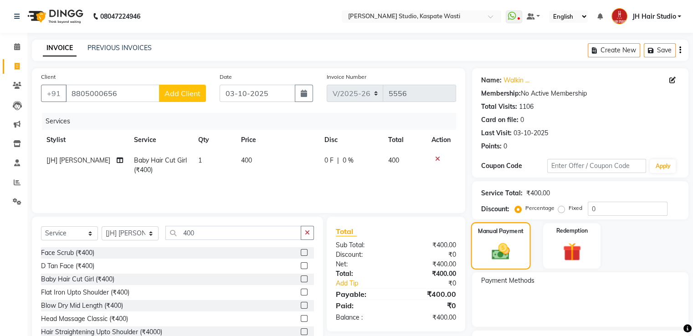
click at [508, 250] on img at bounding box center [500, 251] width 29 height 21
click at [140, 86] on input "8805000656" at bounding box center [113, 93] width 94 height 17
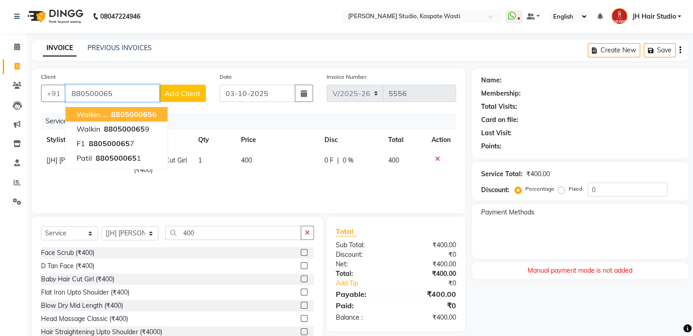
click at [135, 117] on span "880500065" at bounding box center [131, 114] width 41 height 9
type input "8805000656"
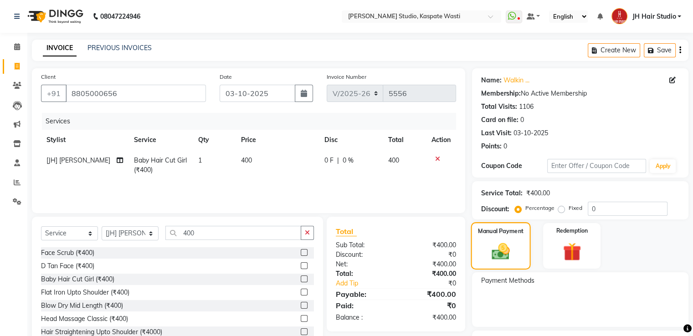
click at [503, 243] on img at bounding box center [500, 251] width 29 height 21
click at [517, 284] on span "Payment Methods" at bounding box center [507, 281] width 53 height 10
click at [13, 84] on icon at bounding box center [17, 85] width 9 height 7
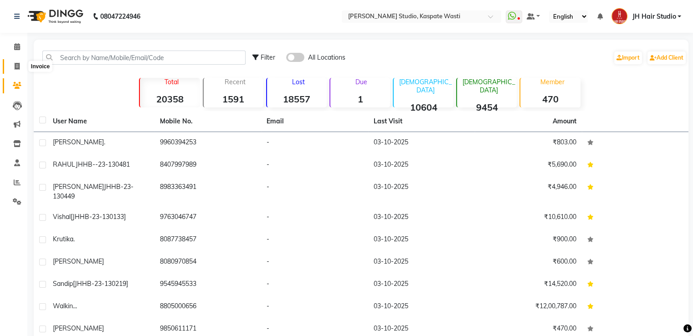
click at [16, 67] on icon at bounding box center [17, 66] width 5 height 7
select select "130"
select select "service"
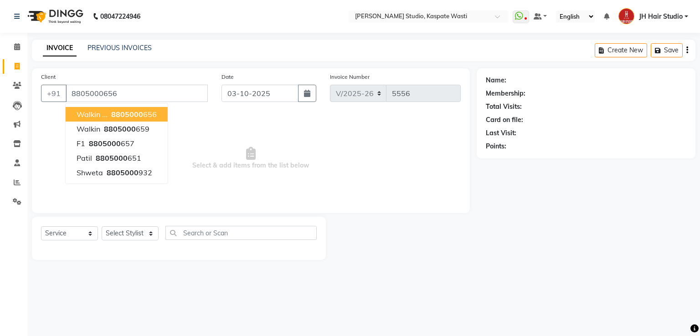
type input "8805000656"
click at [136, 117] on span "8805000" at bounding box center [127, 114] width 32 height 9
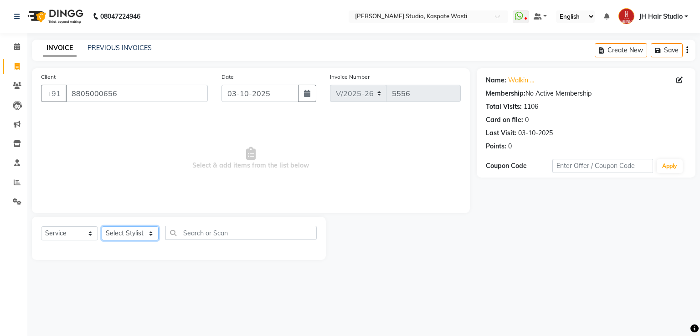
click at [124, 237] on select "Select Stylist [F1] GANESH [F1] Jagdish [ F1] RAM [F1]Sanjay [F1]Siddhu [F1] Su…" at bounding box center [130, 233] width 57 height 14
select select "3887"
click at [102, 227] on select "Select Stylist [F1] GANESH [F1] Jagdish [ F1] RAM [F1]Sanjay [F1]Siddhu [F1] Su…" at bounding box center [130, 233] width 57 height 14
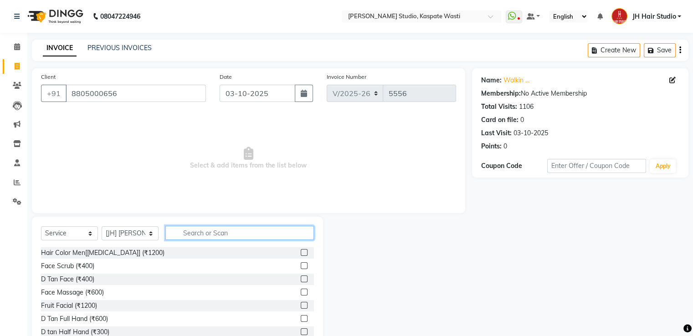
click at [208, 233] on input "text" at bounding box center [239, 233] width 149 height 14
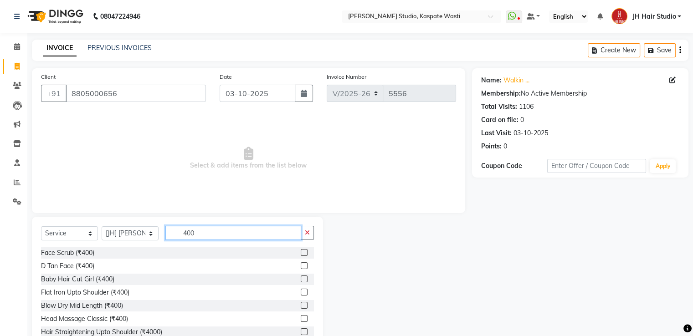
type input "400"
click at [301, 279] on label at bounding box center [304, 279] width 7 height 7
click at [301, 279] on input "checkbox" at bounding box center [304, 280] width 6 height 6
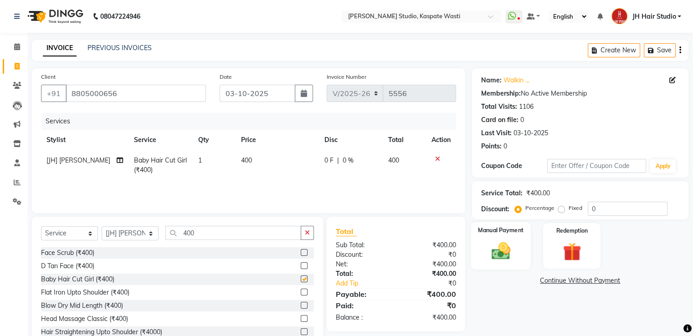
checkbox input "false"
click at [502, 260] on img at bounding box center [500, 252] width 31 height 22
click at [548, 281] on span "GPay" at bounding box center [547, 281] width 19 height 10
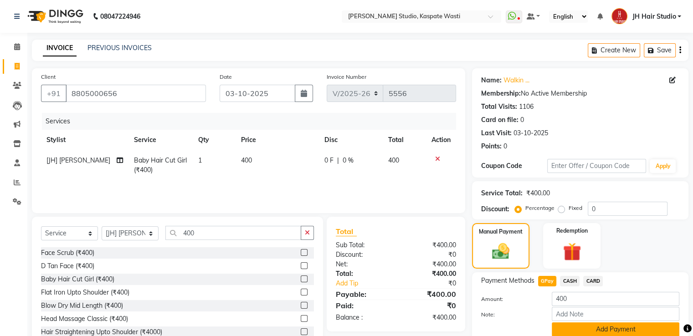
click at [601, 331] on button "Add Payment" at bounding box center [616, 330] width 128 height 14
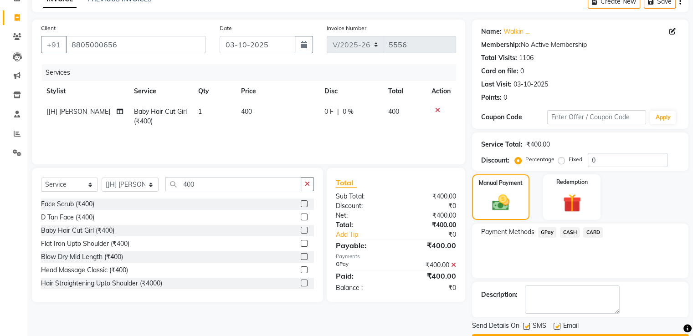
scroll to position [74, 0]
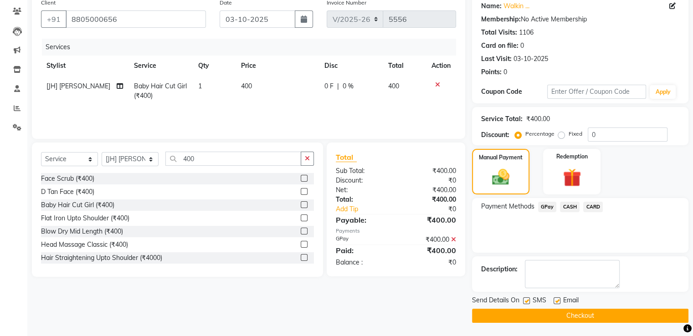
click at [568, 317] on button "Checkout" at bounding box center [580, 316] width 216 height 14
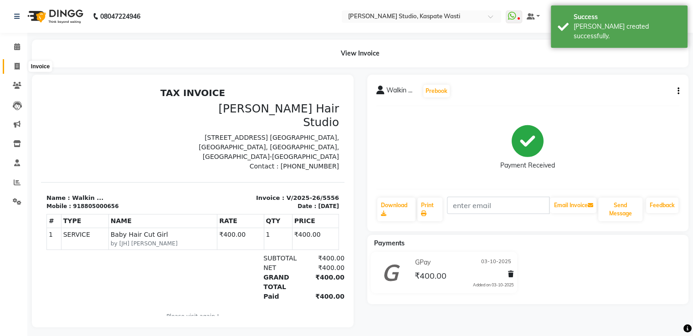
click at [19, 66] on icon at bounding box center [17, 66] width 5 height 7
select select "service"
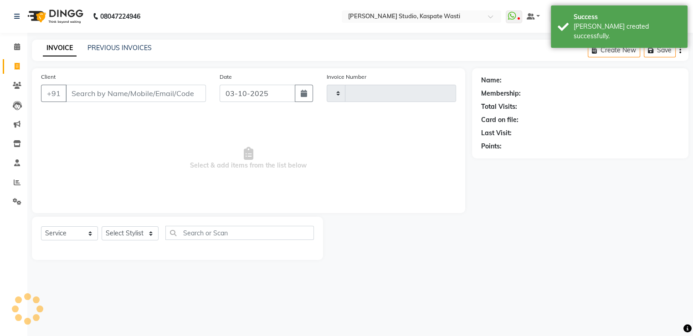
type input "5557"
select select "130"
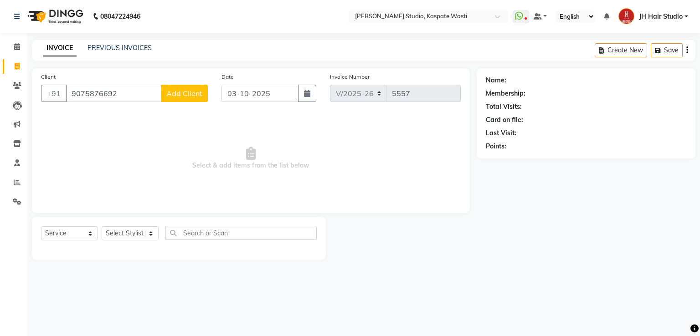
type input "9075876692"
click at [184, 97] on span "Add Client" at bounding box center [184, 93] width 36 height 9
select select "22"
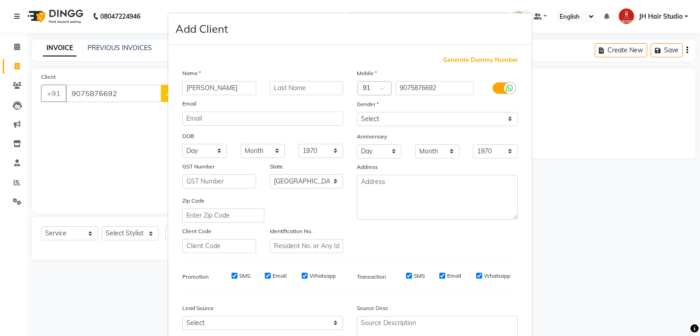
type input "Maitry"
click at [375, 120] on select "Select Male Female Other Prefer Not To Say" at bounding box center [437, 119] width 161 height 14
select select "female"
click at [357, 113] on select "Select Male Female Other Prefer Not To Say" at bounding box center [437, 119] width 161 height 14
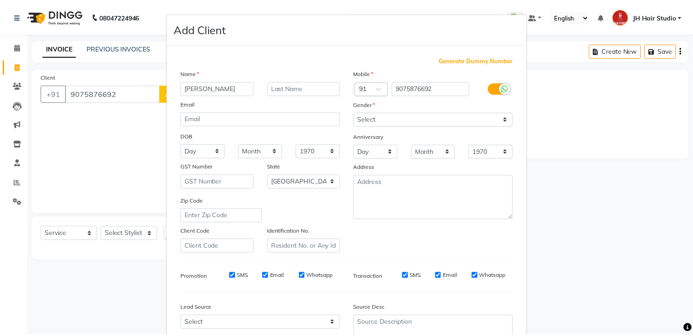
scroll to position [89, 0]
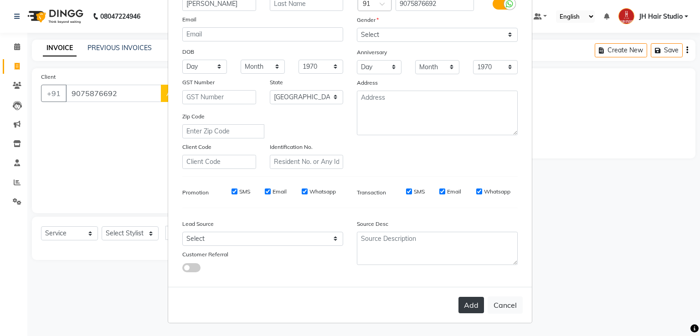
click at [467, 310] on button "Add" at bounding box center [471, 305] width 26 height 16
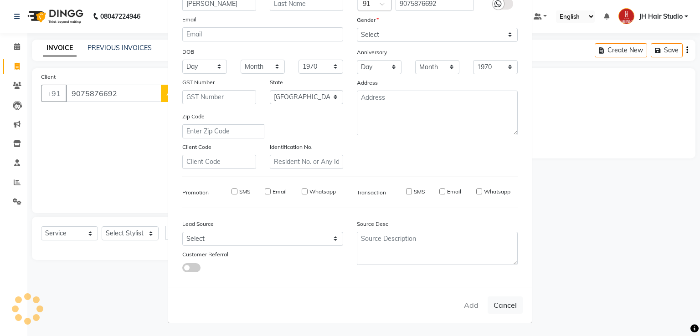
select select
select select "null"
select select
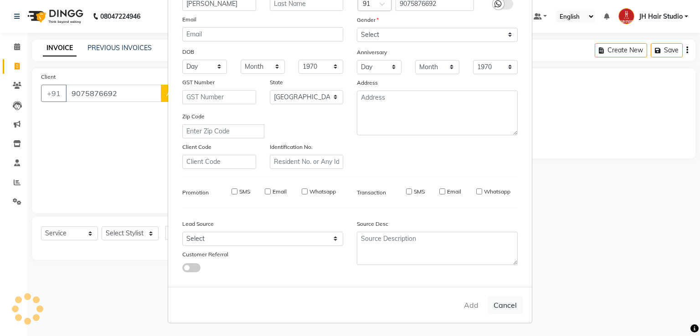
select select
checkbox input "false"
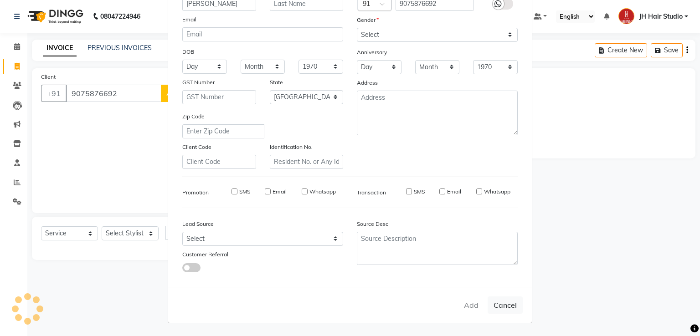
checkbox input "false"
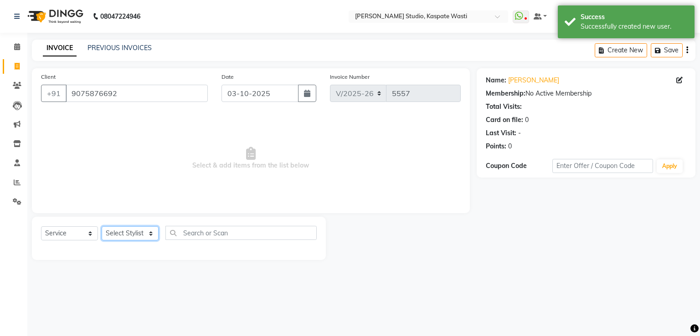
click at [128, 239] on select "Select Stylist [F1] GANESH [F1] Jagdish [ F1] RAM [F1]Sanjay [F1]Siddhu [F1] Su…" at bounding box center [130, 233] width 57 height 14
select select "47594"
click at [102, 227] on select "Select Stylist [F1] GANESH [F1] Jagdish [ F1] RAM [F1]Sanjay [F1]Siddhu [F1] Su…" at bounding box center [130, 233] width 57 height 14
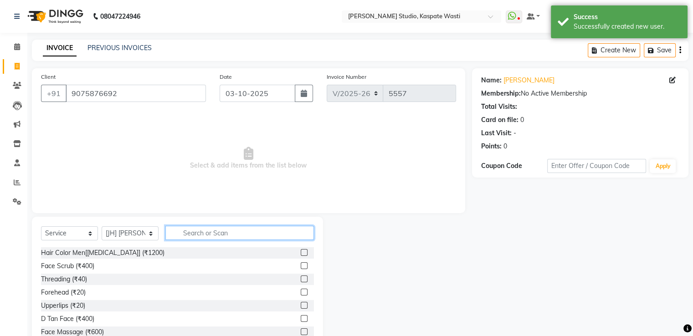
click at [200, 227] on input "text" at bounding box center [239, 233] width 149 height 14
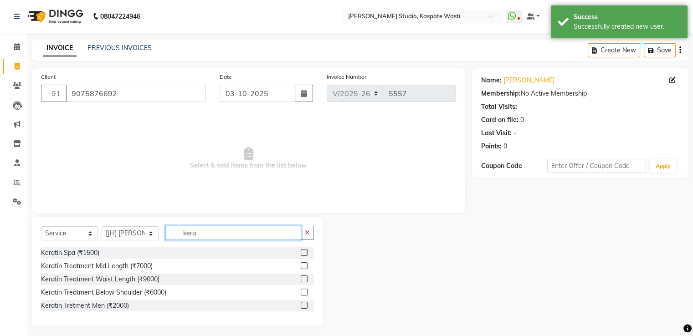
type input "kera"
click at [305, 252] on label at bounding box center [304, 252] width 7 height 7
click at [305, 252] on input "checkbox" at bounding box center [304, 253] width 6 height 6
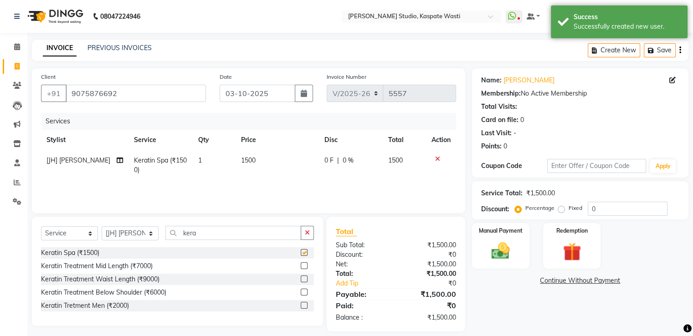
checkbox input "false"
click at [241, 158] on span "1500" at bounding box center [248, 160] width 15 height 8
select select "47594"
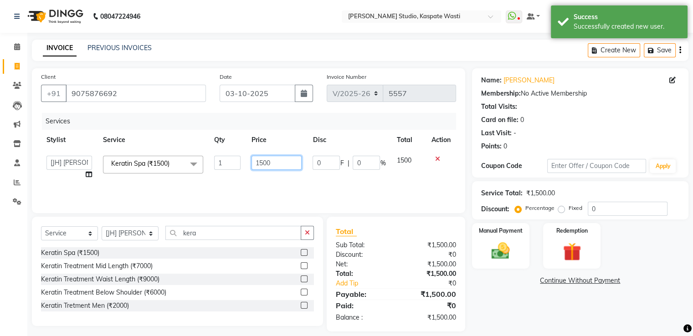
click at [263, 162] on input "1500" at bounding box center [276, 163] width 50 height 14
type input "1600"
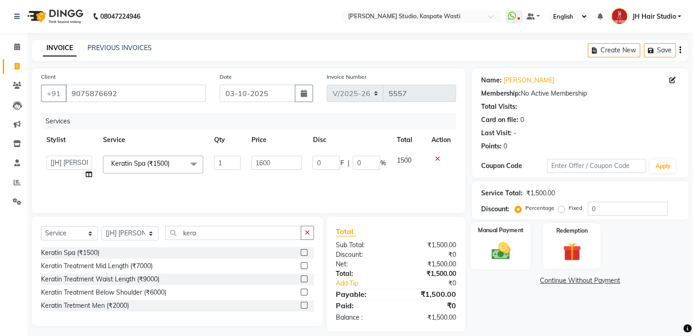
click at [505, 247] on img at bounding box center [500, 252] width 31 height 22
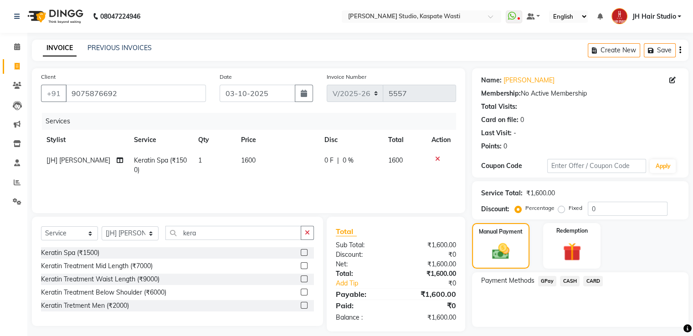
click at [544, 281] on span "GPay" at bounding box center [547, 281] width 19 height 10
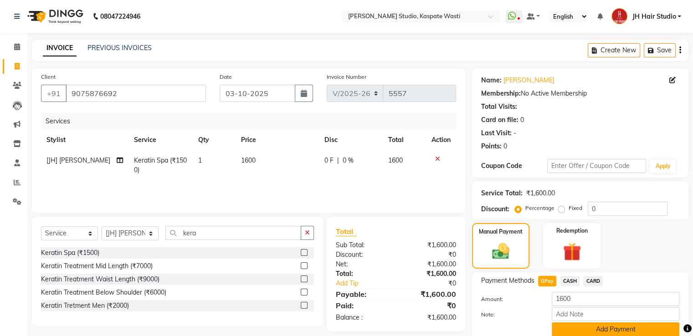
click at [590, 324] on button "Add Payment" at bounding box center [616, 330] width 128 height 14
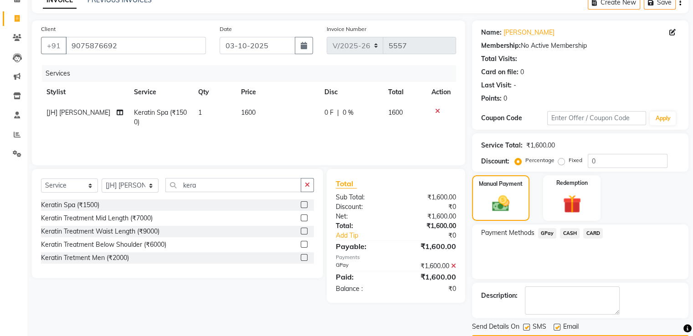
scroll to position [74, 0]
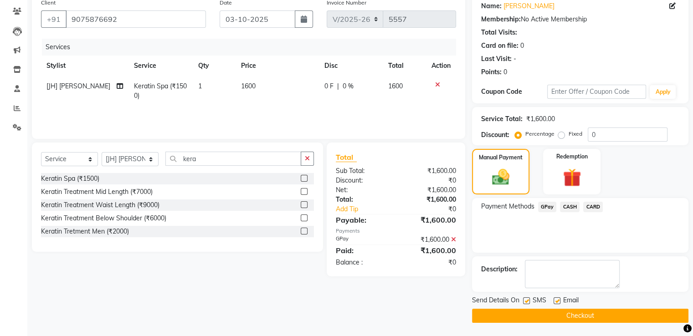
click at [583, 313] on button "Checkout" at bounding box center [580, 316] width 216 height 14
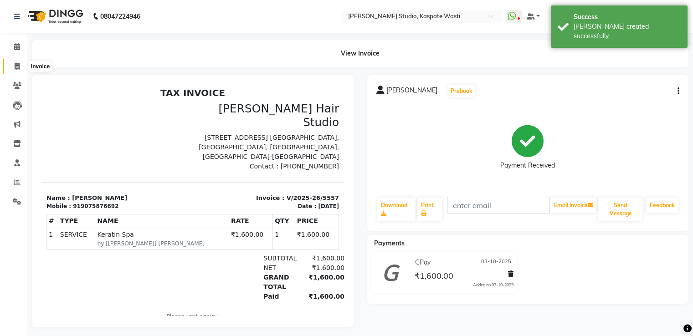
click at [19, 65] on icon at bounding box center [17, 66] width 5 height 7
select select "130"
select select "service"
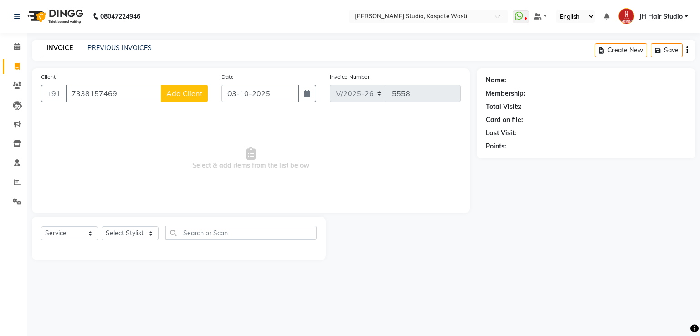
type input "7338157469"
click at [181, 94] on span "Add Client" at bounding box center [184, 93] width 36 height 9
select select "22"
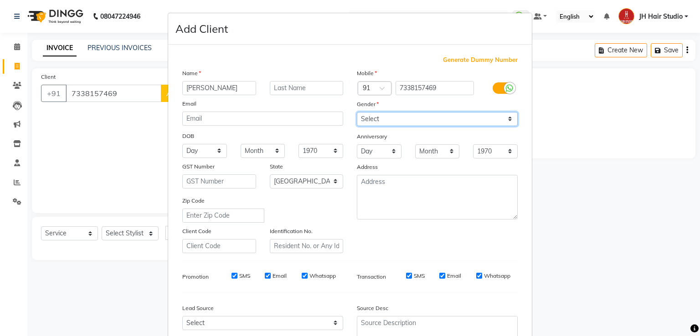
click at [381, 118] on select "Select Male Female Other Prefer Not To Say" at bounding box center [437, 119] width 161 height 14
click at [357, 113] on select "Select Male Female Other Prefer Not To Say" at bounding box center [437, 119] width 161 height 14
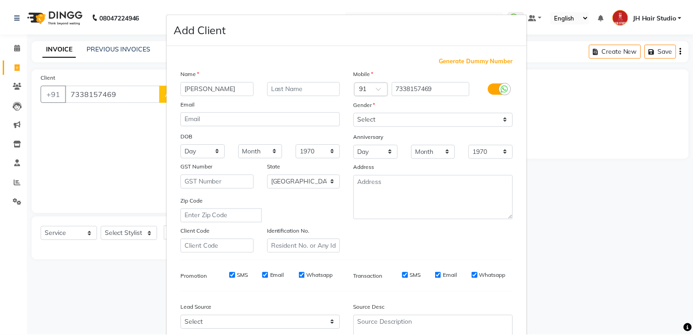
scroll to position [89, 0]
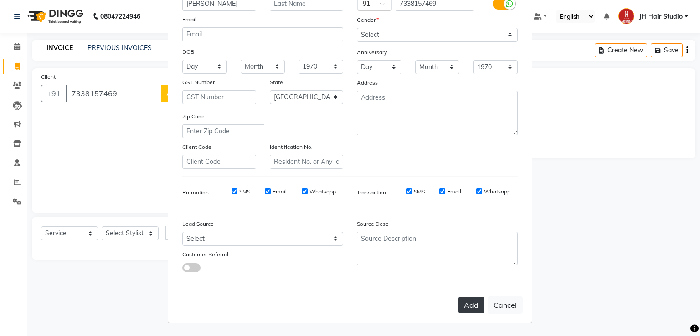
click at [472, 298] on button "Add" at bounding box center [471, 305] width 26 height 16
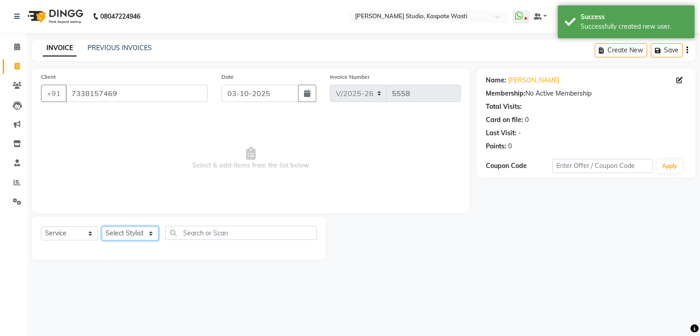
click at [123, 236] on select "Select Stylist [F1] GANESH [F1] Jagdish [ F1] RAM [F1]Sanjay [F1]Siddhu [F1] Su…" at bounding box center [130, 233] width 57 height 14
click at [102, 227] on select "Select Stylist [F1] GANESH [F1] Jagdish [ F1] RAM [F1]Sanjay [F1]Siddhu [F1] Su…" at bounding box center [130, 233] width 57 height 14
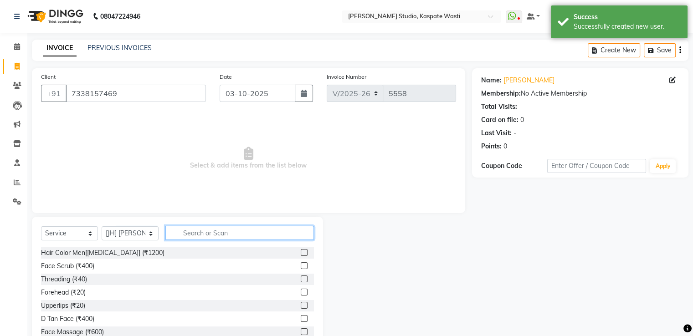
click at [205, 233] on input "text" at bounding box center [239, 233] width 149 height 14
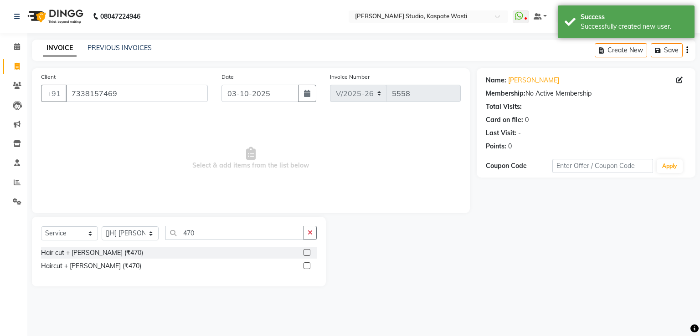
click at [309, 253] on label at bounding box center [306, 252] width 7 height 7
click at [309, 253] on input "checkbox" at bounding box center [306, 253] width 6 height 6
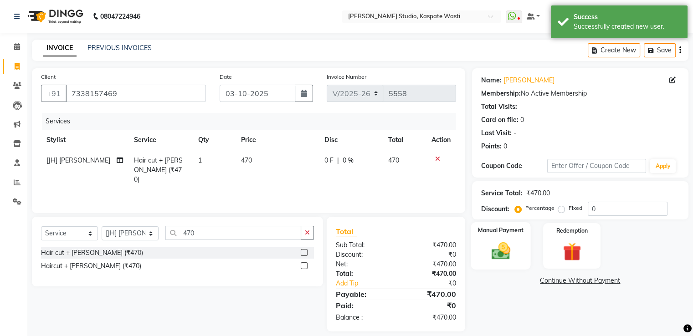
click at [499, 260] on img at bounding box center [500, 252] width 31 height 22
click at [551, 283] on span "GPay" at bounding box center [547, 281] width 19 height 10
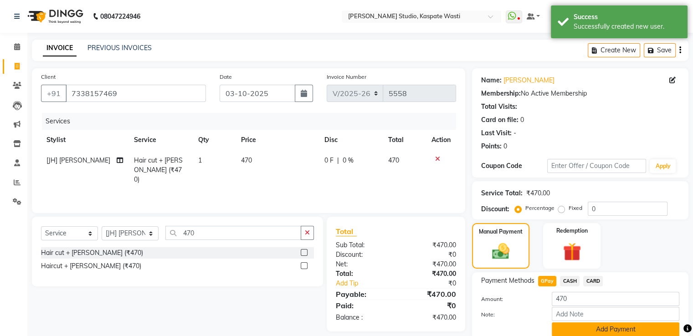
click at [601, 328] on button "Add Payment" at bounding box center [616, 330] width 128 height 14
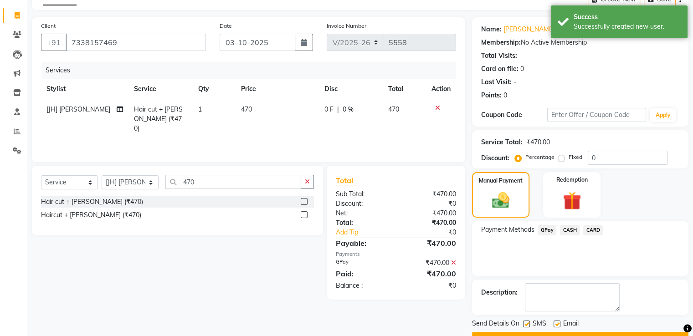
scroll to position [74, 0]
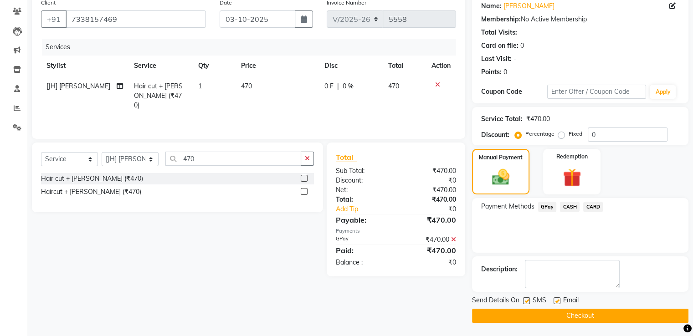
click at [563, 316] on button "Checkout" at bounding box center [580, 316] width 216 height 14
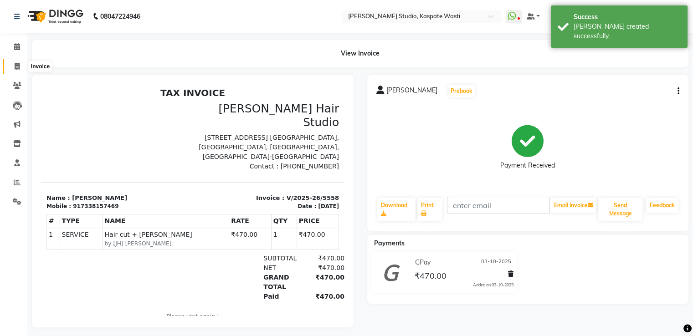
click at [19, 68] on icon at bounding box center [17, 66] width 5 height 7
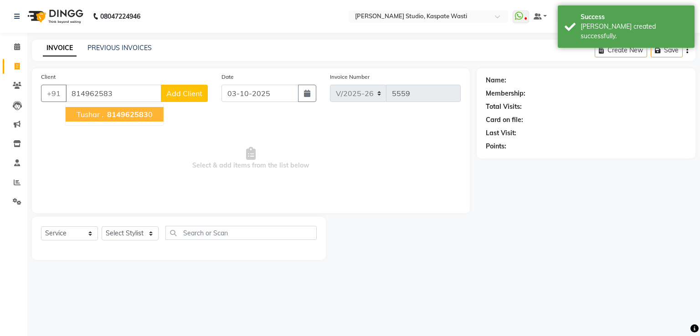
click at [126, 114] on span "814962583" at bounding box center [127, 114] width 41 height 9
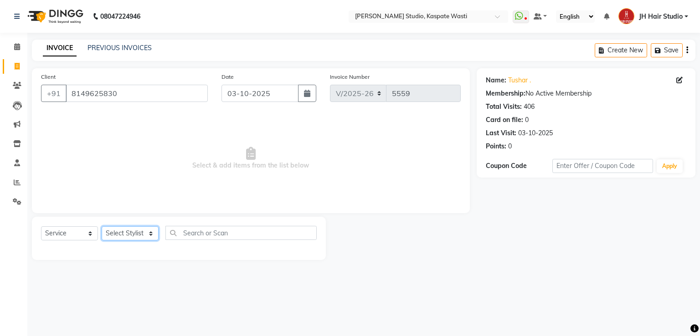
click at [118, 238] on select "Select Stylist [F1] GANESH [F1] Jagdish [ F1] RAM [F1]Sanjay [F1]Siddhu [F1] Su…" at bounding box center [130, 233] width 57 height 14
click at [102, 227] on select "Select Stylist [F1] GANESH [F1] Jagdish [ F1] RAM [F1]Sanjay [F1]Siddhu [F1] Su…" at bounding box center [130, 233] width 57 height 14
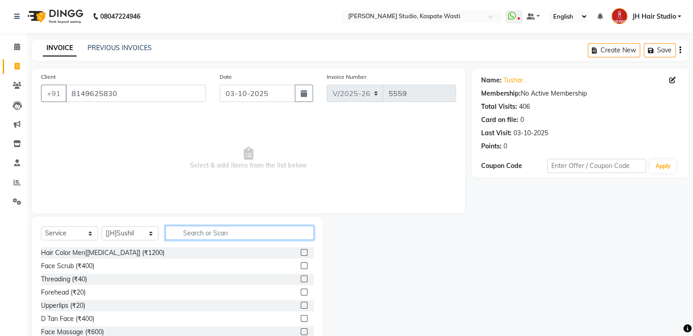
click at [213, 231] on input "text" at bounding box center [239, 233] width 149 height 14
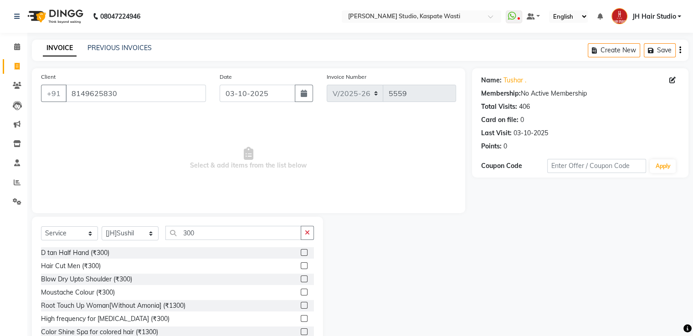
click at [301, 264] on label at bounding box center [304, 265] width 7 height 7
click at [301, 264] on input "checkbox" at bounding box center [304, 266] width 6 height 6
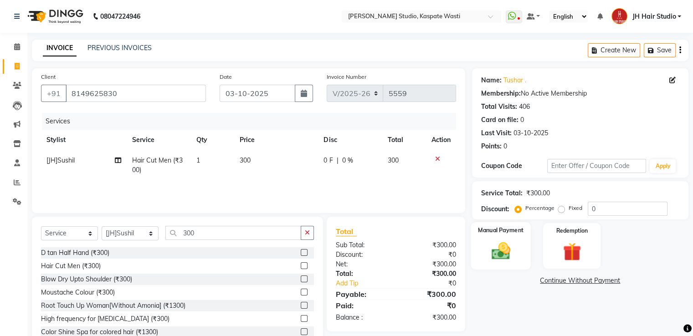
click at [499, 259] on img at bounding box center [500, 252] width 31 height 22
click at [550, 282] on span "GPay" at bounding box center [547, 281] width 19 height 10
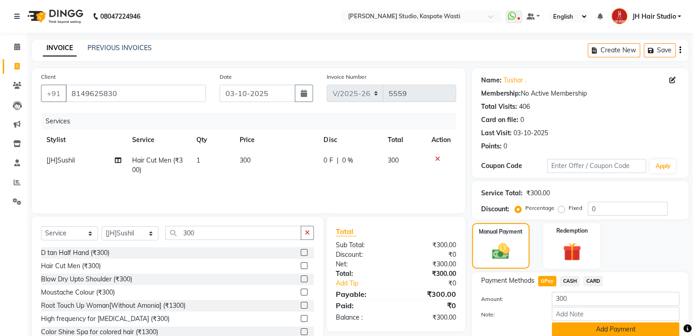
click at [598, 327] on button "Add Payment" at bounding box center [616, 330] width 128 height 14
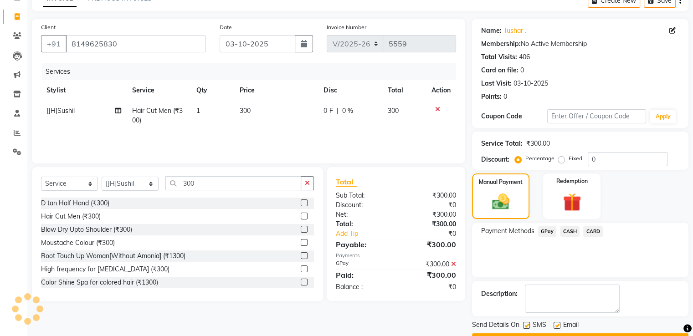
scroll to position [74, 0]
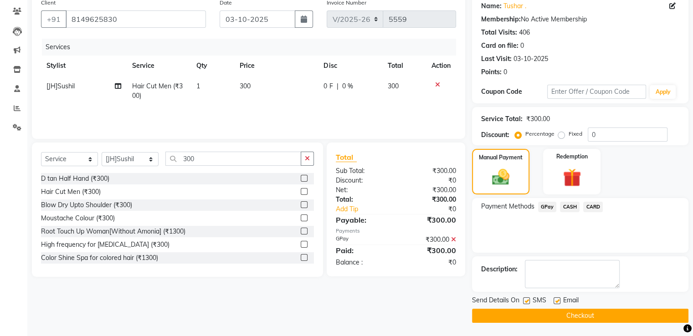
click at [558, 309] on button "Checkout" at bounding box center [580, 316] width 216 height 14
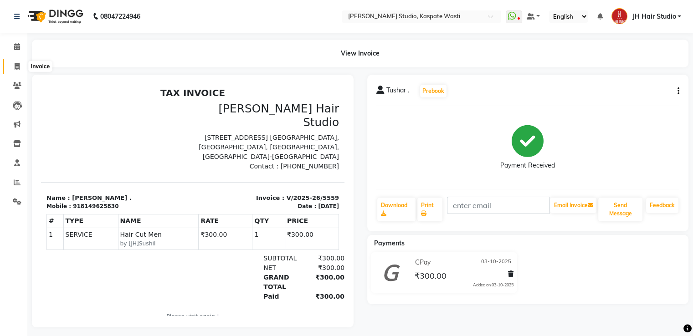
click at [15, 66] on icon at bounding box center [17, 66] width 5 height 7
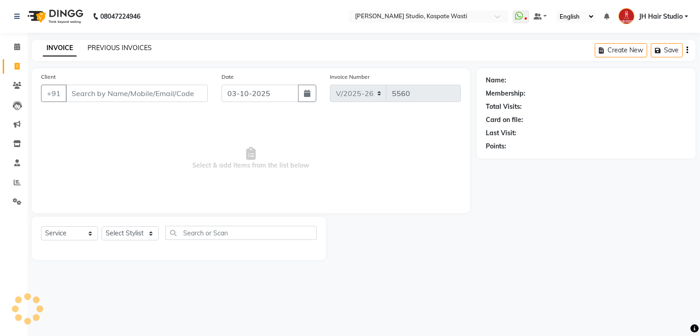
click at [134, 46] on link "PREVIOUS INVOICES" at bounding box center [119, 48] width 64 height 8
